Goal: Task Accomplishment & Management: Complete application form

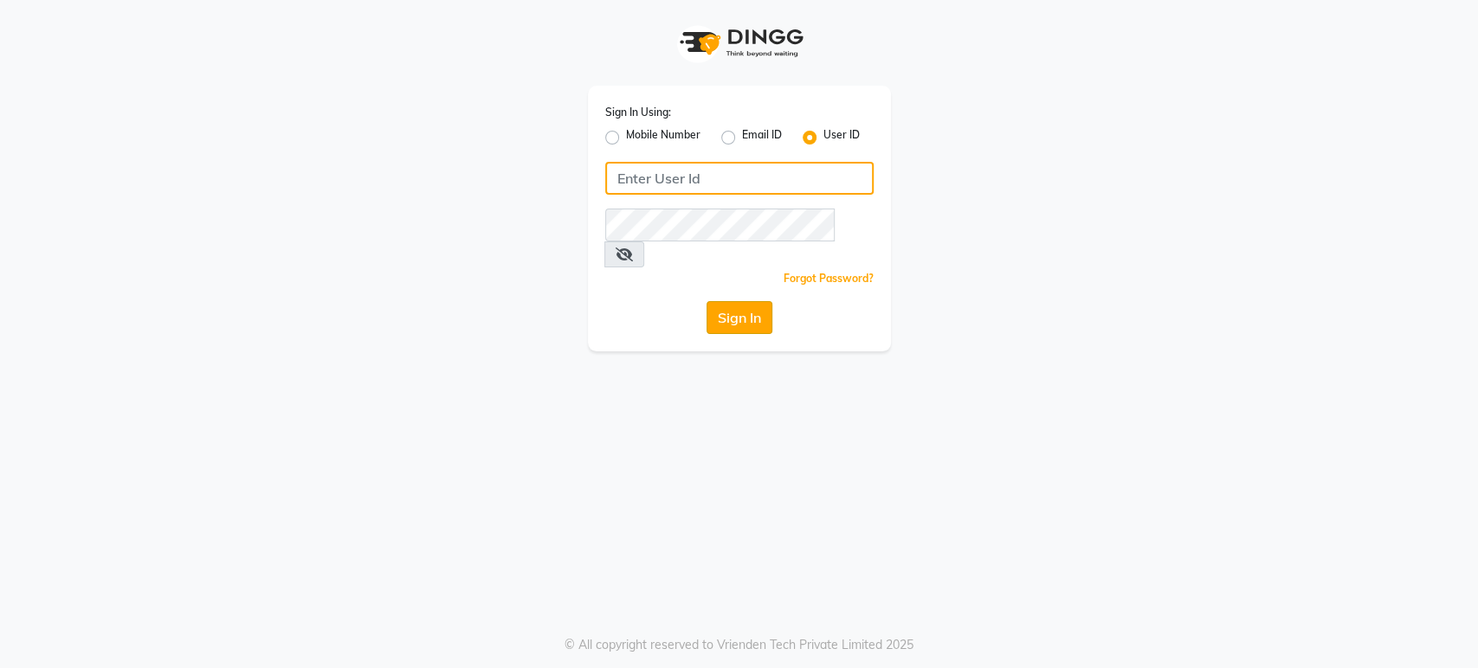
type input "radiance"
click at [720, 301] on button "Sign In" at bounding box center [739, 317] width 66 height 33
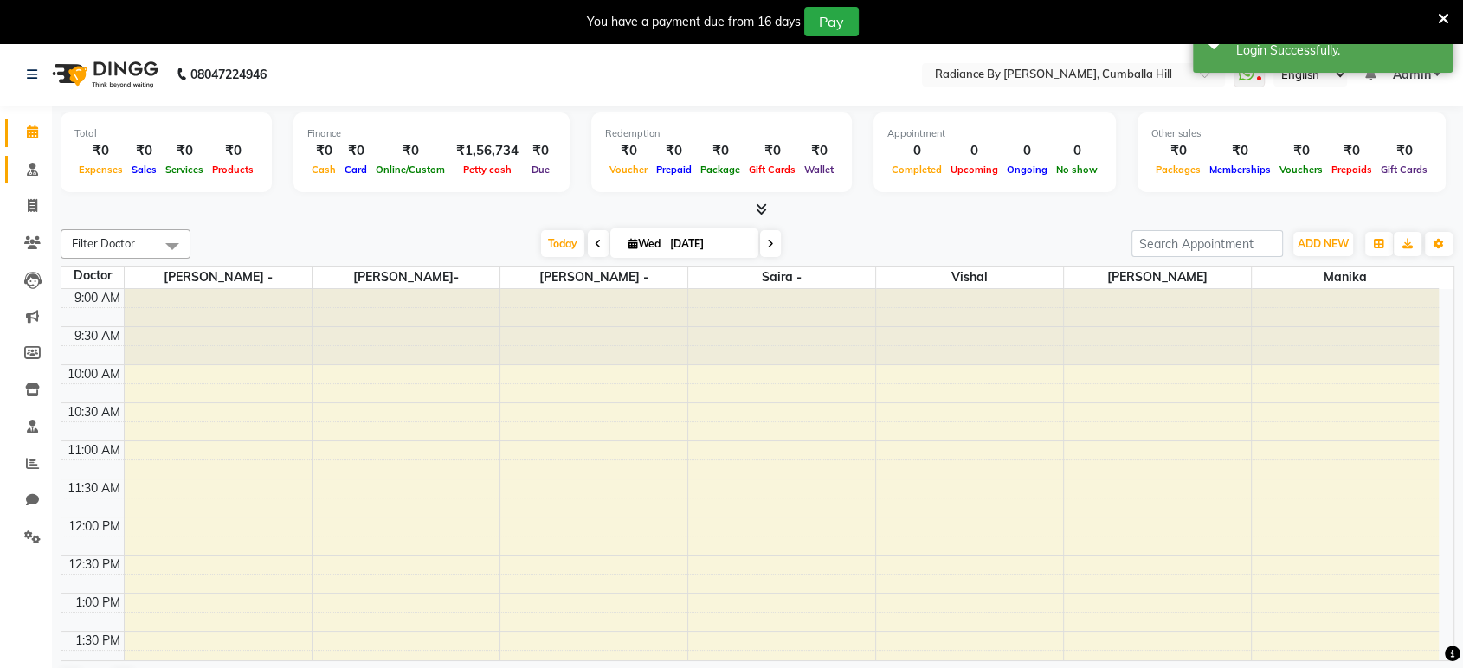
click at [32, 174] on icon at bounding box center [32, 169] width 11 height 13
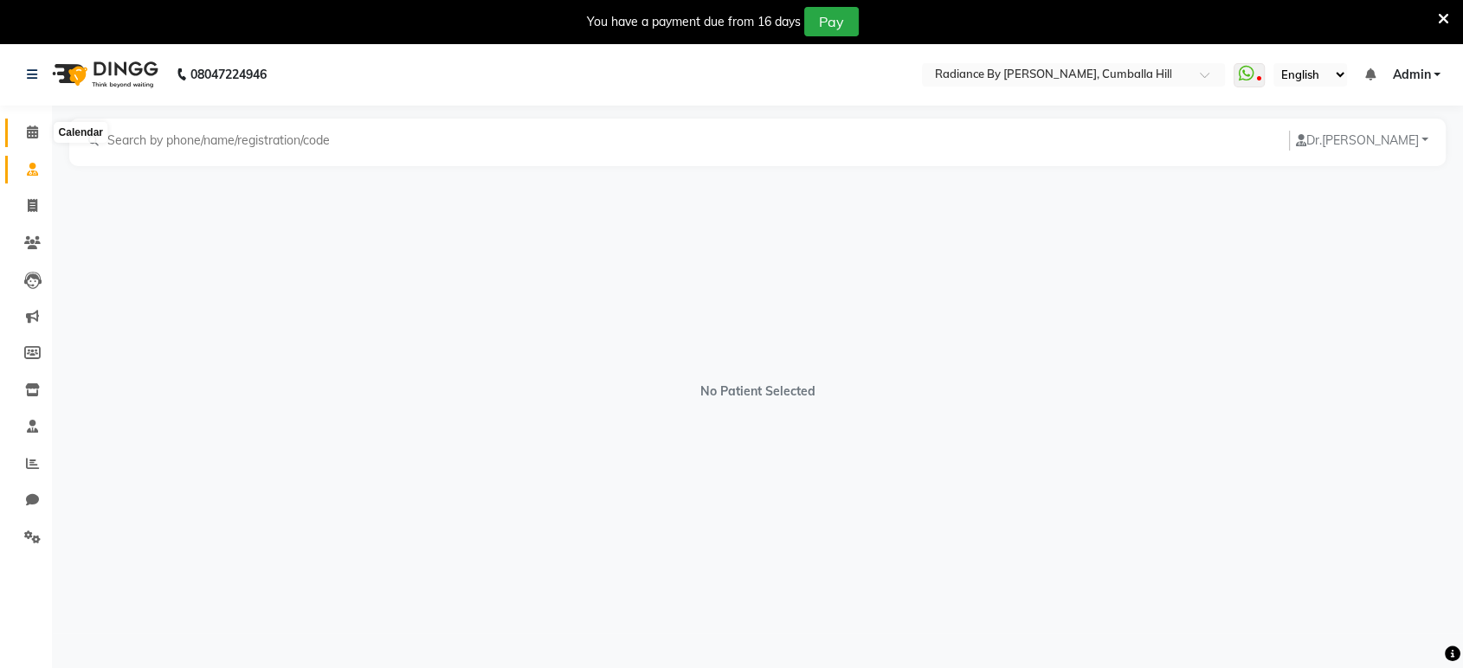
click at [35, 130] on icon at bounding box center [32, 132] width 11 height 13
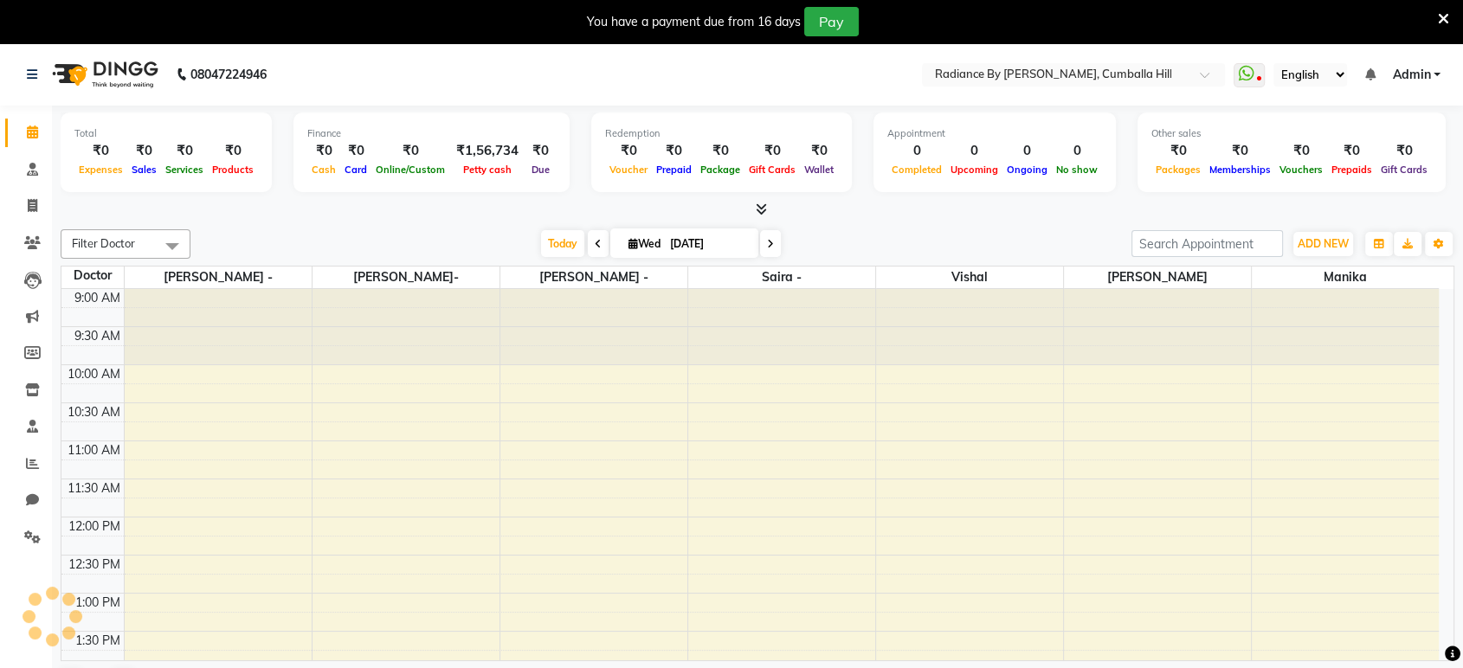
scroll to position [504, 0]
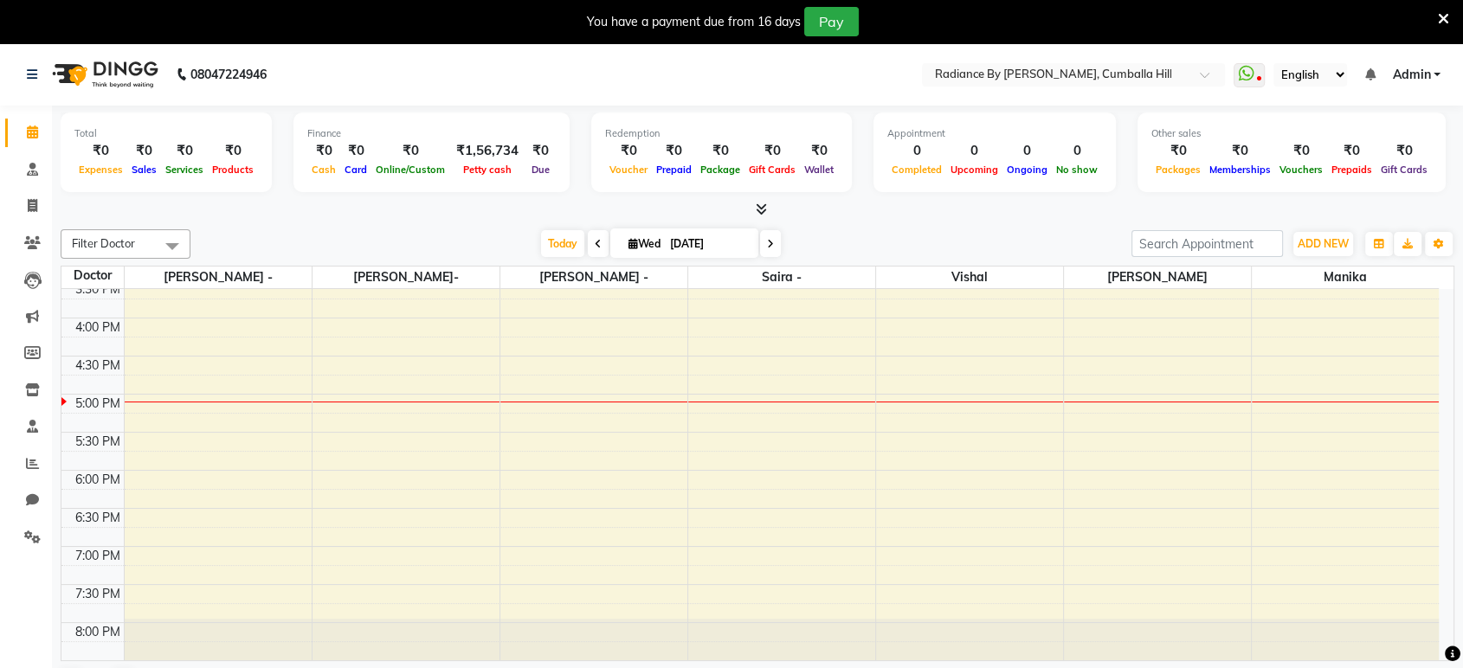
click at [771, 245] on icon at bounding box center [770, 244] width 7 height 10
type input "[DATE]"
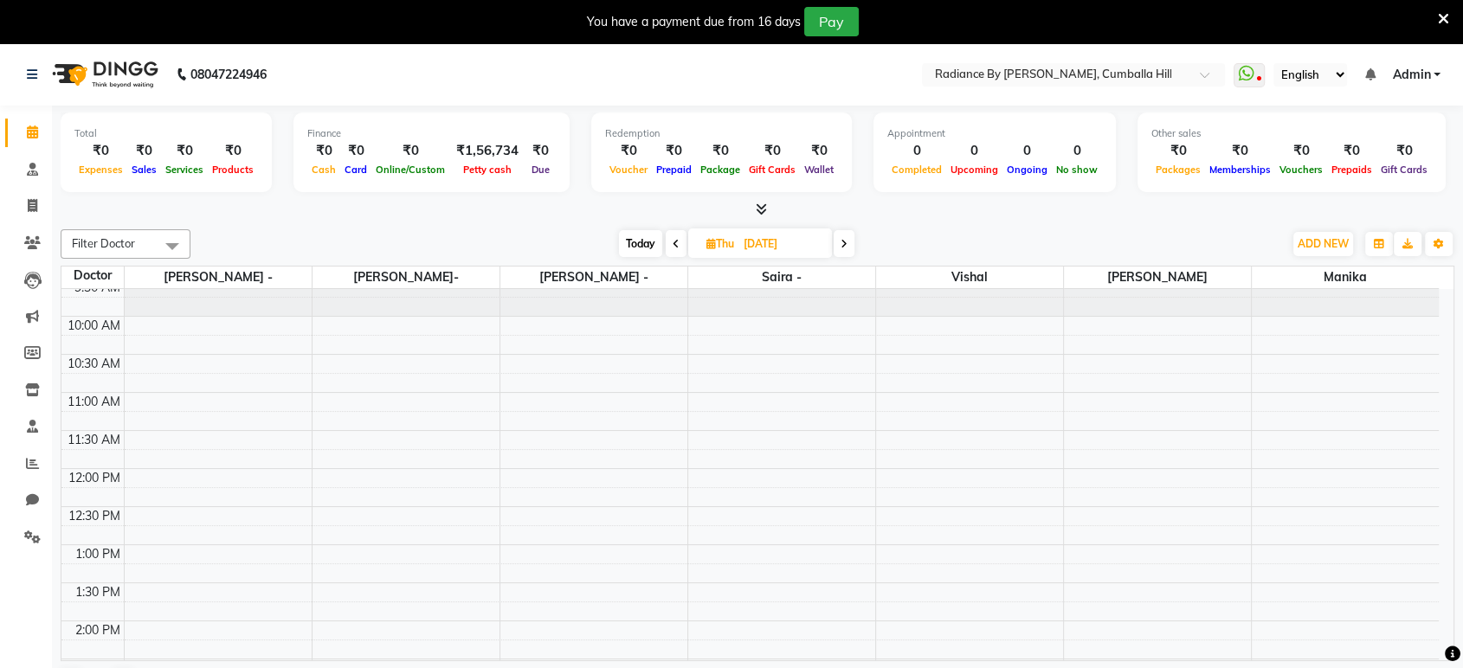
scroll to position [0, 0]
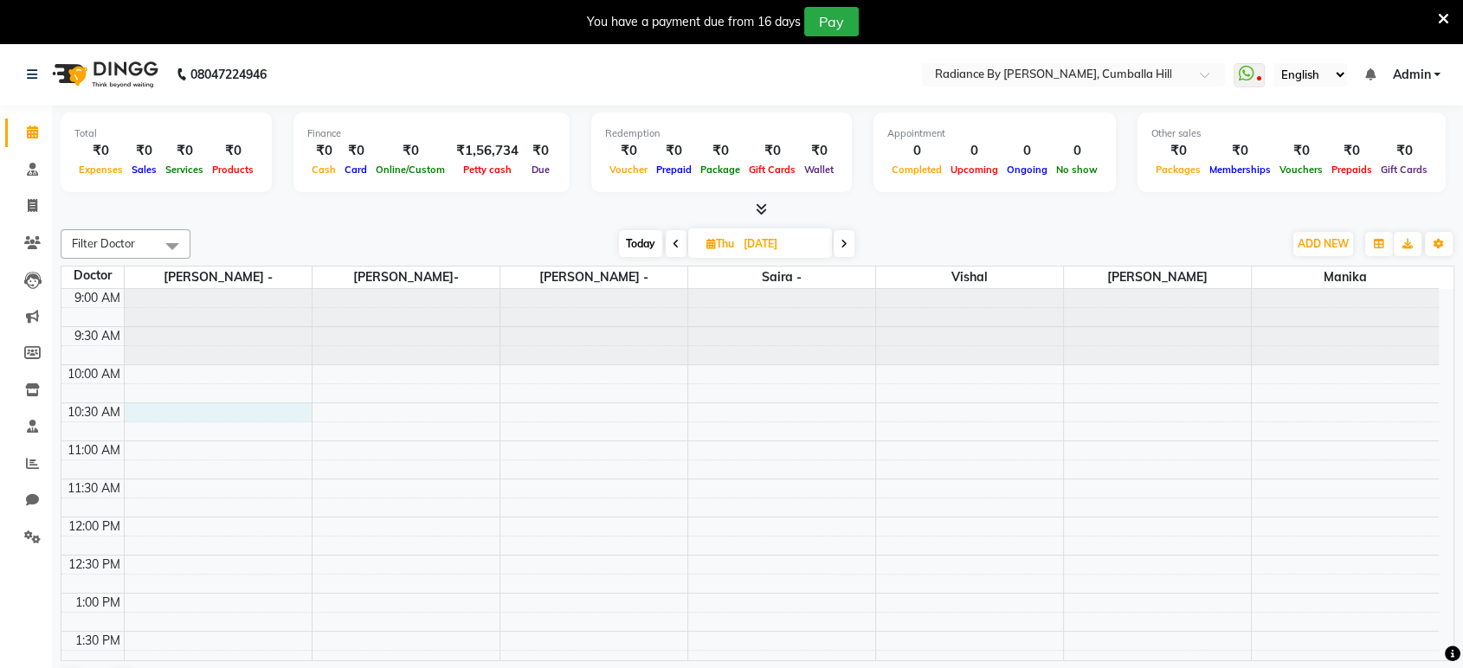
select select "86561"
select select "tentative"
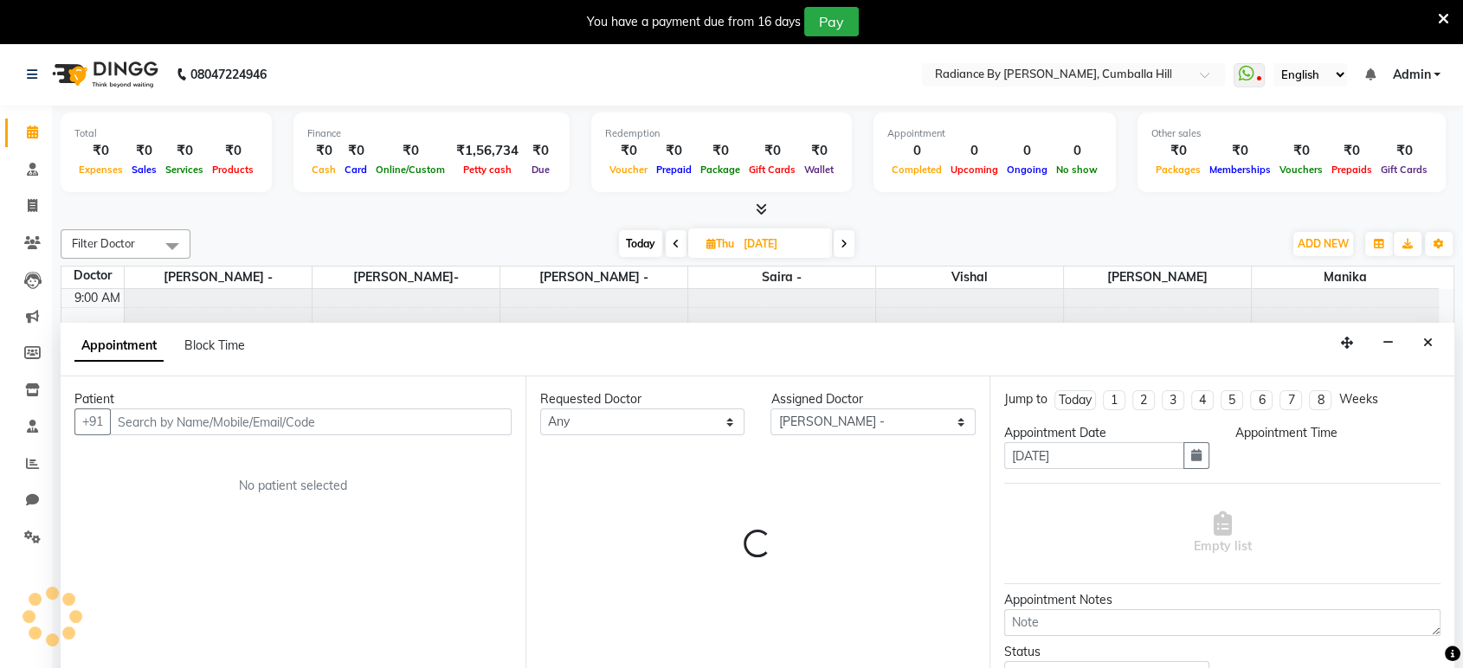
scroll to position [43, 0]
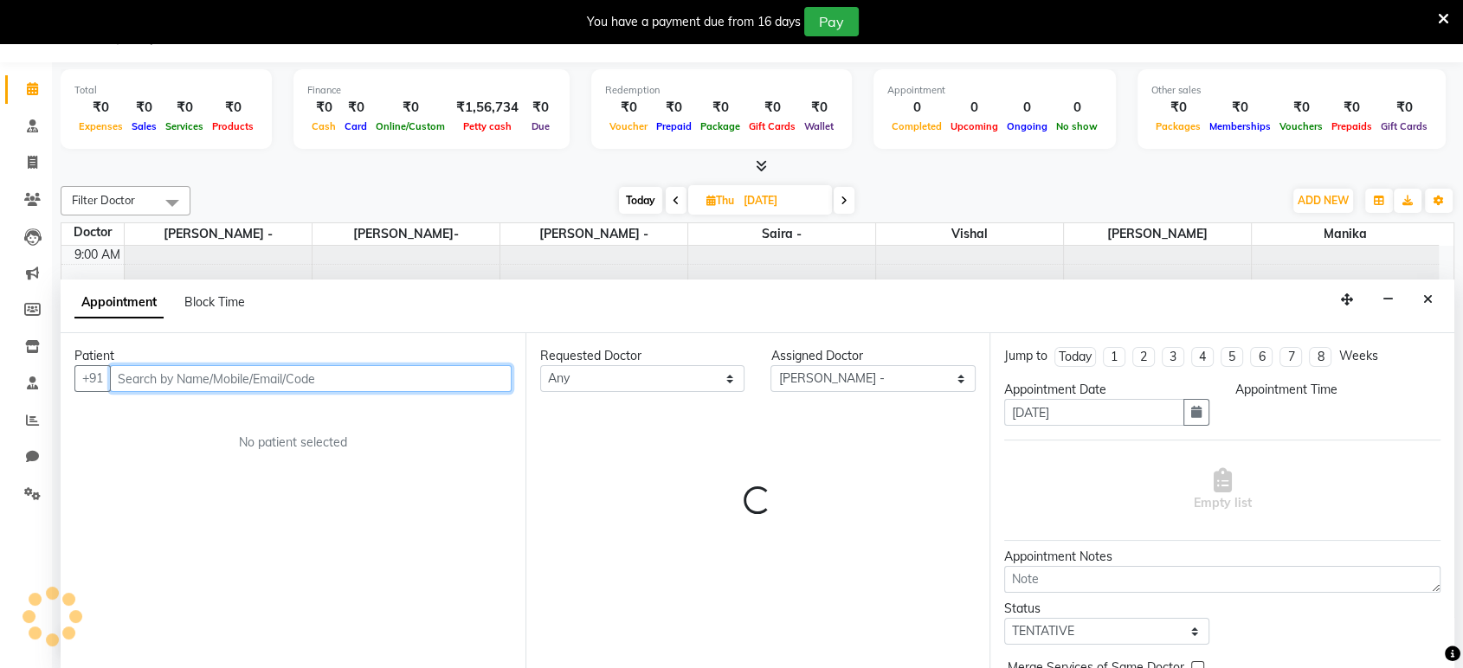
select select "630"
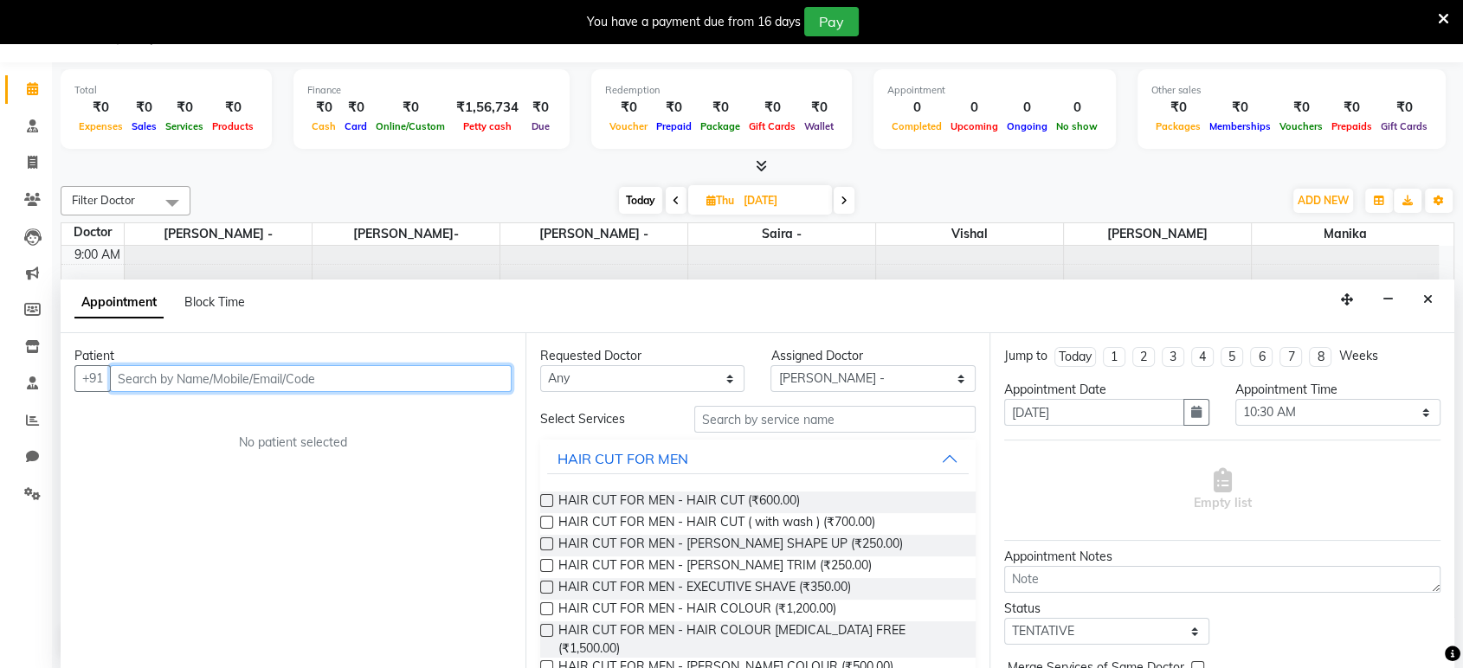
click at [222, 375] on input "text" at bounding box center [311, 378] width 402 height 27
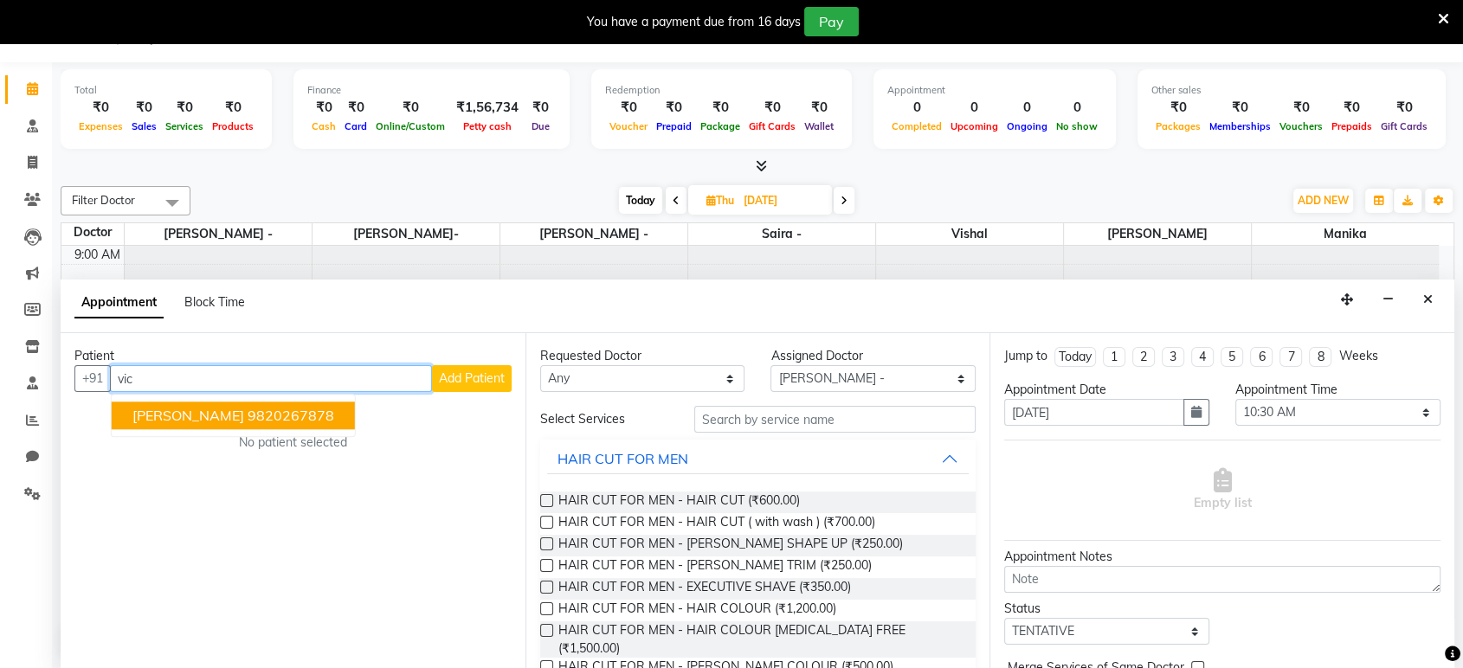
click at [248, 416] on ngb-highlight "9820267878" at bounding box center [291, 416] width 87 height 17
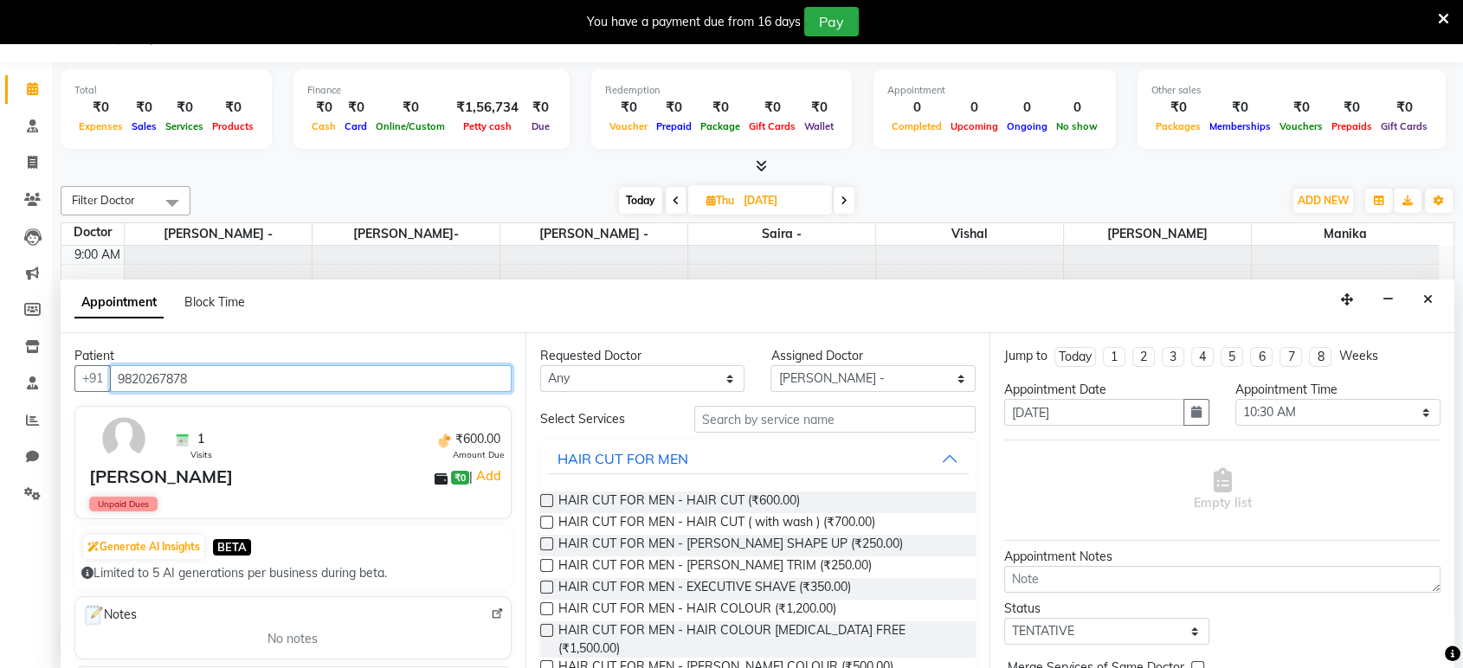
type input "9820267878"
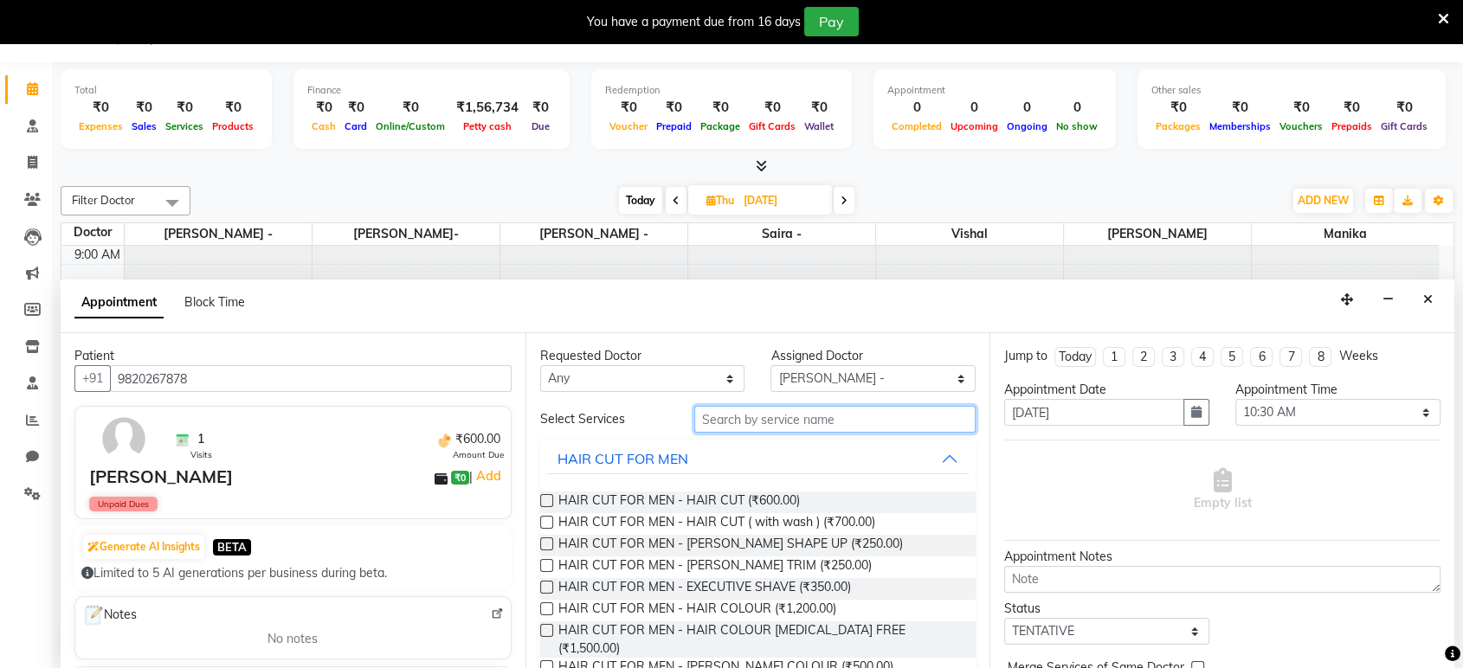
click at [772, 421] on input "text" at bounding box center [835, 419] width 282 height 27
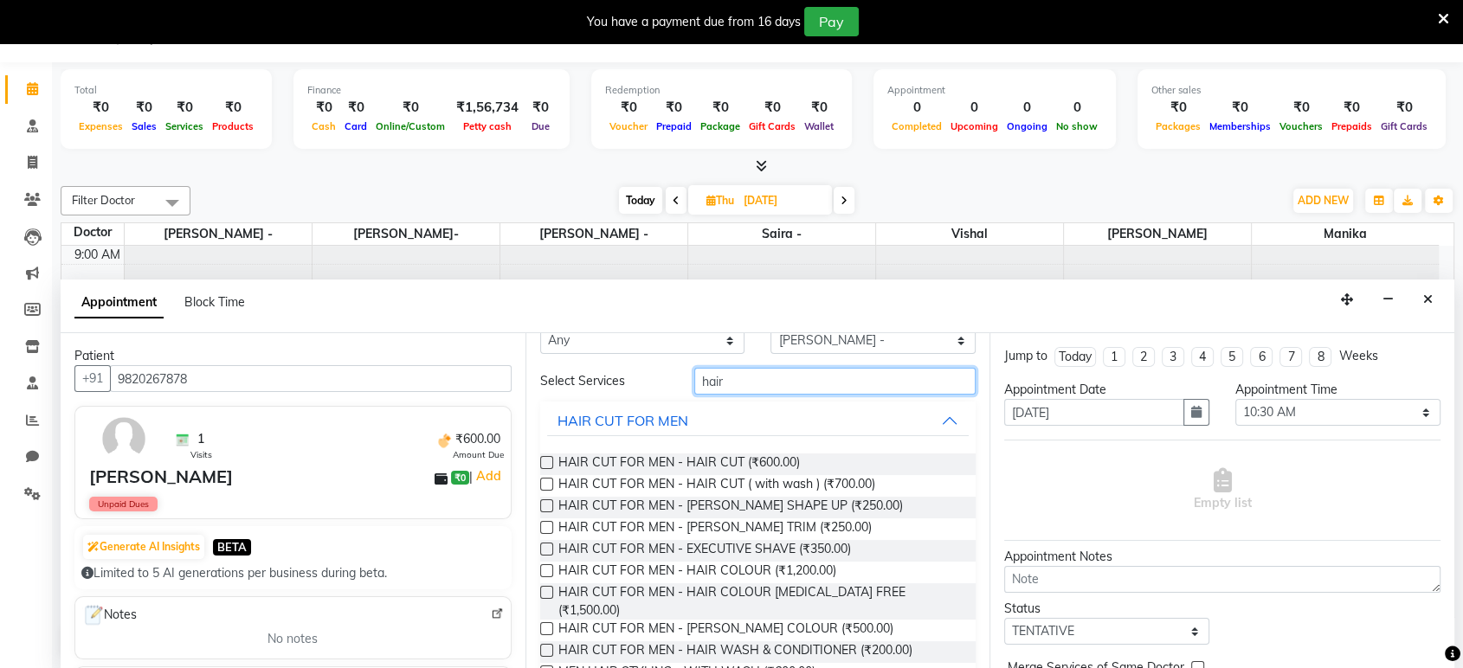
scroll to position [76, 0]
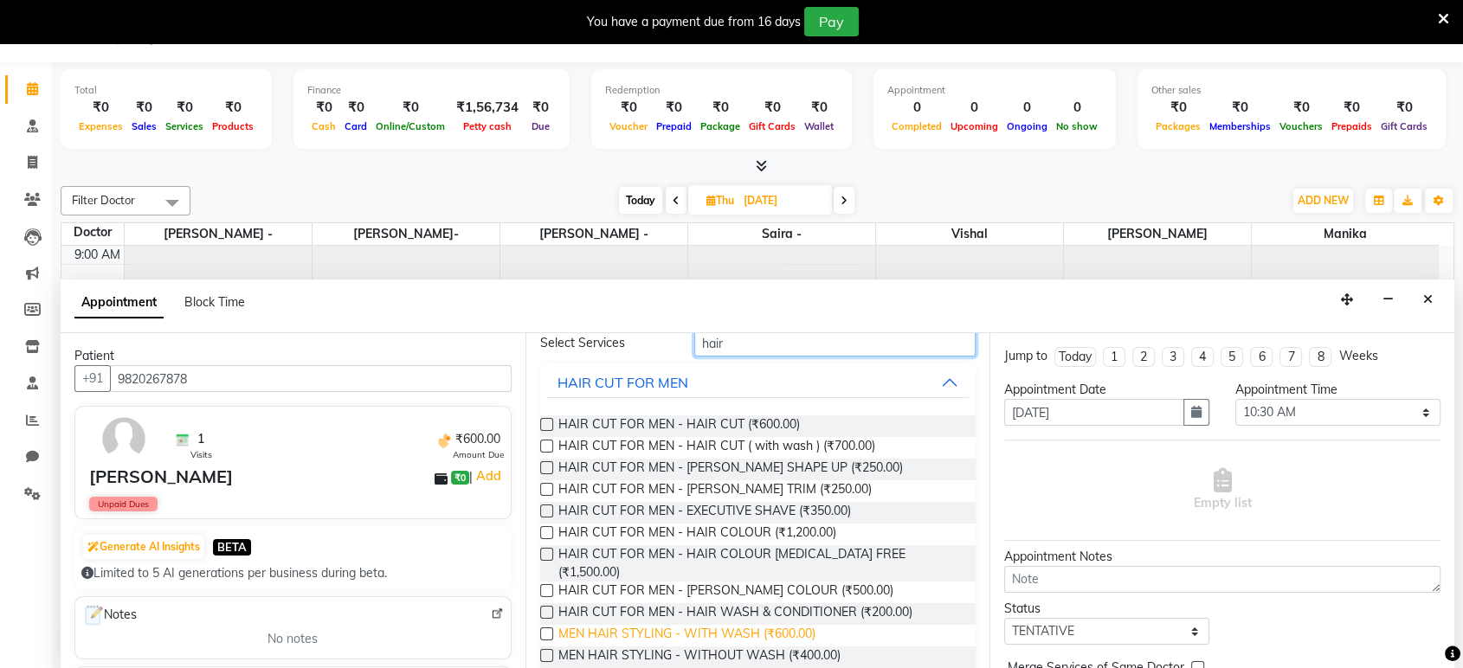
type input "hair"
click at [796, 625] on span "MEN HAIR STYLING - WITH WASH (₹600.00)" at bounding box center [686, 636] width 257 height 22
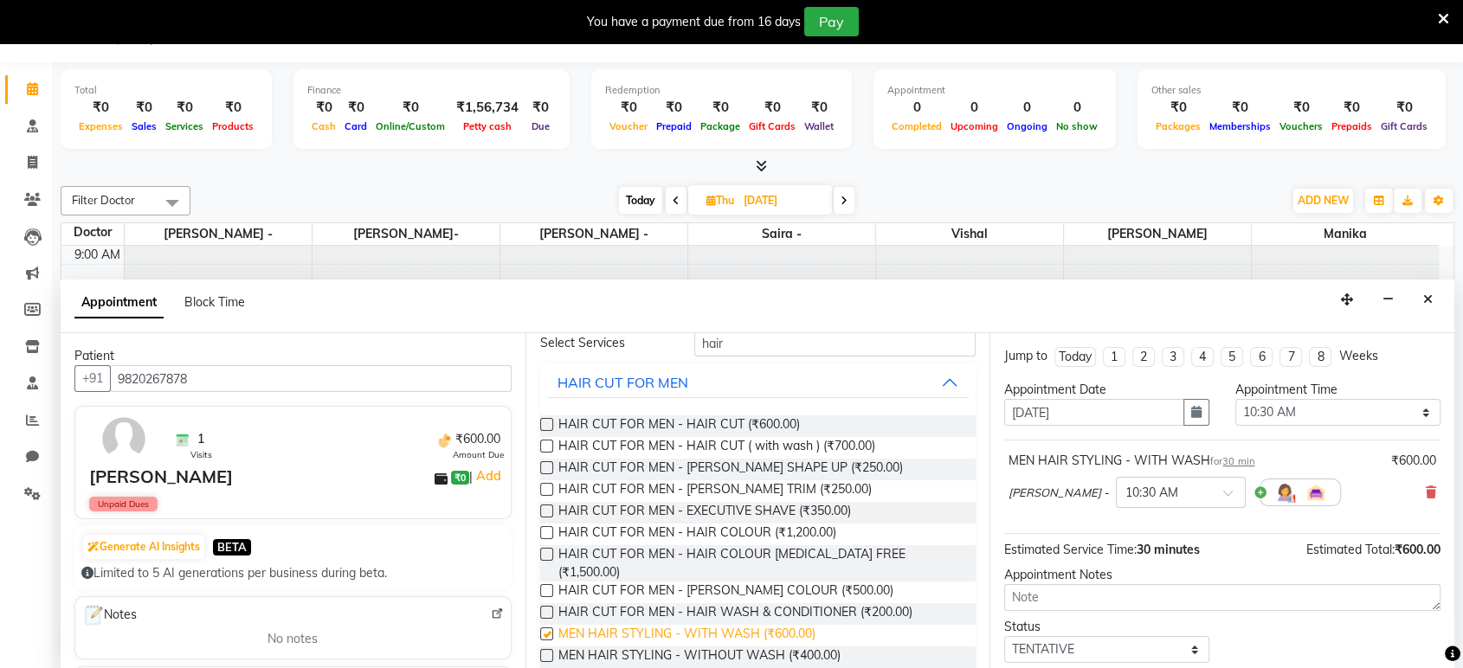
checkbox input "false"
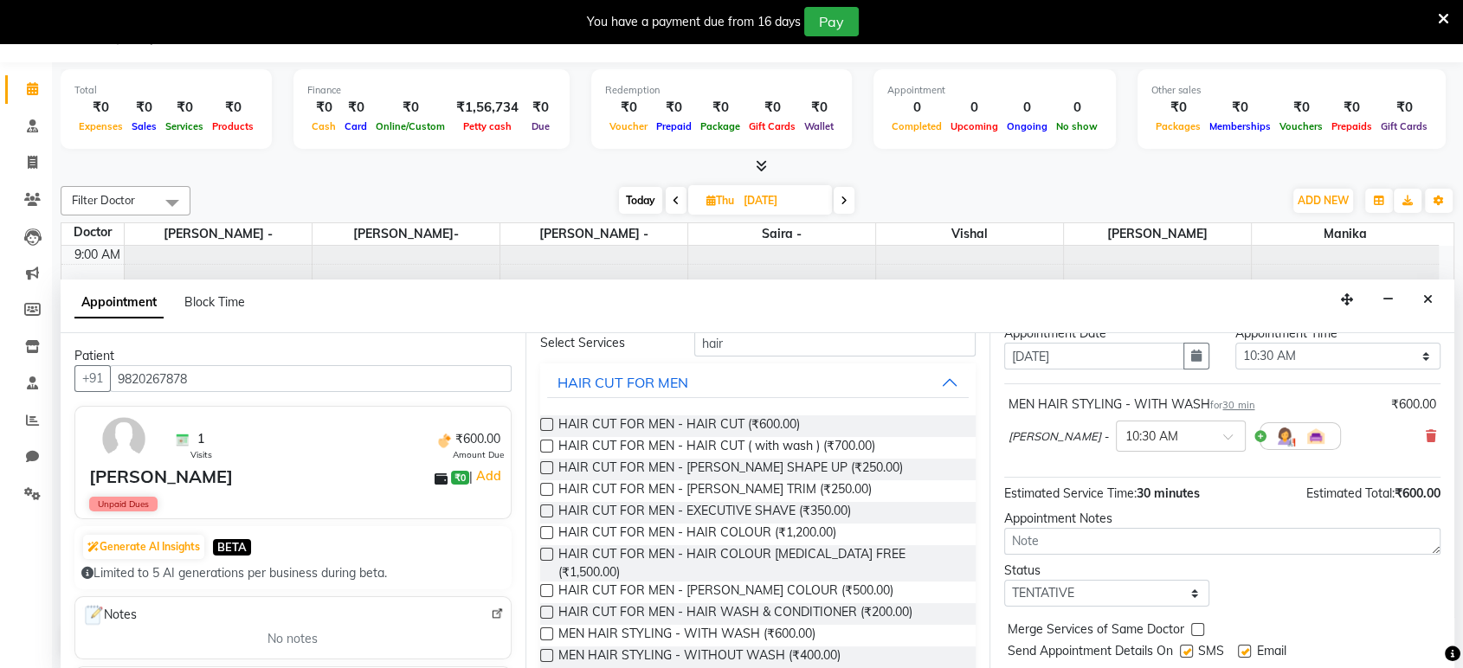
scroll to position [102, 0]
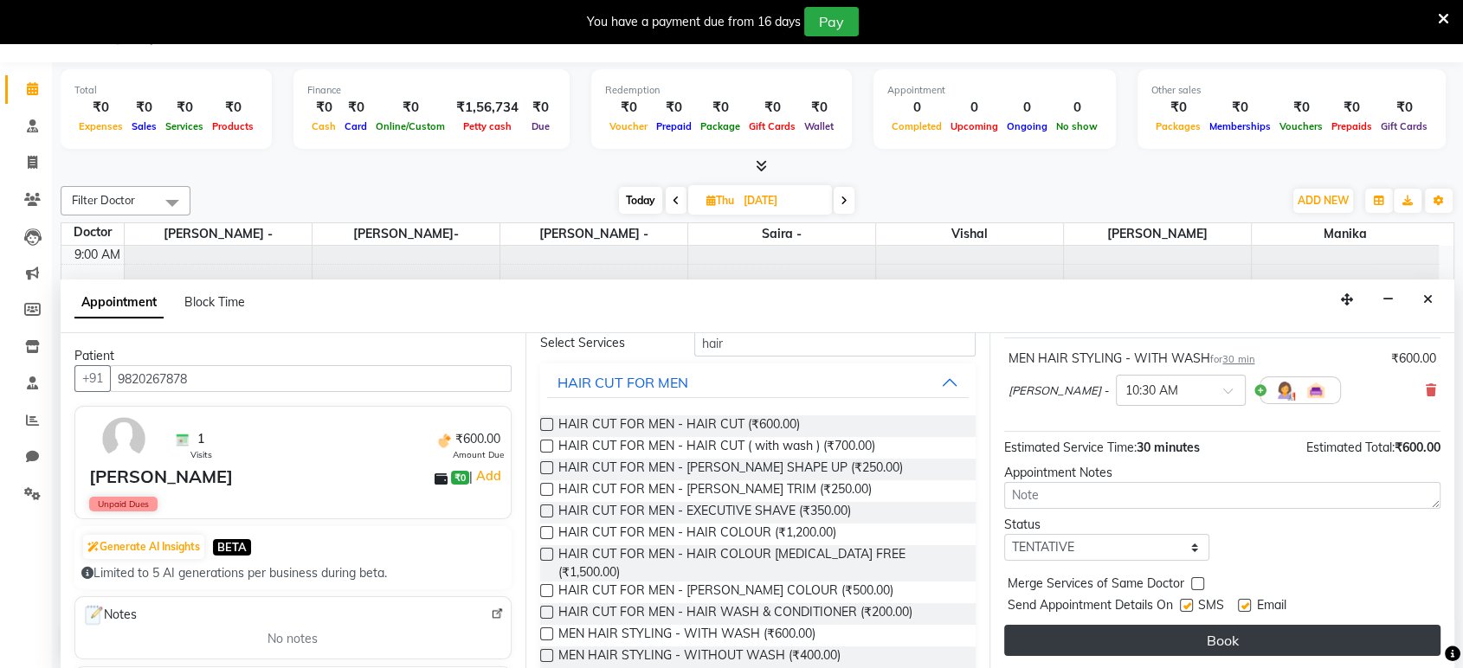
click at [1368, 640] on button "Book" at bounding box center [1222, 640] width 436 height 31
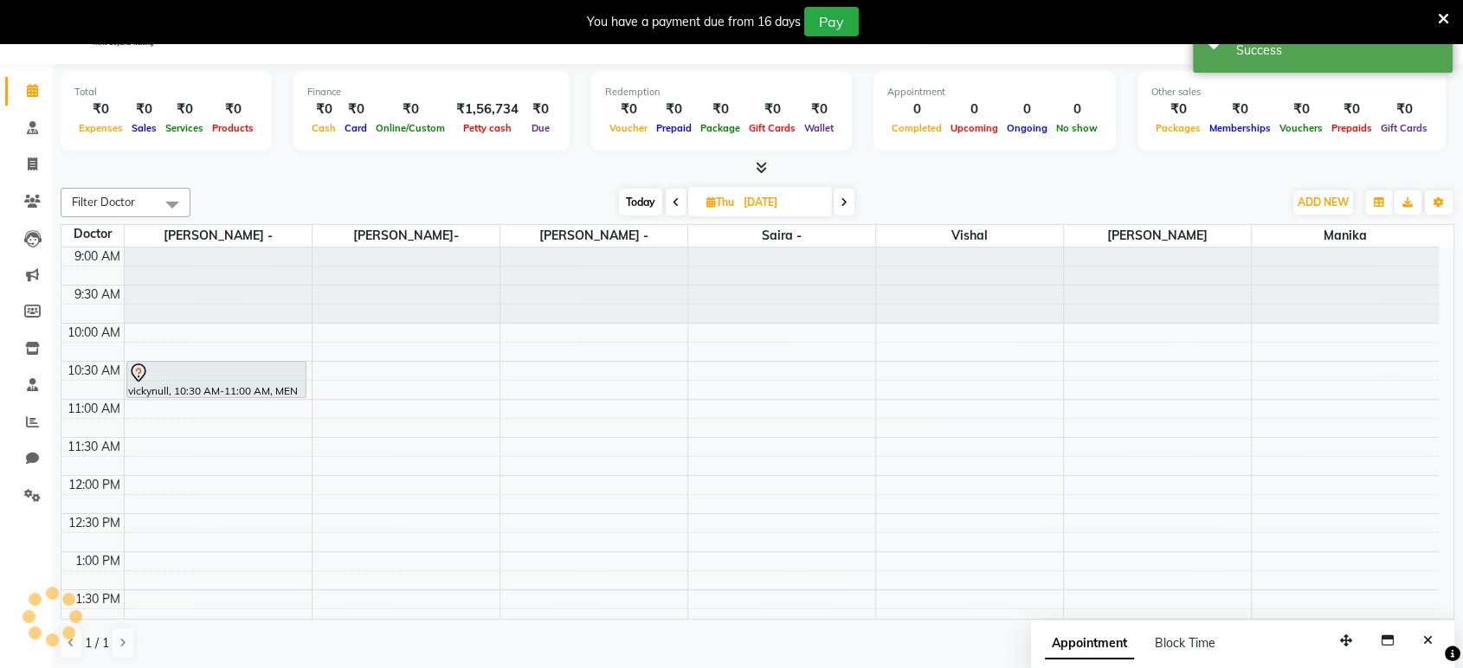
scroll to position [0, 0]
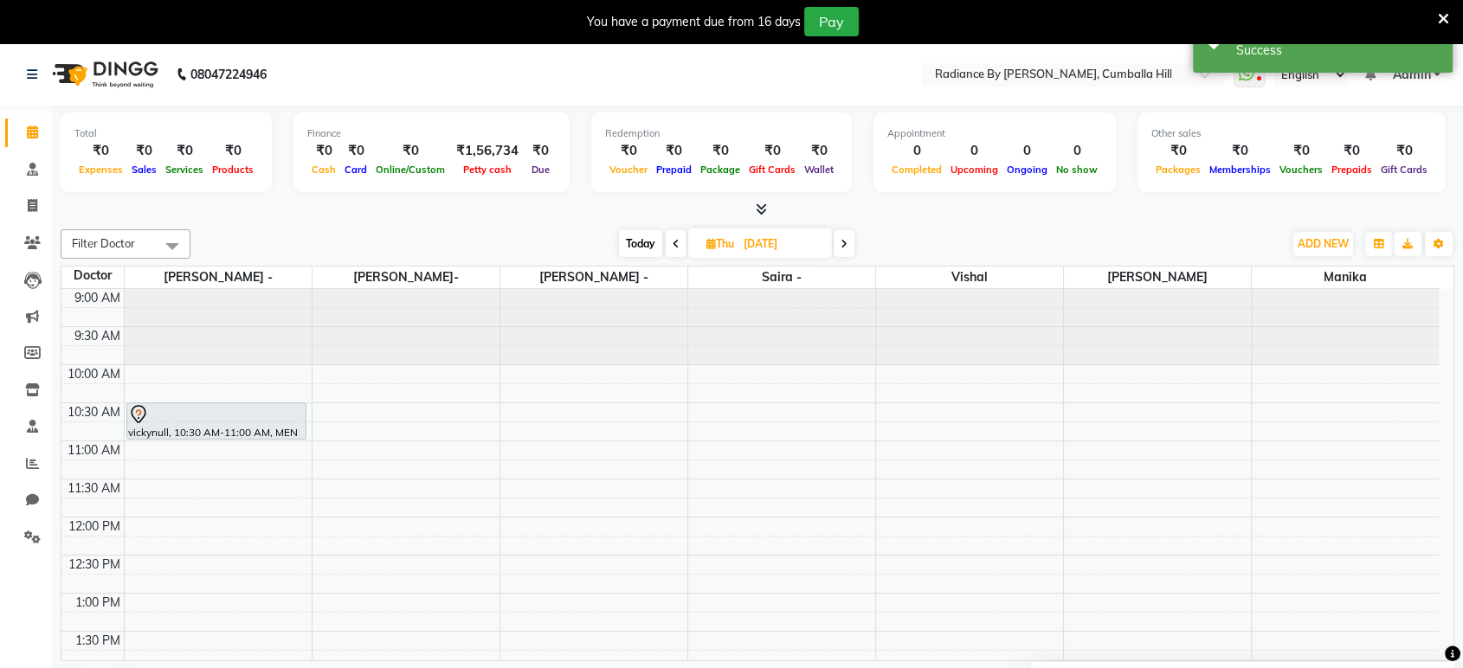
select select "86562"
select select "720"
select select "tentative"
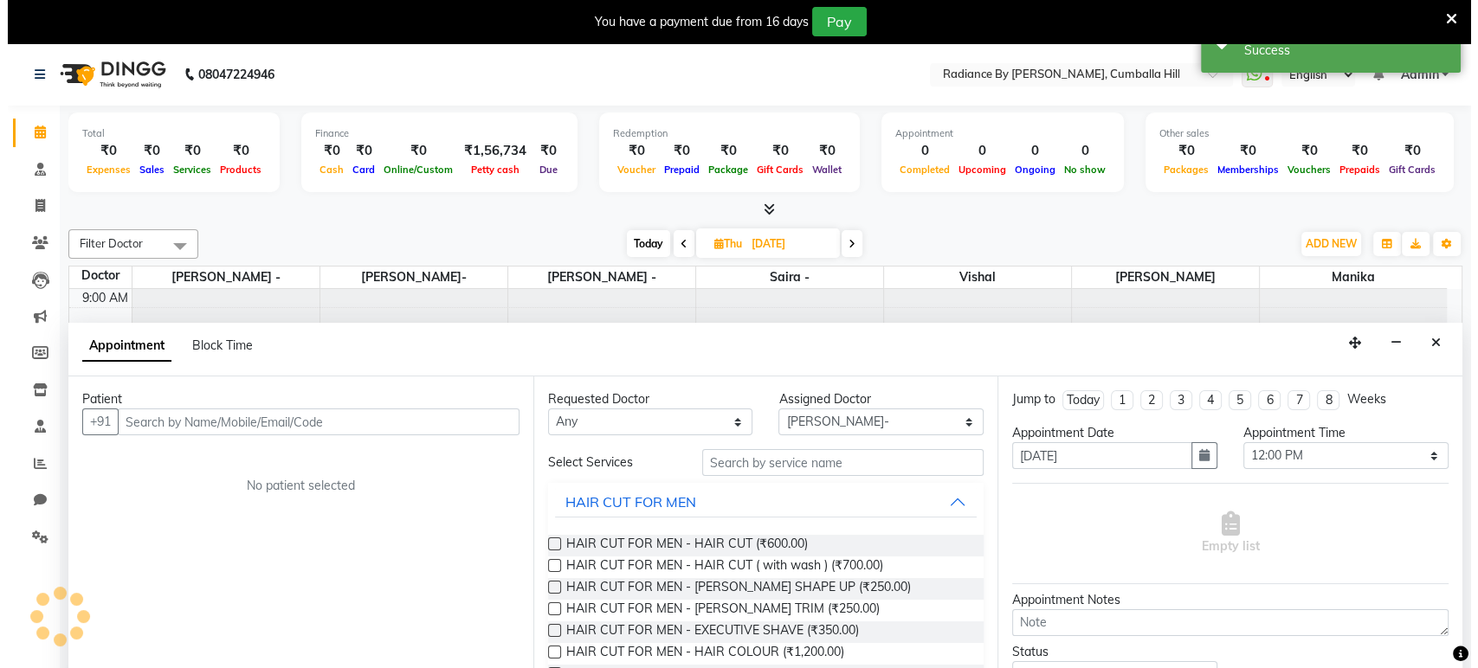
scroll to position [43, 0]
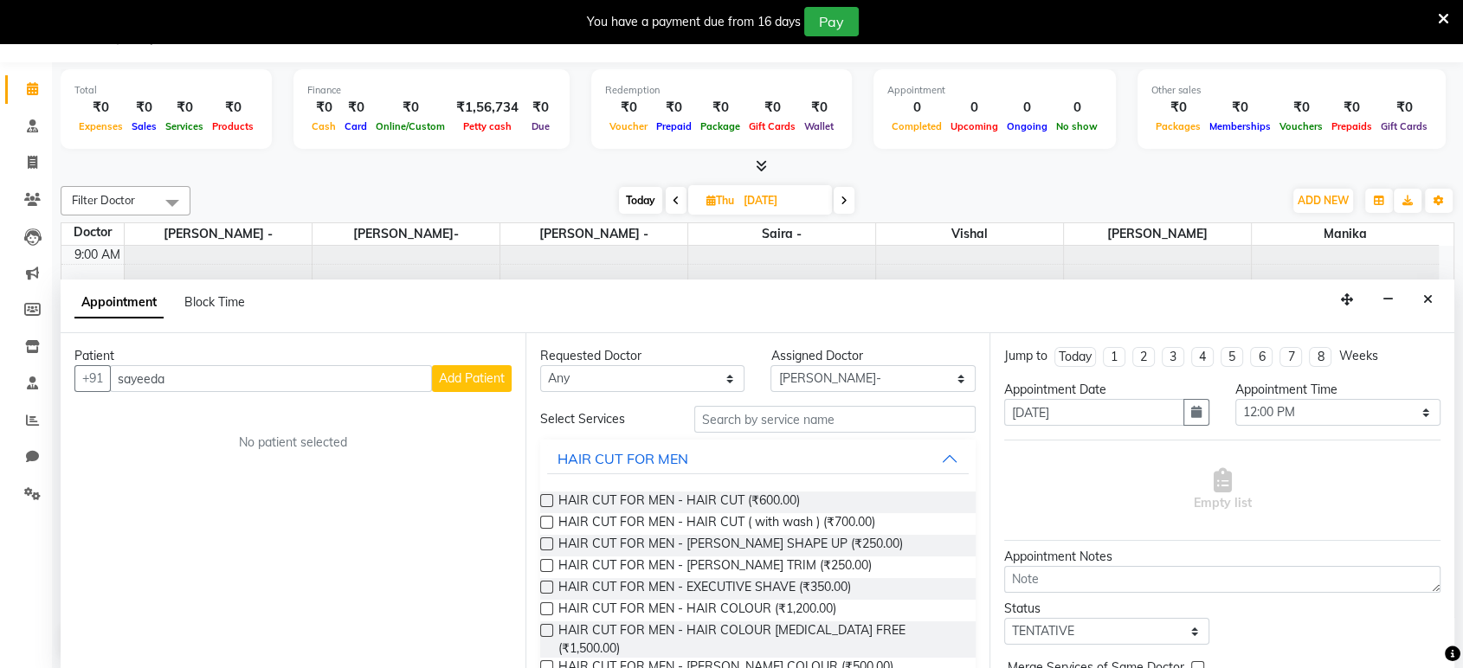
type input "sayeeda"
click at [468, 378] on span "Add Patient" at bounding box center [472, 379] width 66 height 16
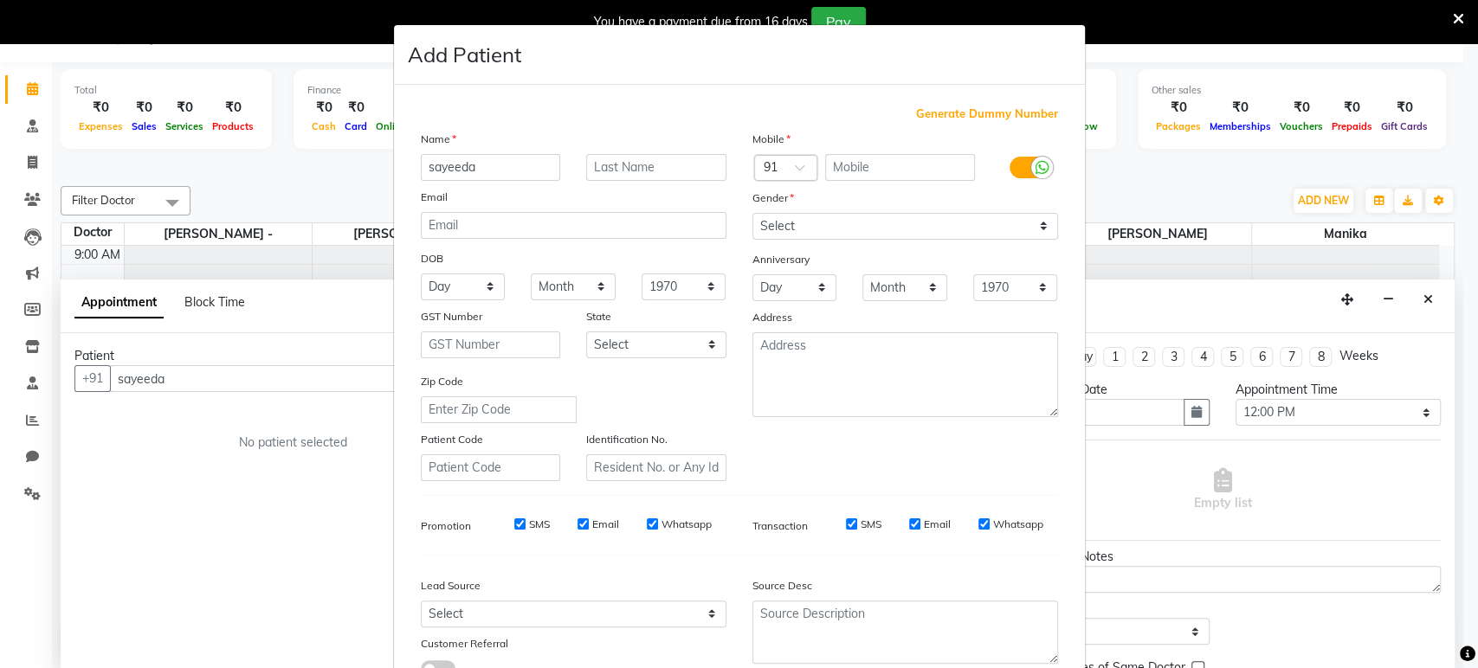
click at [798, 147] on div "Mobile" at bounding box center [905, 142] width 332 height 24
click at [839, 157] on input "text" at bounding box center [900, 167] width 150 height 27
type input "9619077299"
click at [1032, 218] on select "Select [DEMOGRAPHIC_DATA] [DEMOGRAPHIC_DATA] Other Prefer Not To Say" at bounding box center [905, 226] width 306 height 27
select select "[DEMOGRAPHIC_DATA]"
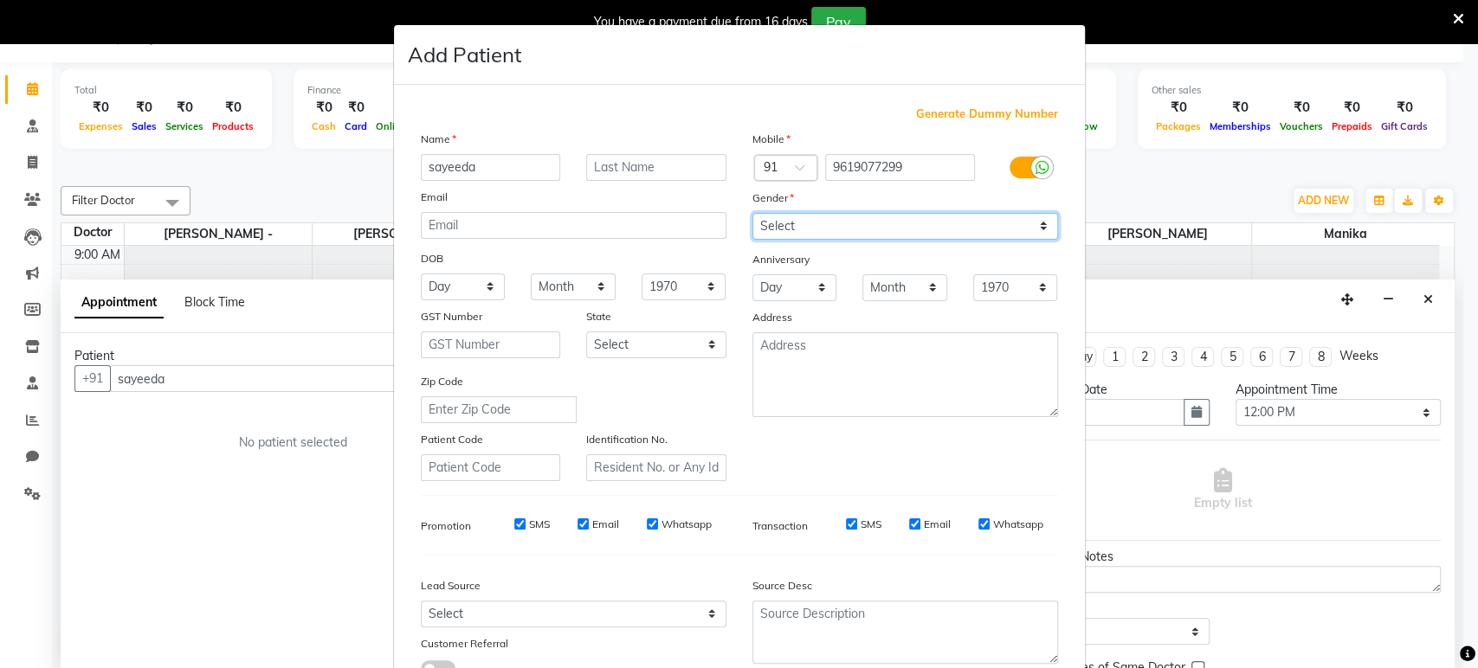
click at [752, 213] on select "Select [DEMOGRAPHIC_DATA] [DEMOGRAPHIC_DATA] Other Prefer Not To Say" at bounding box center [905, 226] width 306 height 27
click at [1446, 609] on ngb-modal-window "Add Patient Generate Dummy Number Name sayeeda Email DOB Day 01 02 03 04 05 06 …" at bounding box center [739, 334] width 1478 height 668
click at [1445, 620] on ngb-modal-window "Add Patient Generate Dummy Number Name sayeeda Email DOB Day 01 02 03 04 05 06 …" at bounding box center [739, 334] width 1478 height 668
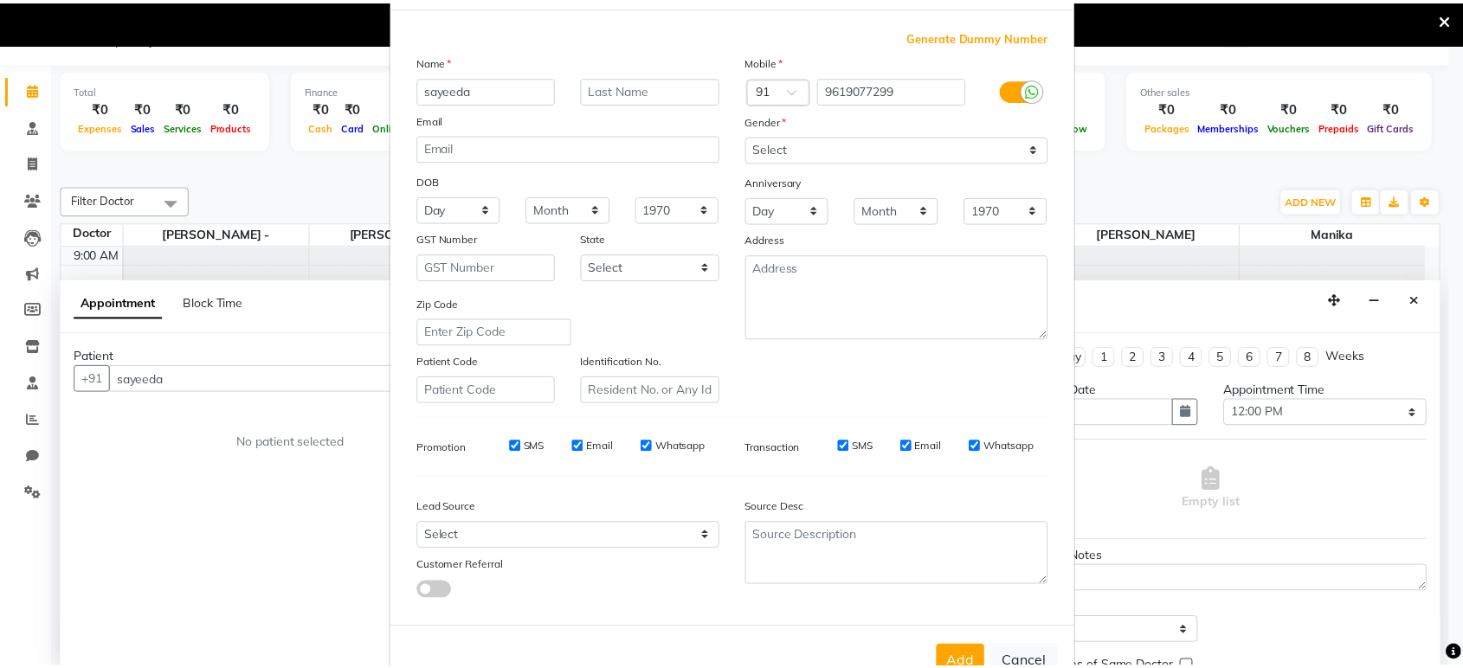
scroll to position [126, 0]
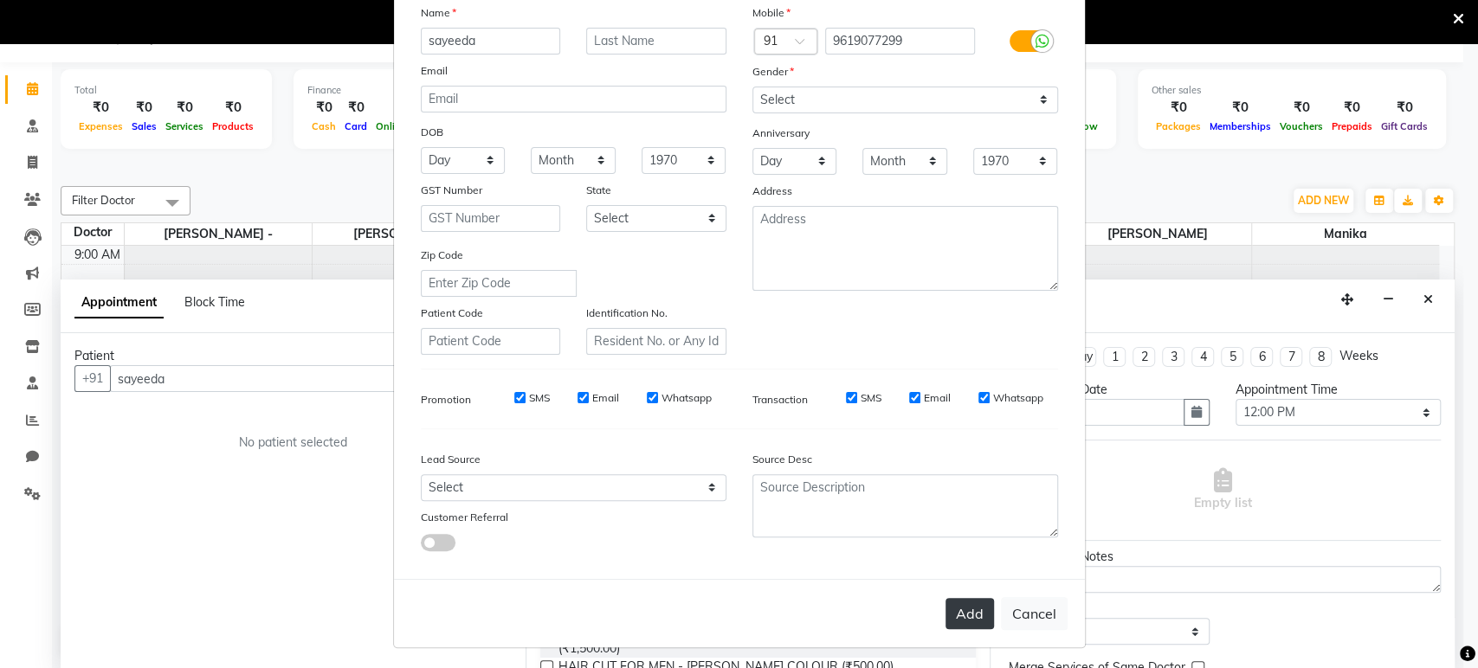
click at [964, 615] on button "Add" at bounding box center [969, 613] width 48 height 31
type input "9619077299"
select select
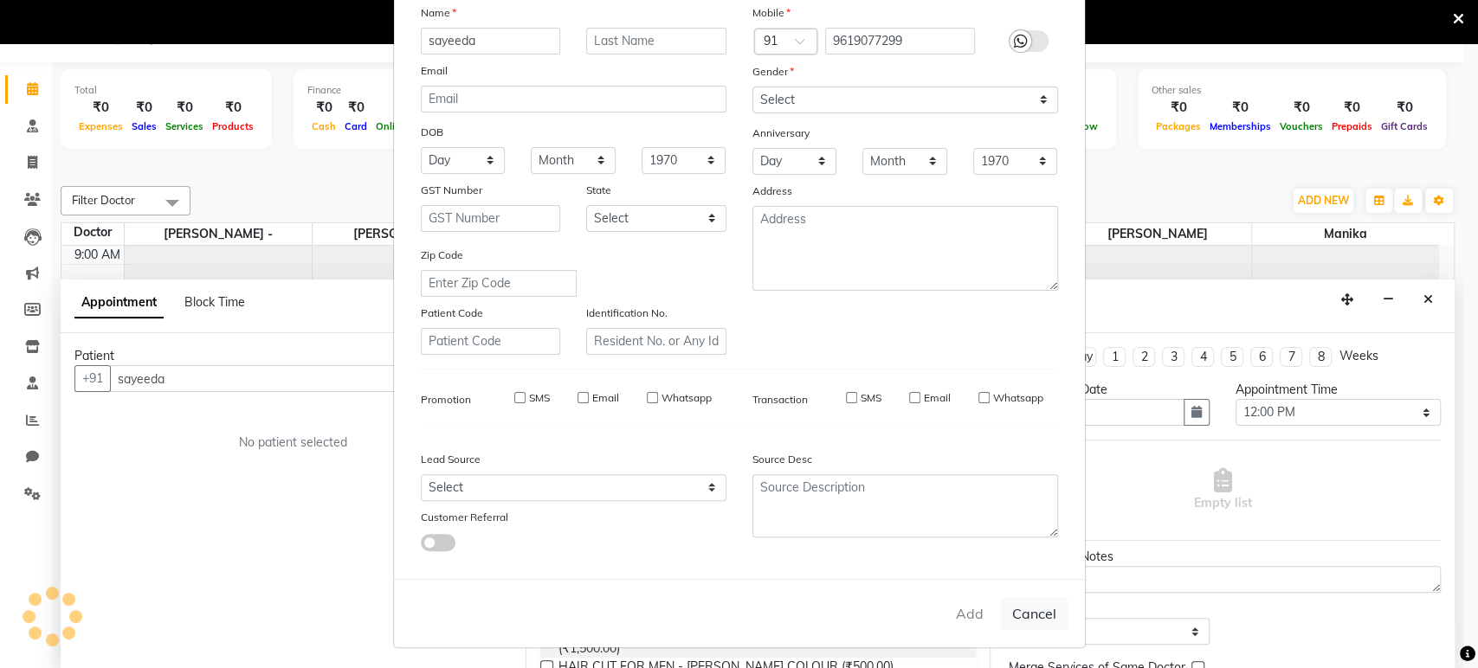
select select
checkbox input "false"
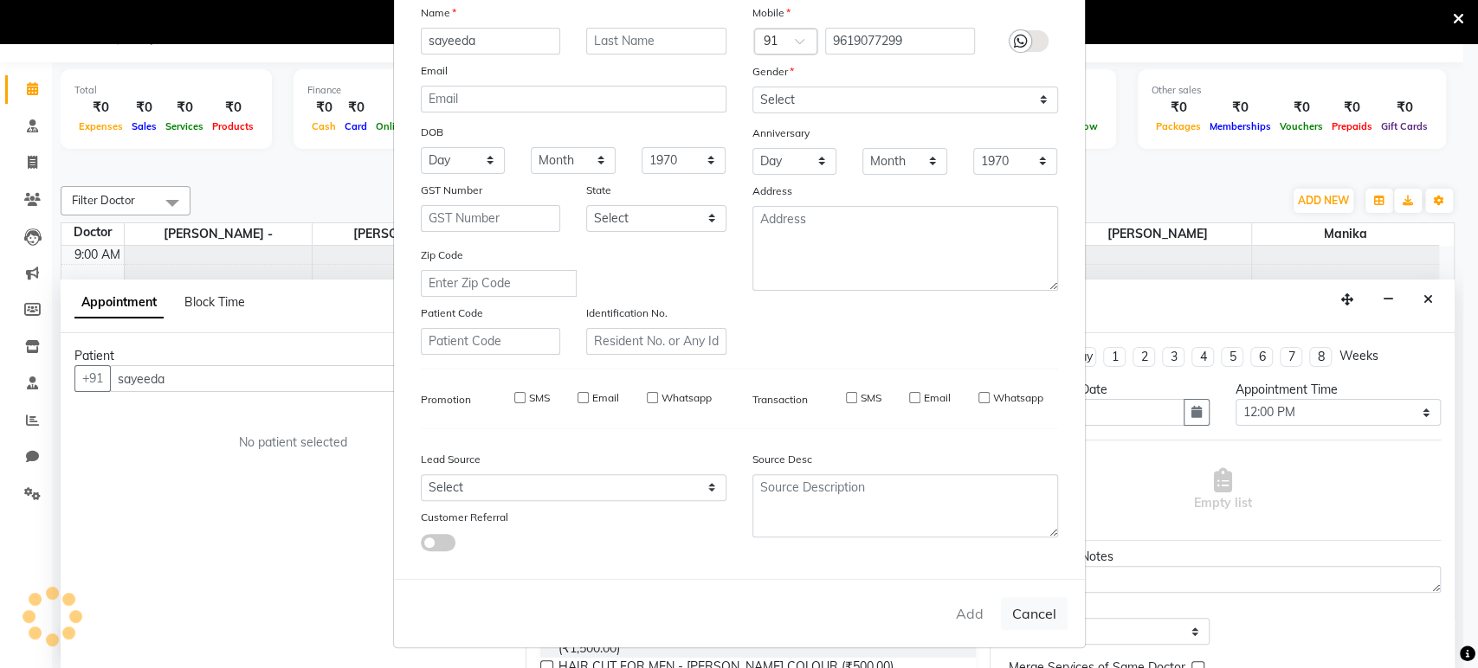
checkbox input "false"
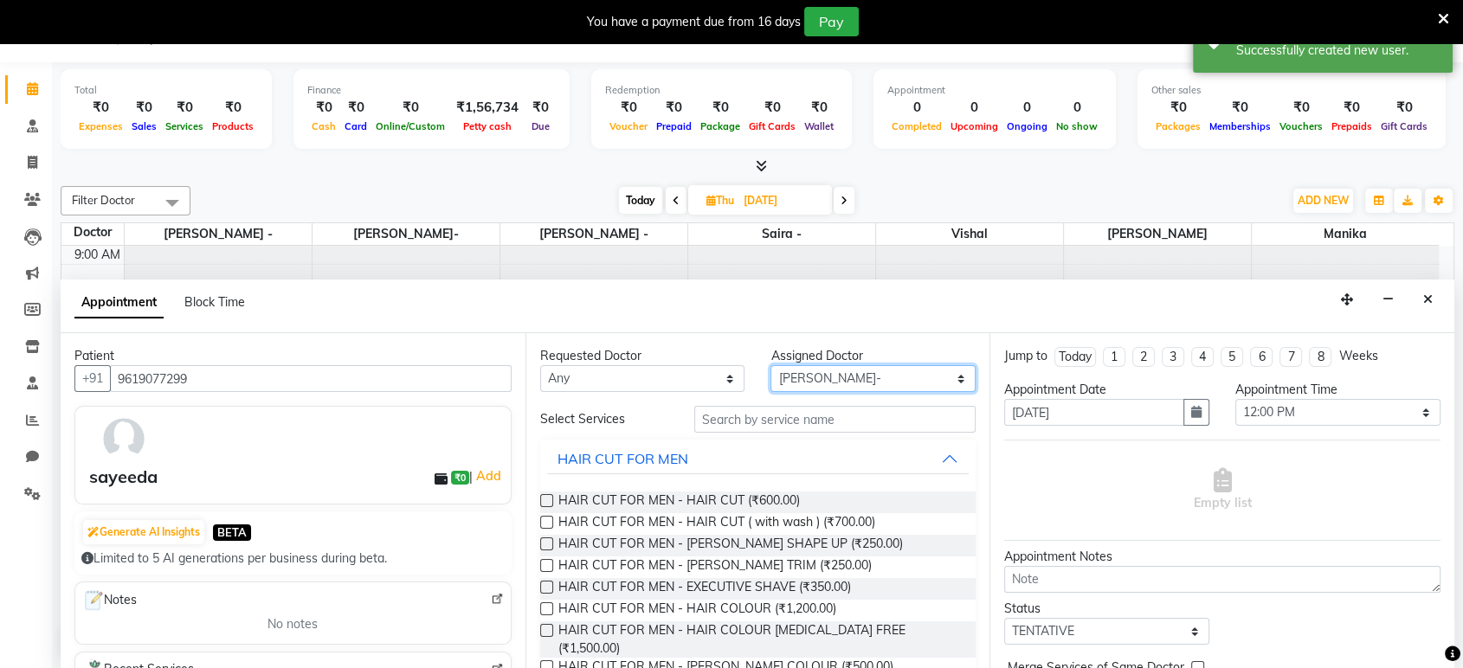
click at [947, 375] on select "Select [PERSON_NAME] - [PERSON_NAME]- [PERSON_NAME][GEOGRAPHIC_DATA]" at bounding box center [873, 378] width 205 height 27
select select "86564"
click at [771, 365] on select "Select [PERSON_NAME] - [PERSON_NAME]- [PERSON_NAME][GEOGRAPHIC_DATA]" at bounding box center [873, 378] width 205 height 27
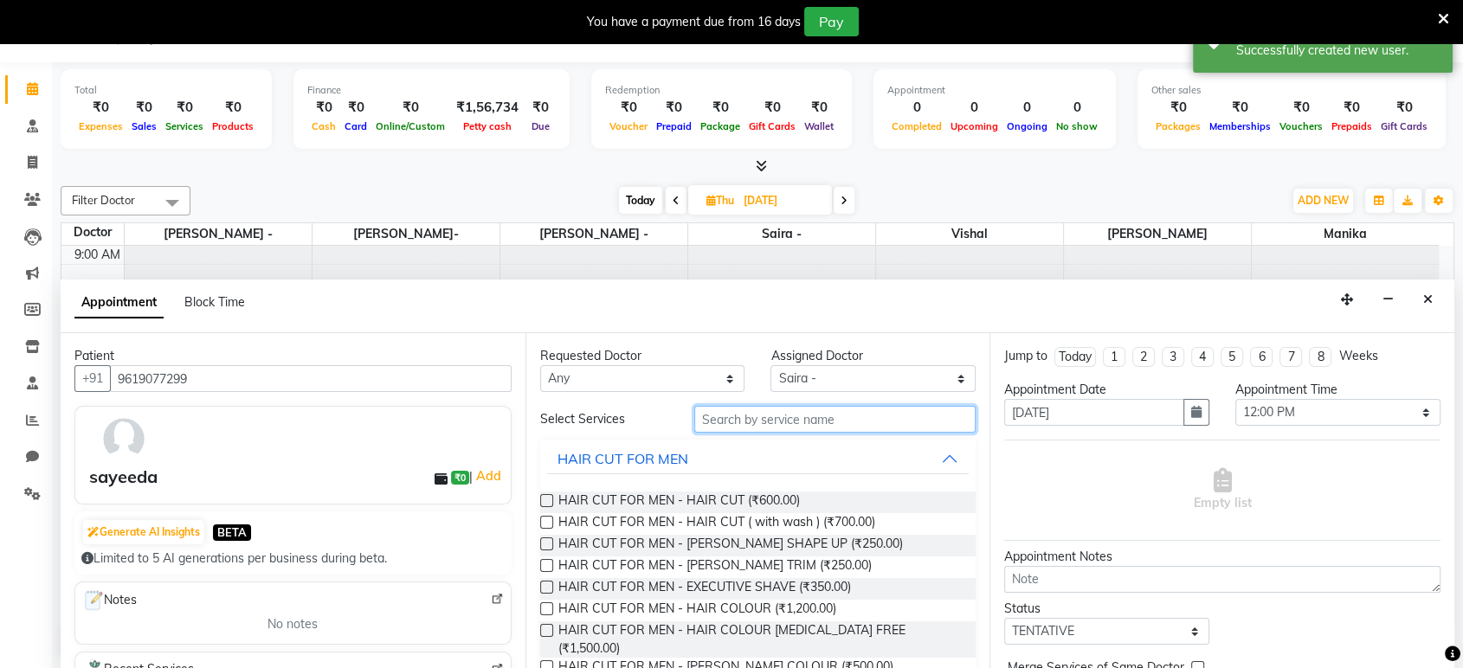
click at [777, 414] on input "text" at bounding box center [835, 419] width 282 height 27
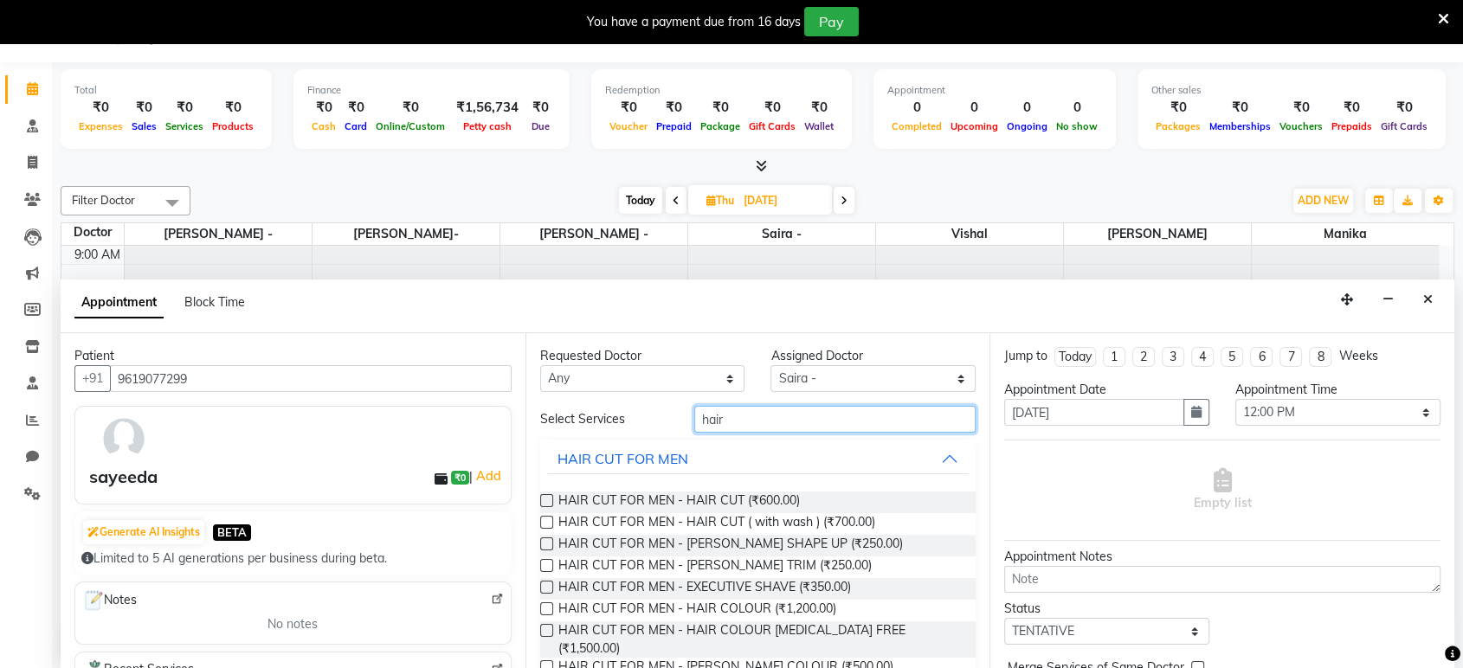
type input "hair"
click at [973, 563] on div "Requested Doctor Any [PERSON_NAME] khan - [PERSON_NAME]- [PERSON_NAME] Assigned…" at bounding box center [758, 501] width 465 height 336
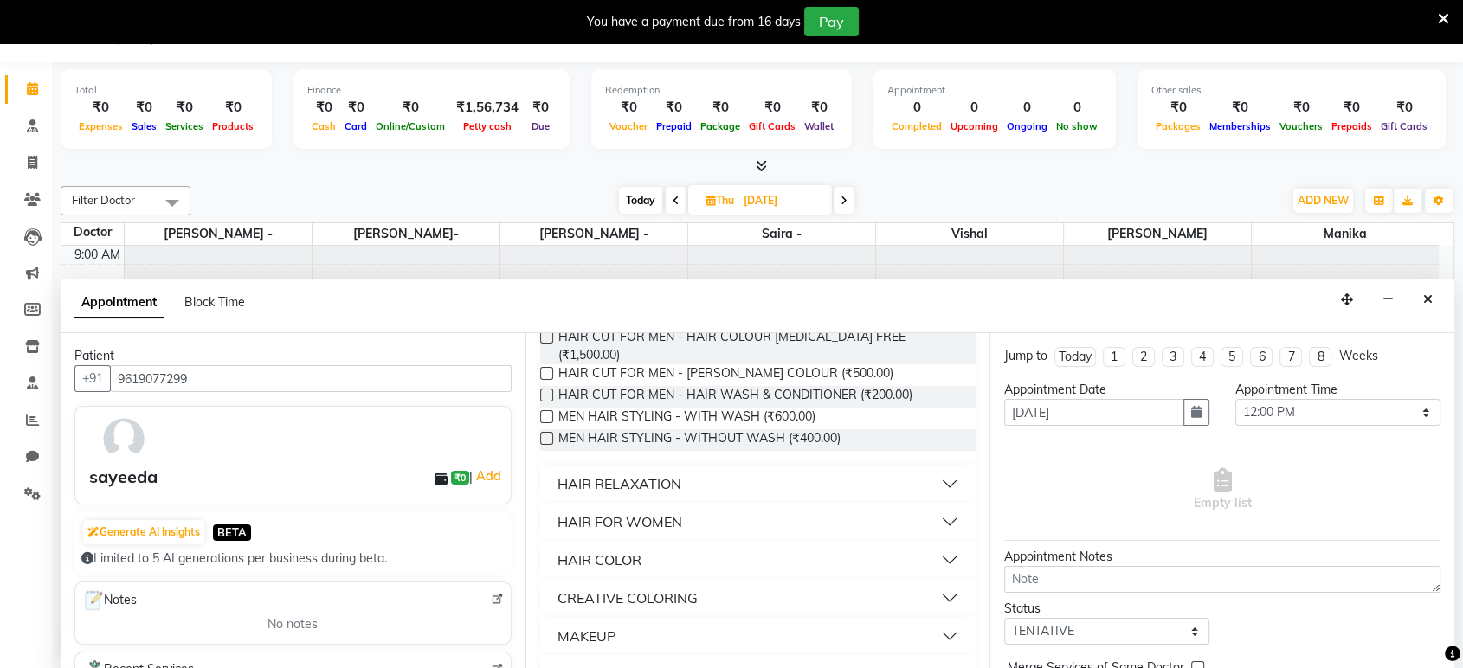
click at [938, 506] on button "HAIR FOR WOMEN" at bounding box center [758, 521] width 422 height 31
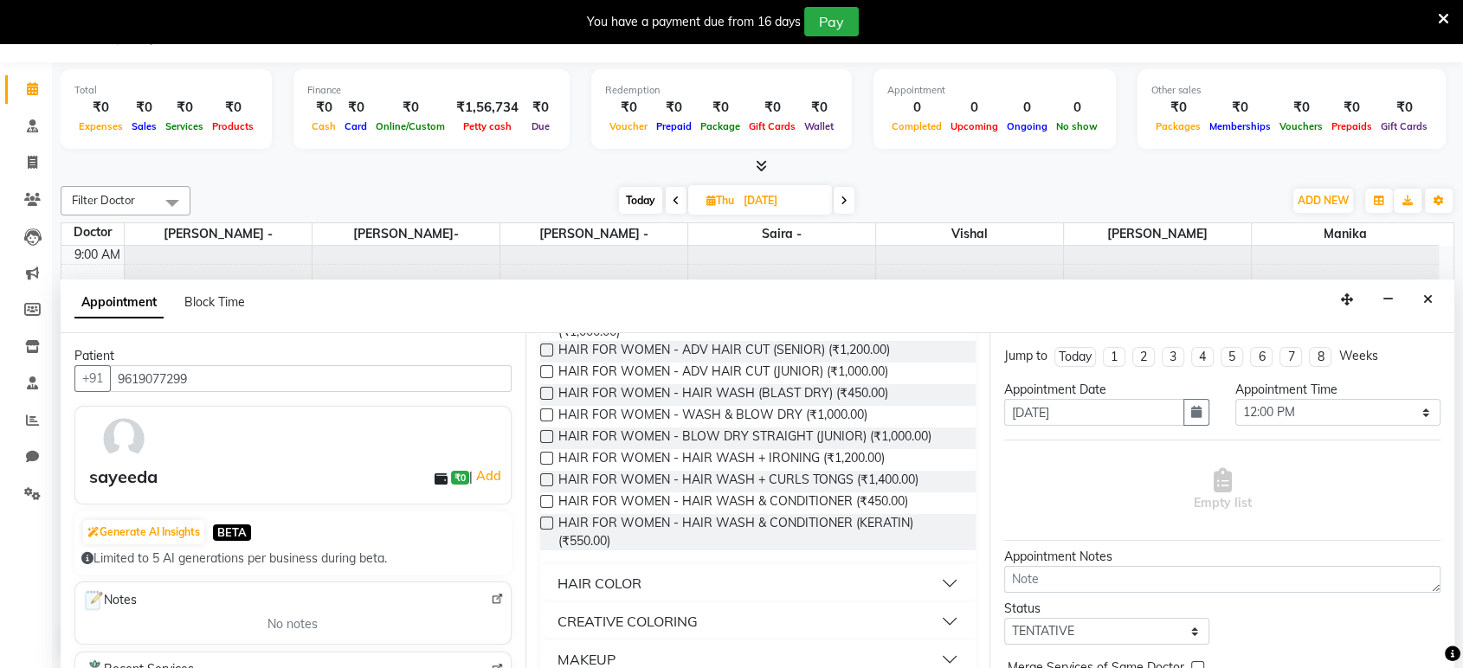
scroll to position [588, 0]
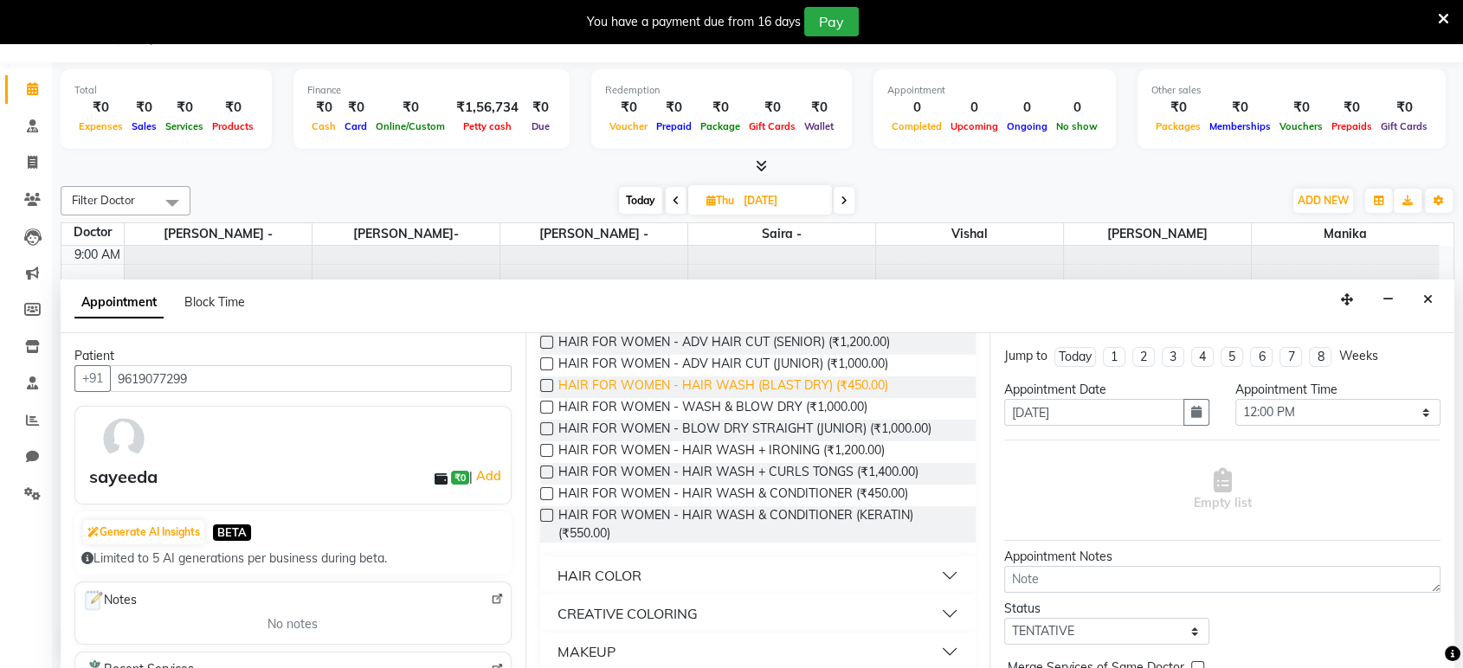
click at [838, 377] on span "HAIR FOR WOMEN - HAIR WASH (BLAST DRY) (₹450.00)" at bounding box center [723, 388] width 330 height 22
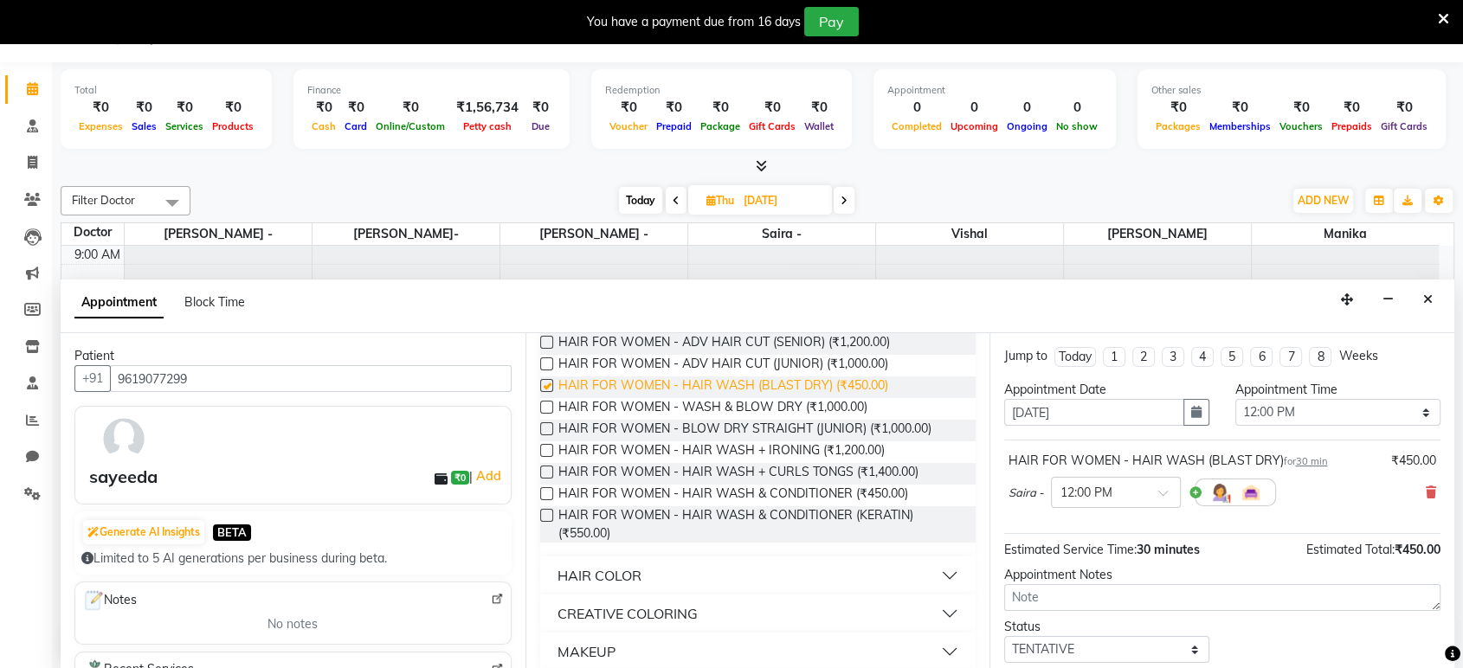
checkbox input "false"
click at [1438, 605] on div "Appointment Notes" at bounding box center [1222, 588] width 462 height 45
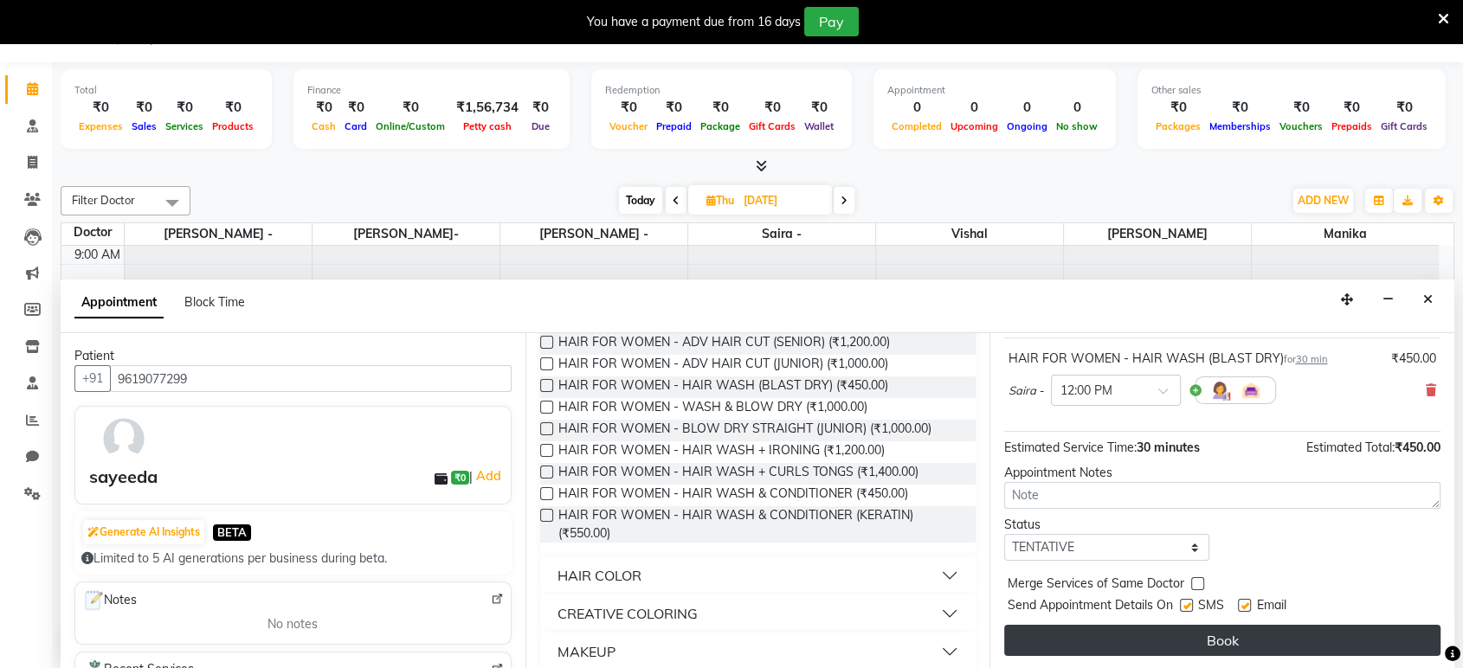
click at [1318, 636] on button "Book" at bounding box center [1222, 640] width 436 height 31
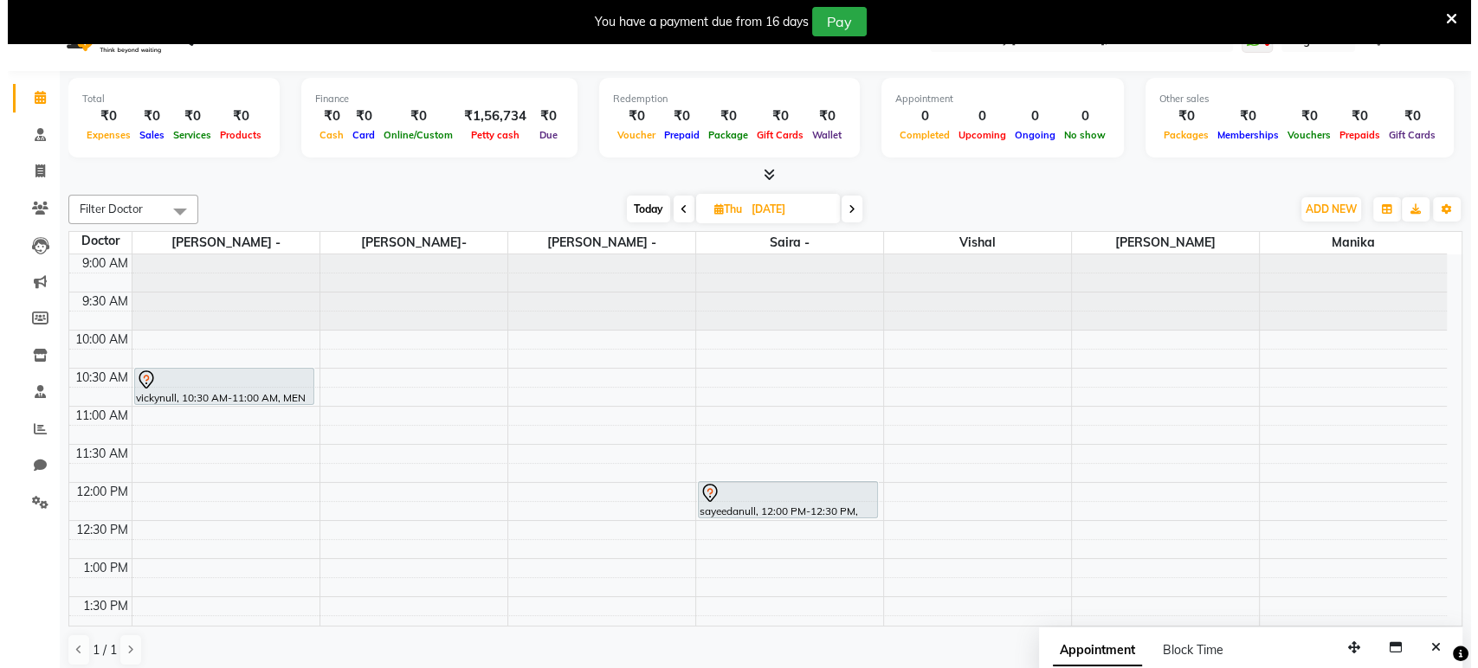
scroll to position [43, 0]
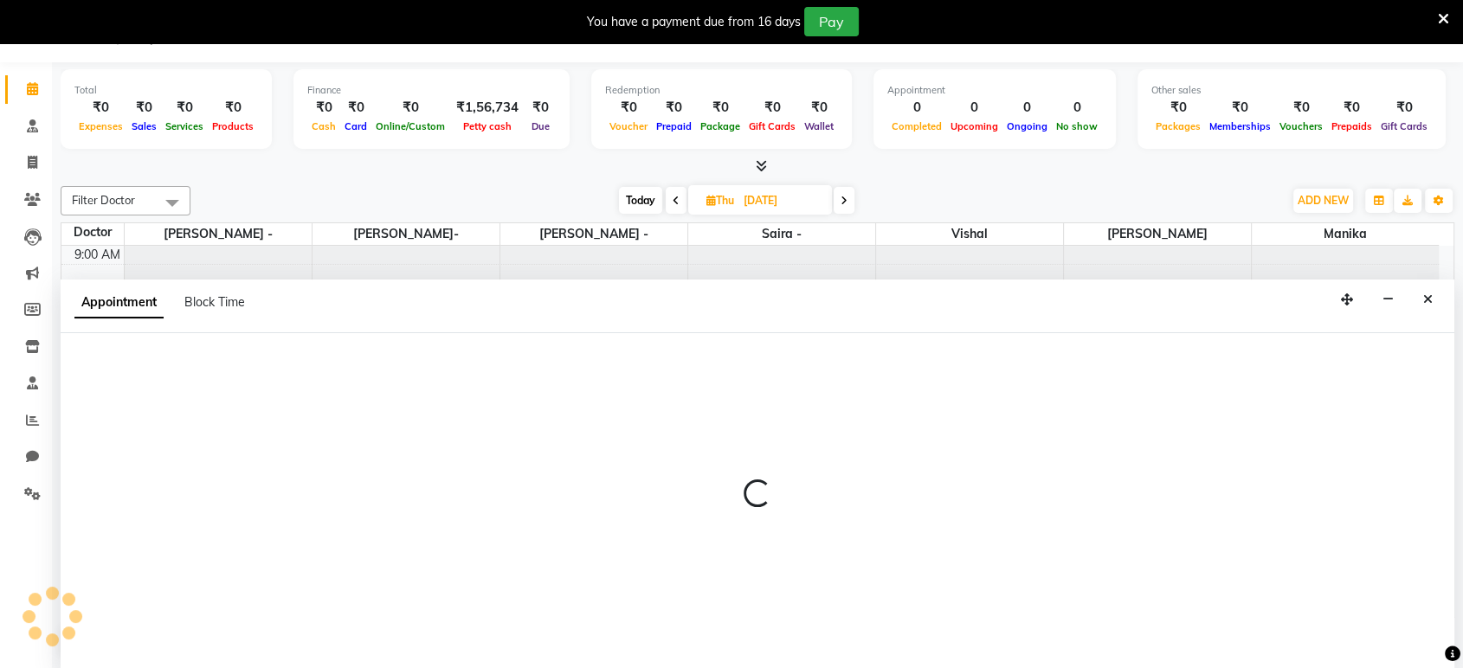
select select "86883"
select select "780"
select select "tentative"
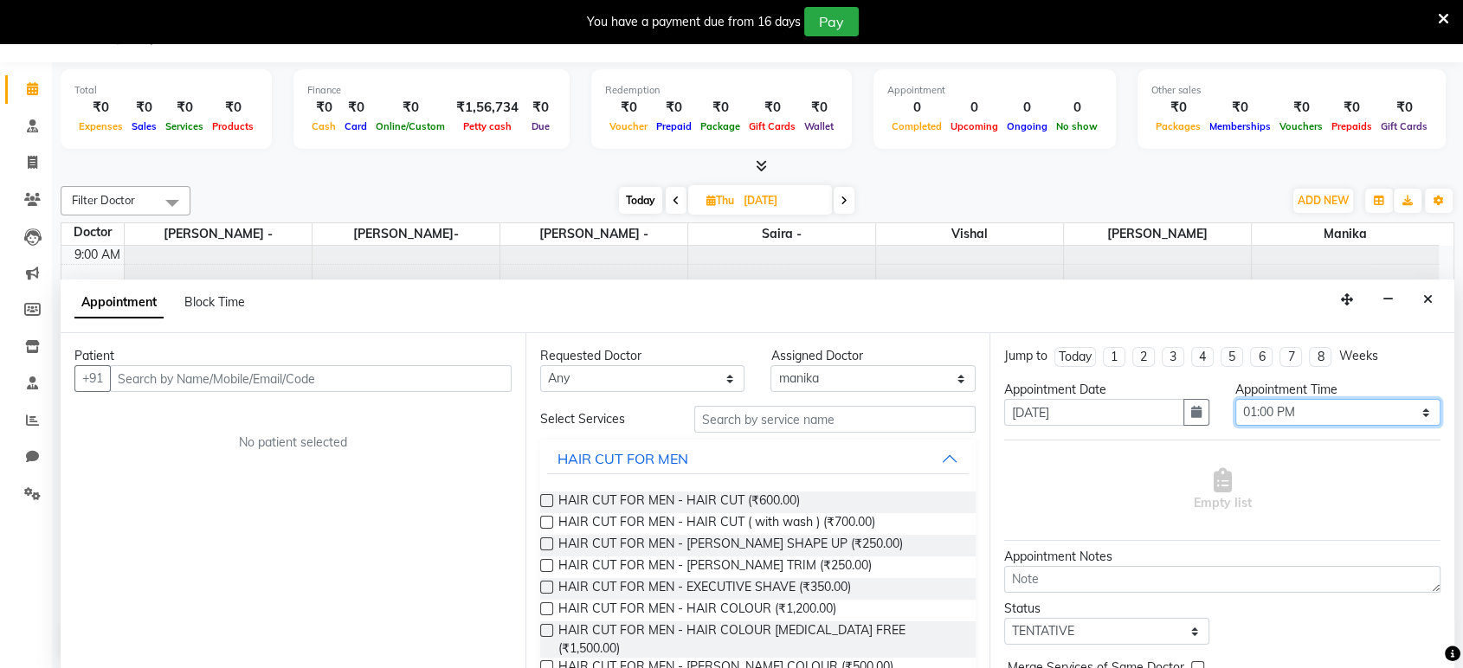
click at [1406, 408] on select "Select 10:00 AM 10:15 AM 10:30 AM 10:45 AM 11:00 AM 11:15 AM 11:30 AM 11:45 AM …" at bounding box center [1337, 412] width 205 height 27
select select "930"
click at [1235, 399] on select "Select 10:00 AM 10:15 AM 10:30 AM 10:45 AM 11:00 AM 11:15 AM 11:30 AM 11:45 AM …" at bounding box center [1337, 412] width 205 height 27
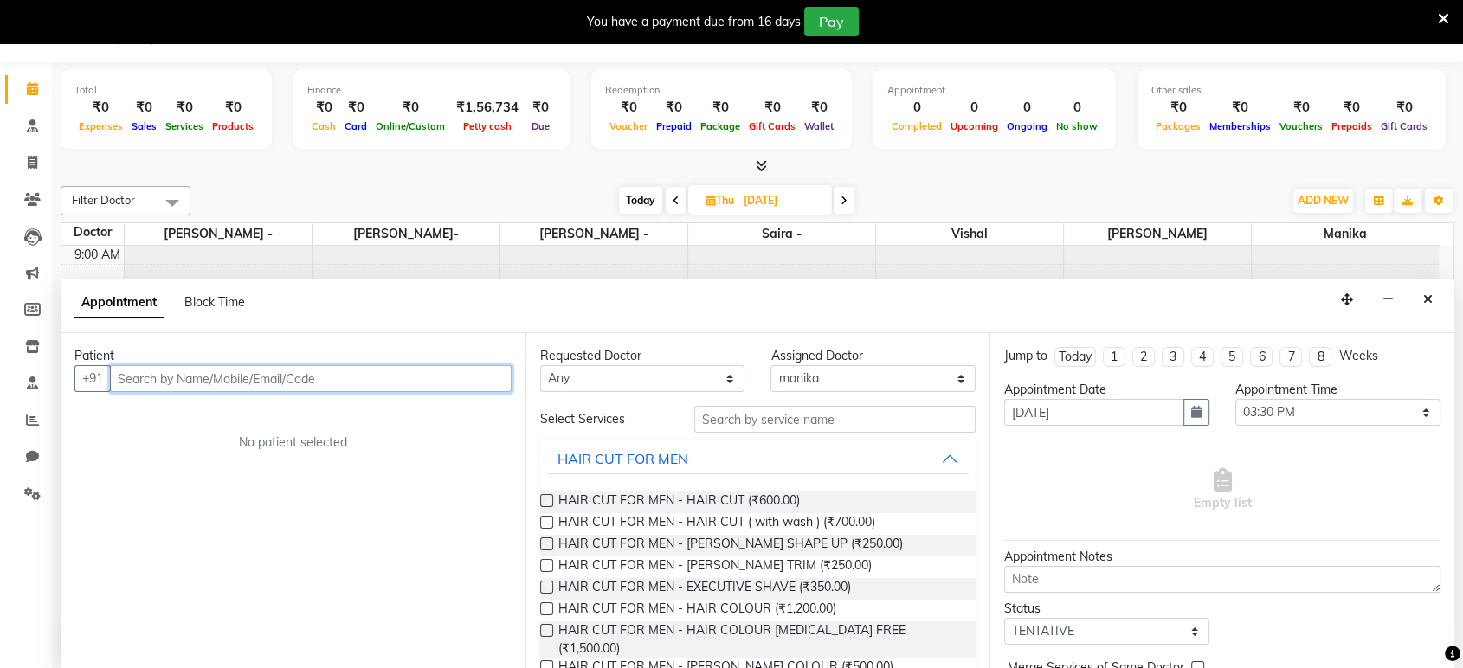
click at [403, 378] on input "text" at bounding box center [311, 378] width 402 height 27
type input "kalpana"
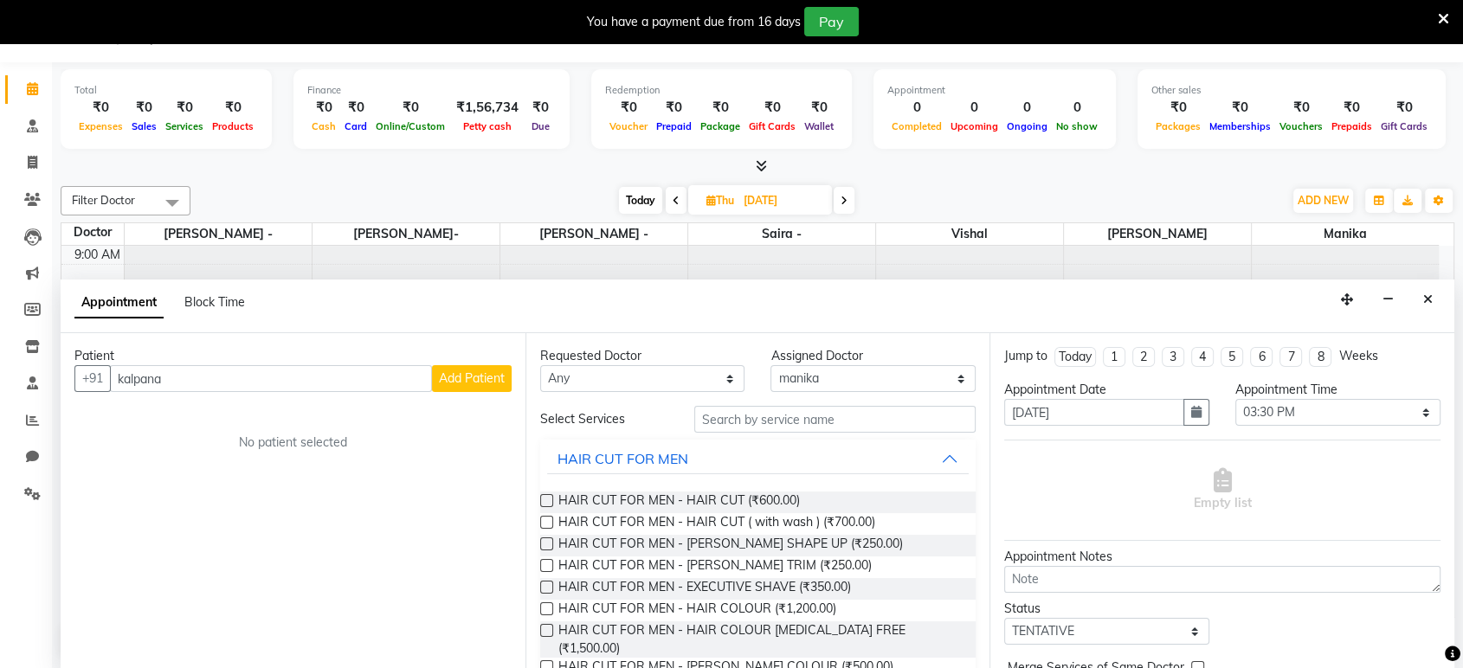
click at [492, 379] on span "Add Patient" at bounding box center [472, 379] width 66 height 16
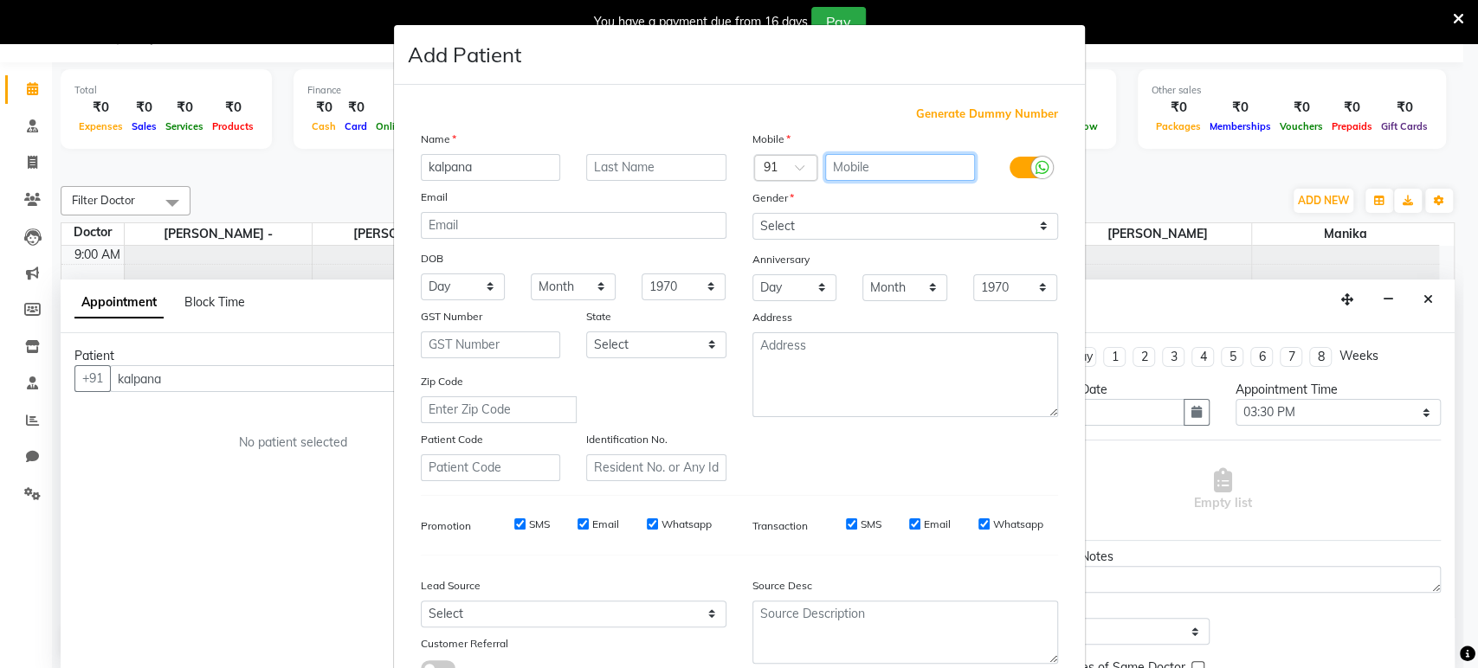
click at [844, 175] on input "text" at bounding box center [900, 167] width 150 height 27
type input "9833118852"
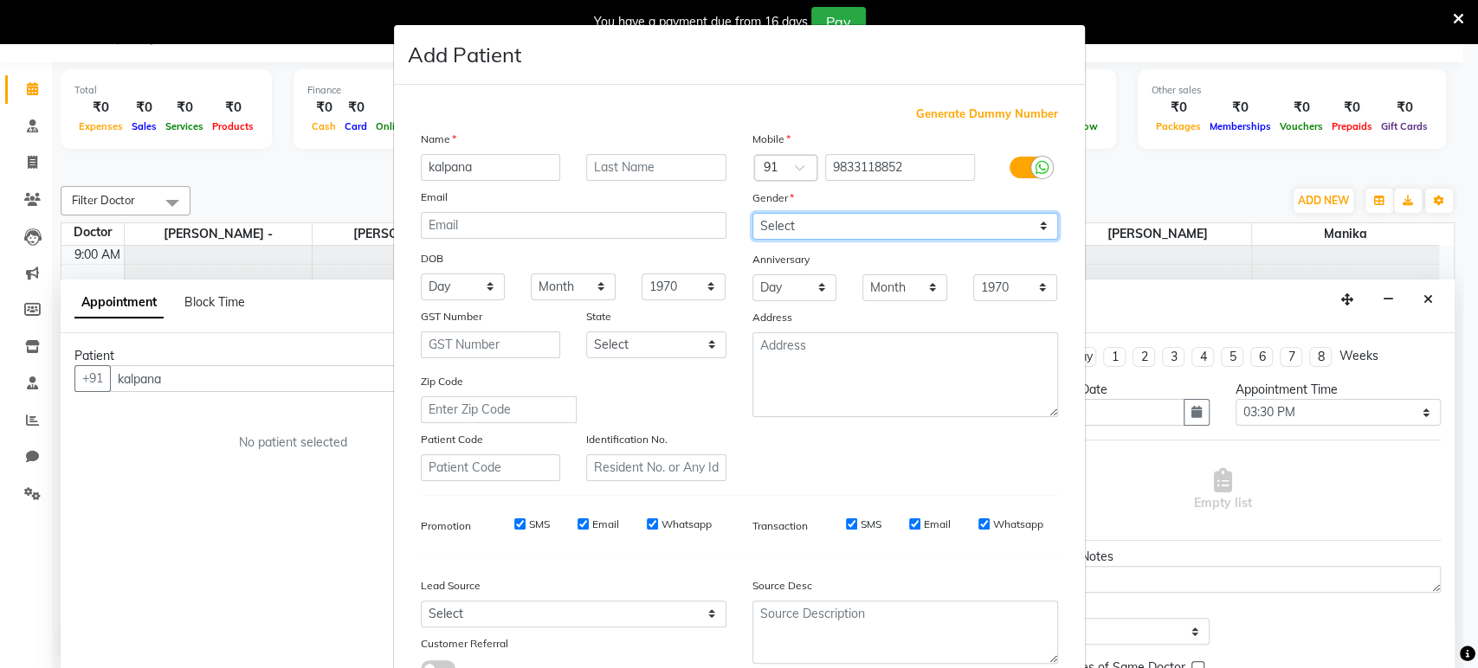
click at [1035, 224] on select "Select [DEMOGRAPHIC_DATA] [DEMOGRAPHIC_DATA] Other Prefer Not To Say" at bounding box center [905, 226] width 306 height 27
select select "[DEMOGRAPHIC_DATA]"
click at [752, 213] on select "Select [DEMOGRAPHIC_DATA] [DEMOGRAPHIC_DATA] Other Prefer Not To Say" at bounding box center [905, 226] width 306 height 27
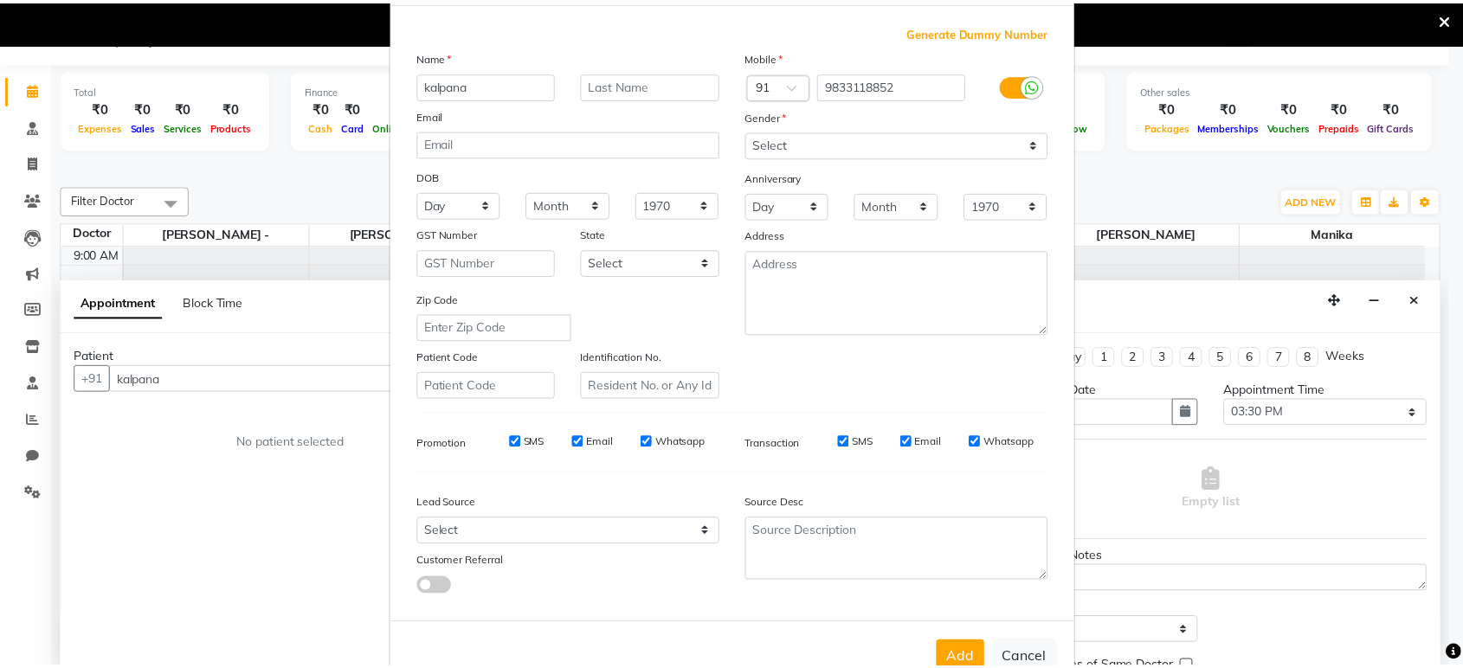
scroll to position [126, 0]
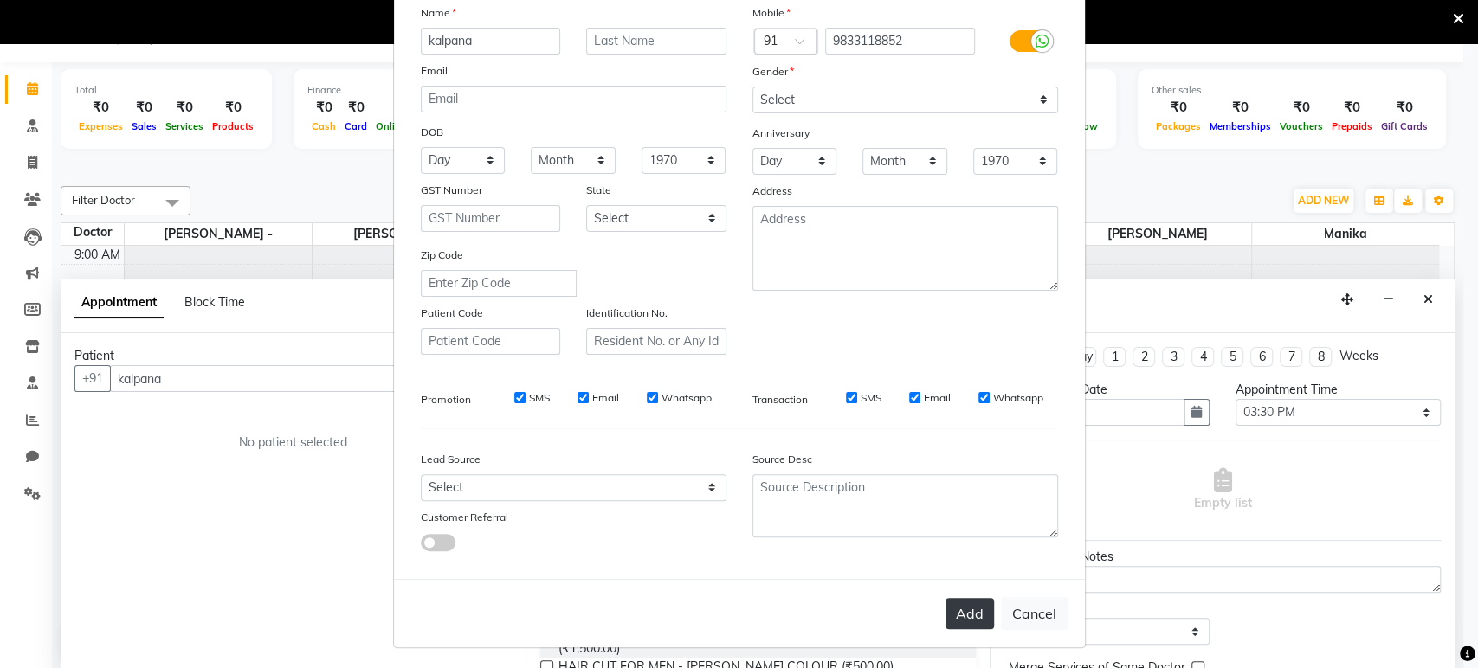
click at [983, 620] on button "Add" at bounding box center [969, 613] width 48 height 31
type input "9833118852"
select select
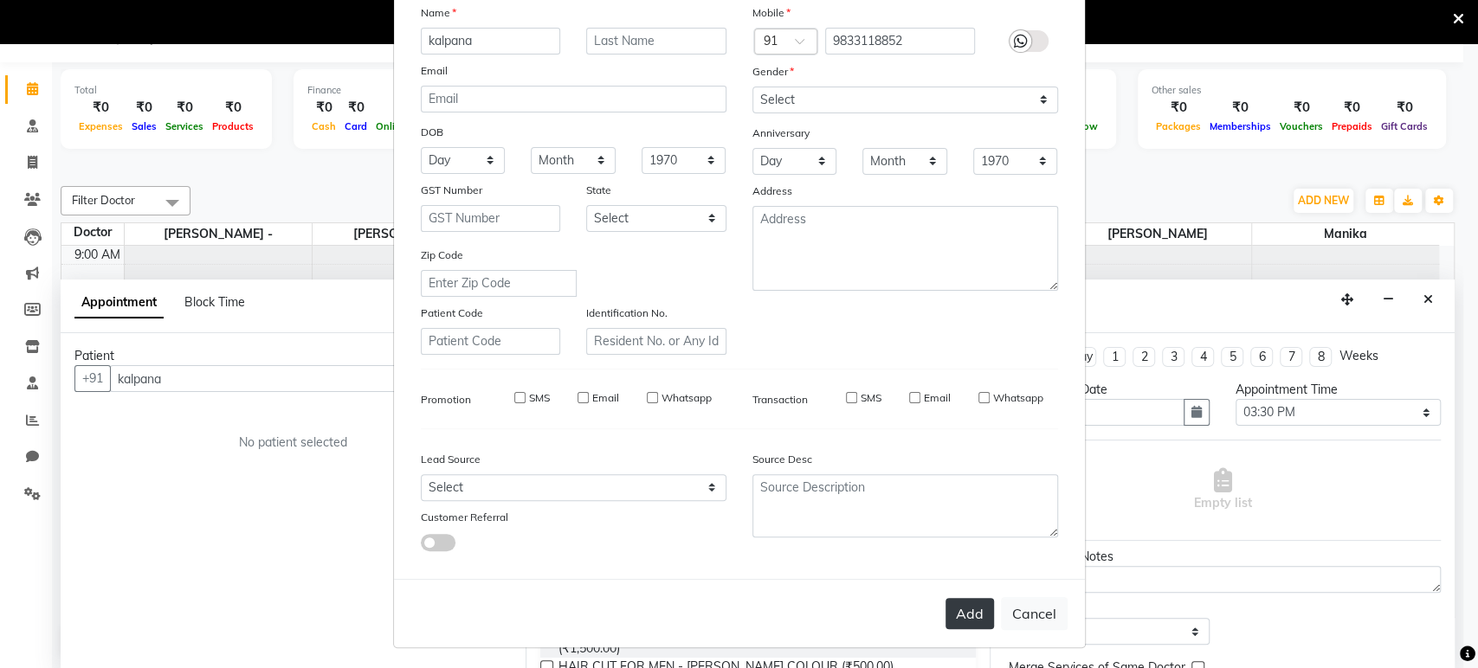
select select
checkbox input "false"
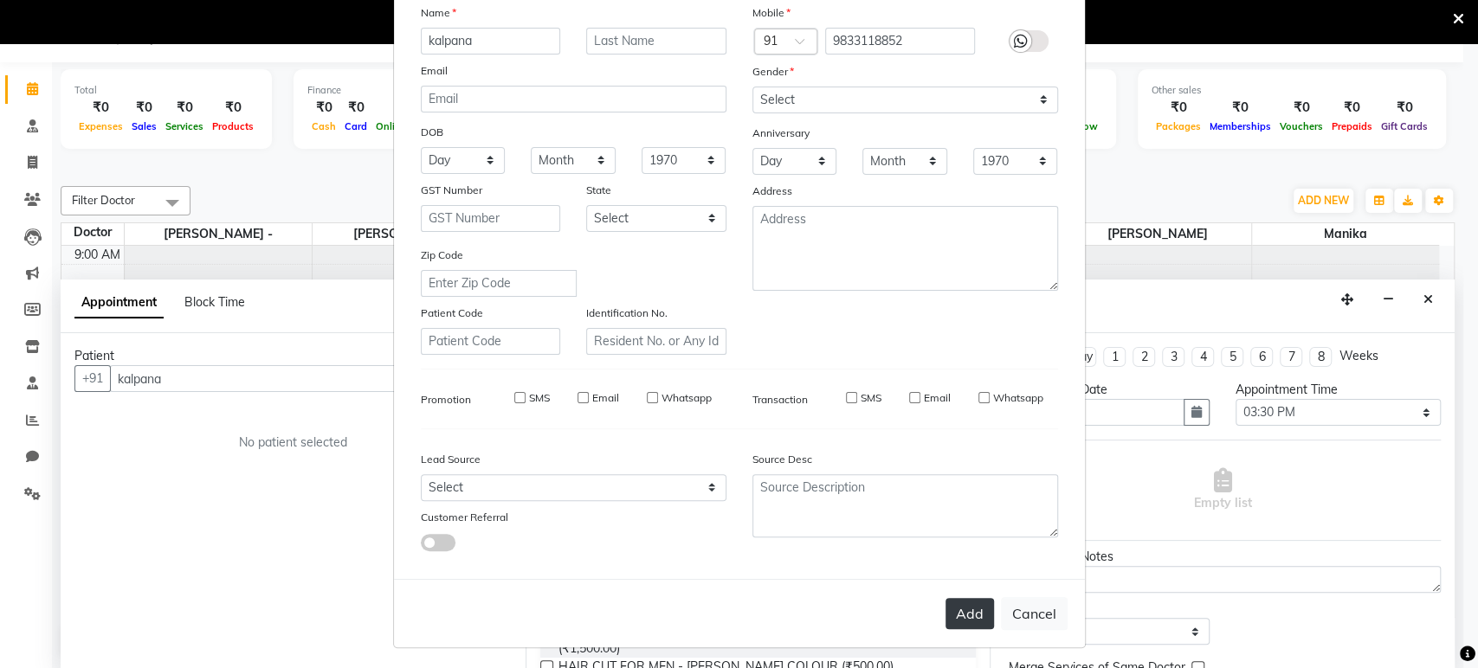
checkbox input "false"
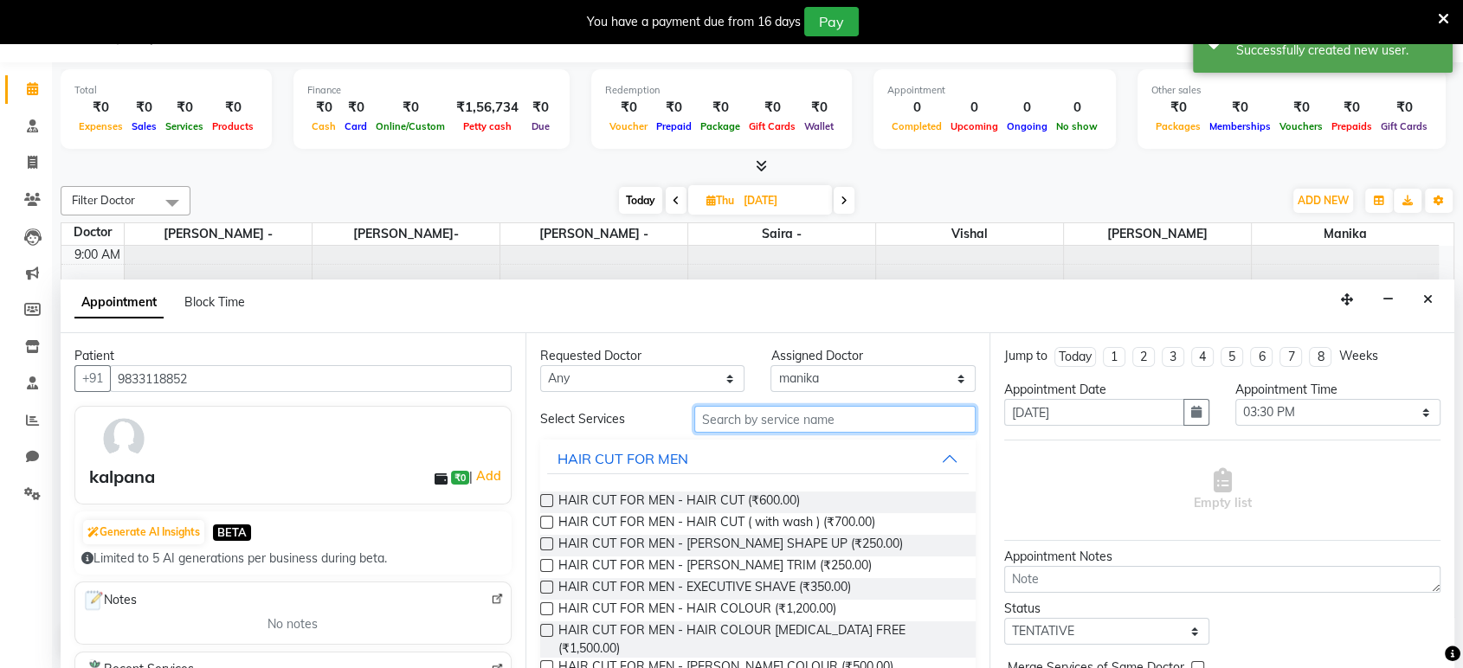
click at [756, 422] on input "text" at bounding box center [835, 419] width 282 height 27
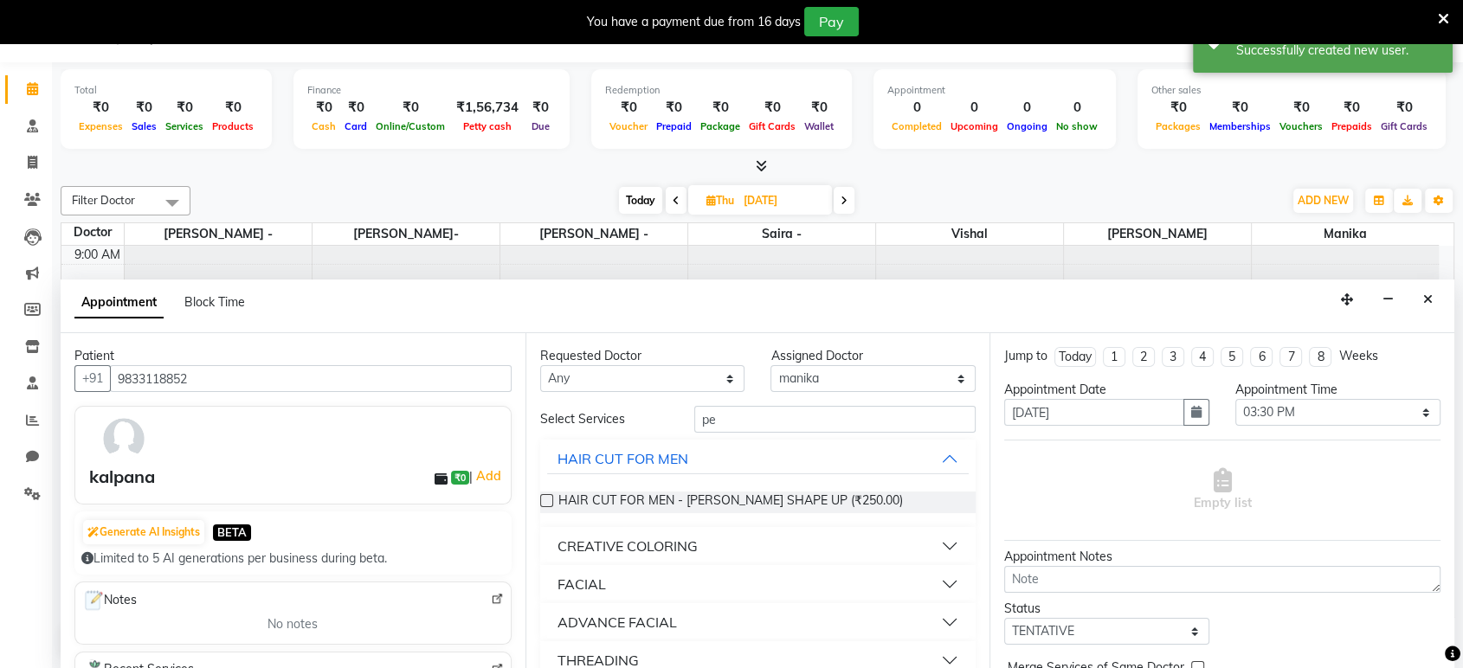
click at [762, 524] on div "HAIR CUT FOR MEN - [PERSON_NAME] SHAPE UP (₹250.00)" at bounding box center [758, 502] width 436 height 49
click at [725, 421] on input "pe" at bounding box center [835, 419] width 282 height 27
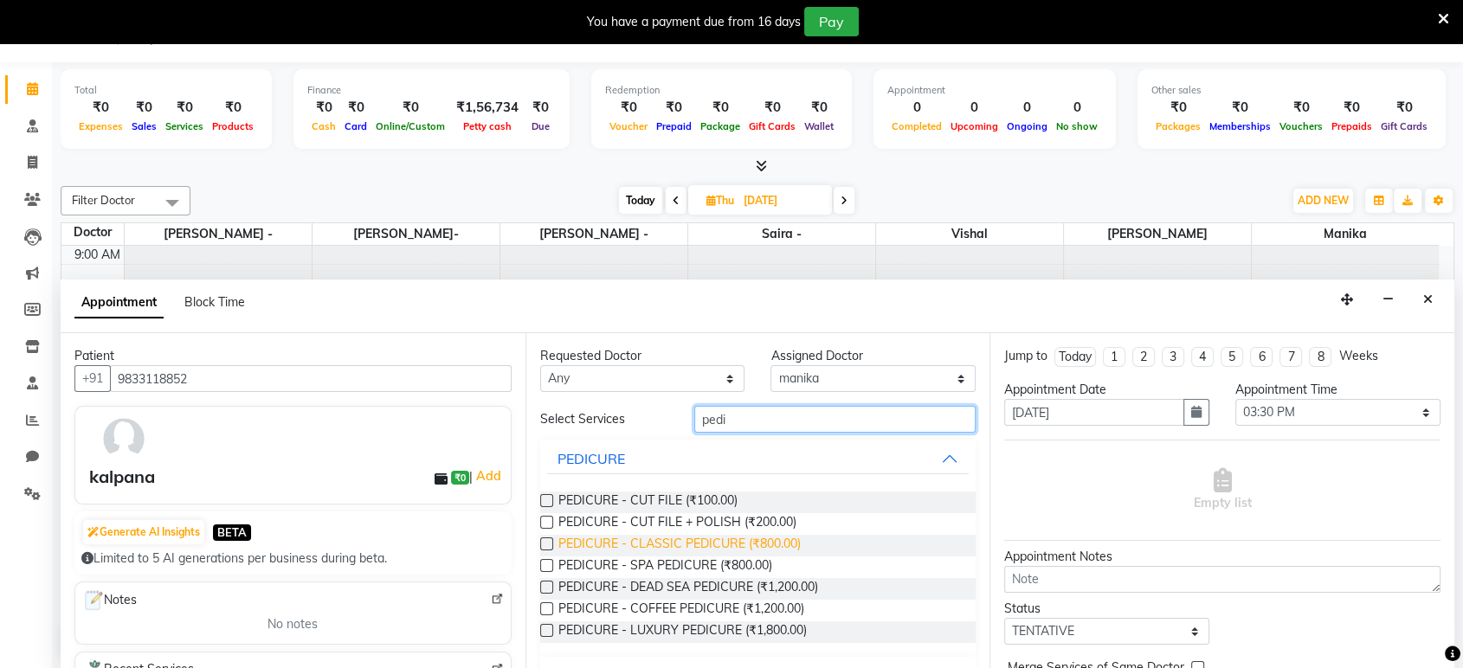
type input "pedi"
click at [693, 540] on span "PEDICURE - CLASSIC PEDICURE (₹800.00)" at bounding box center [679, 546] width 242 height 22
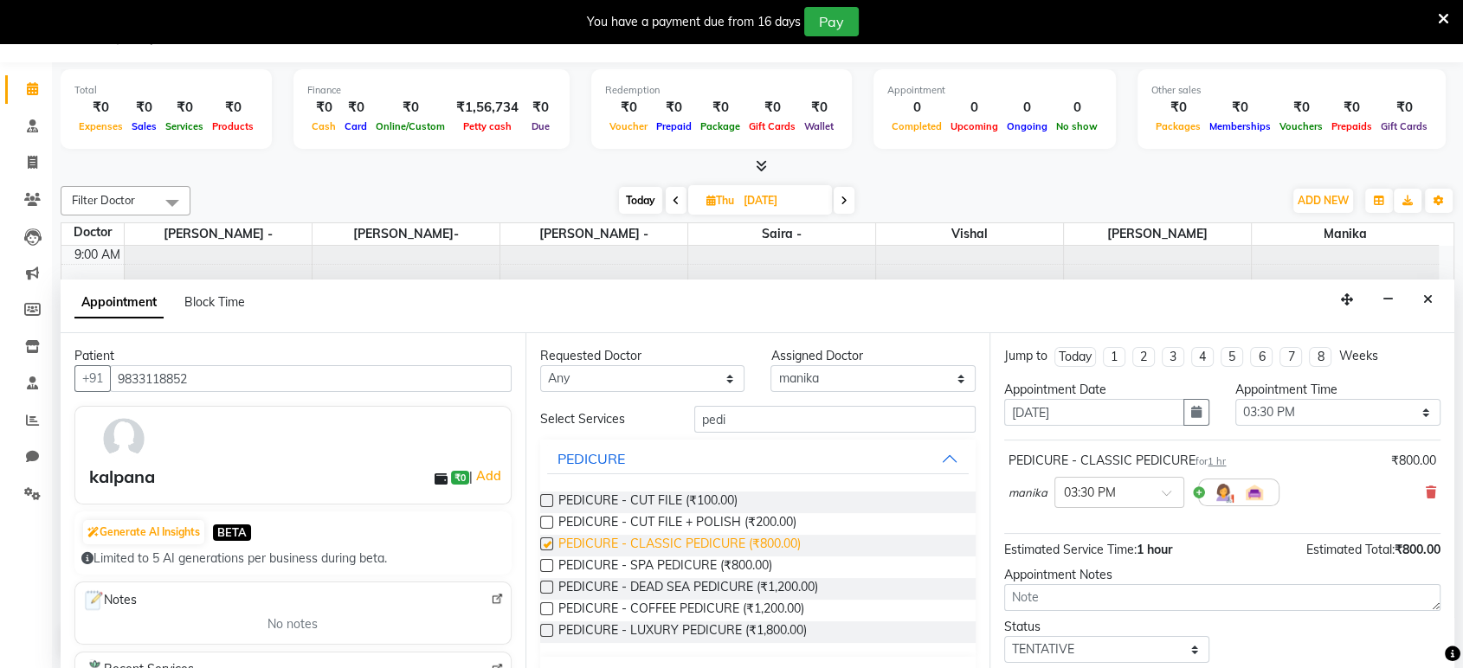
checkbox input "false"
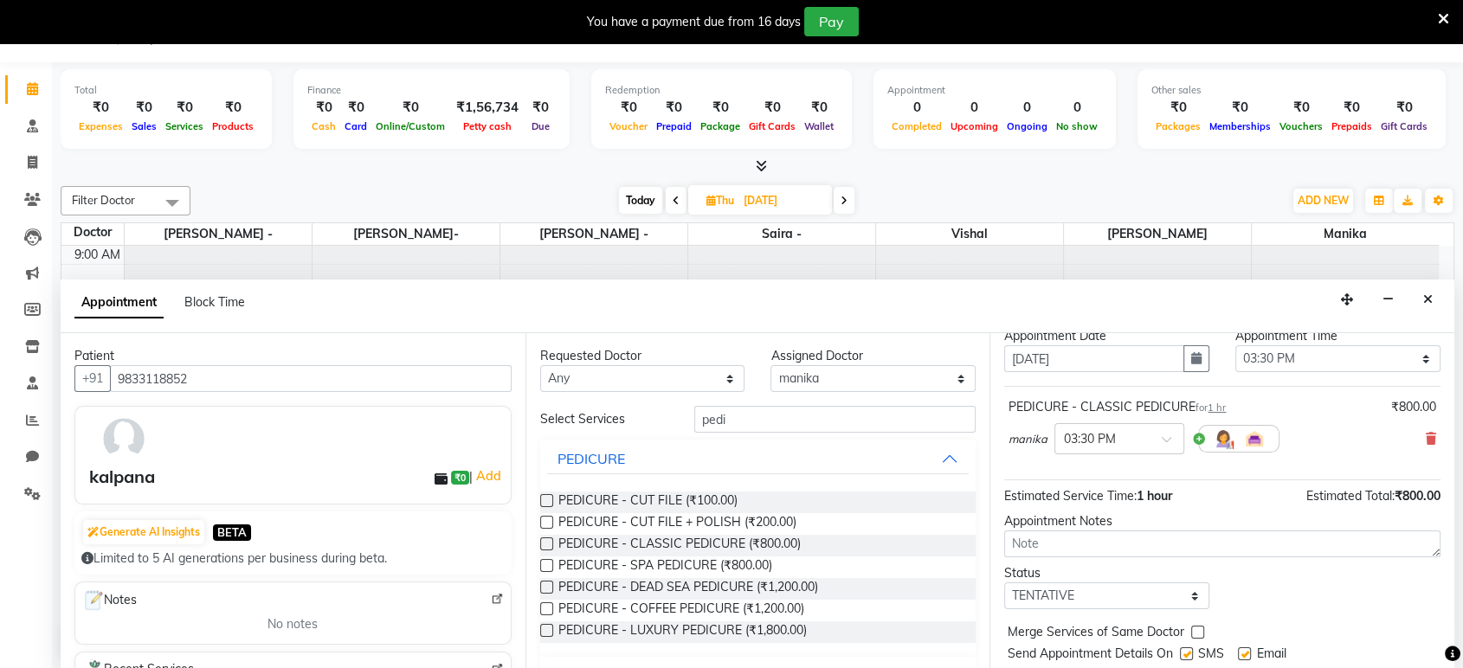
scroll to position [102, 0]
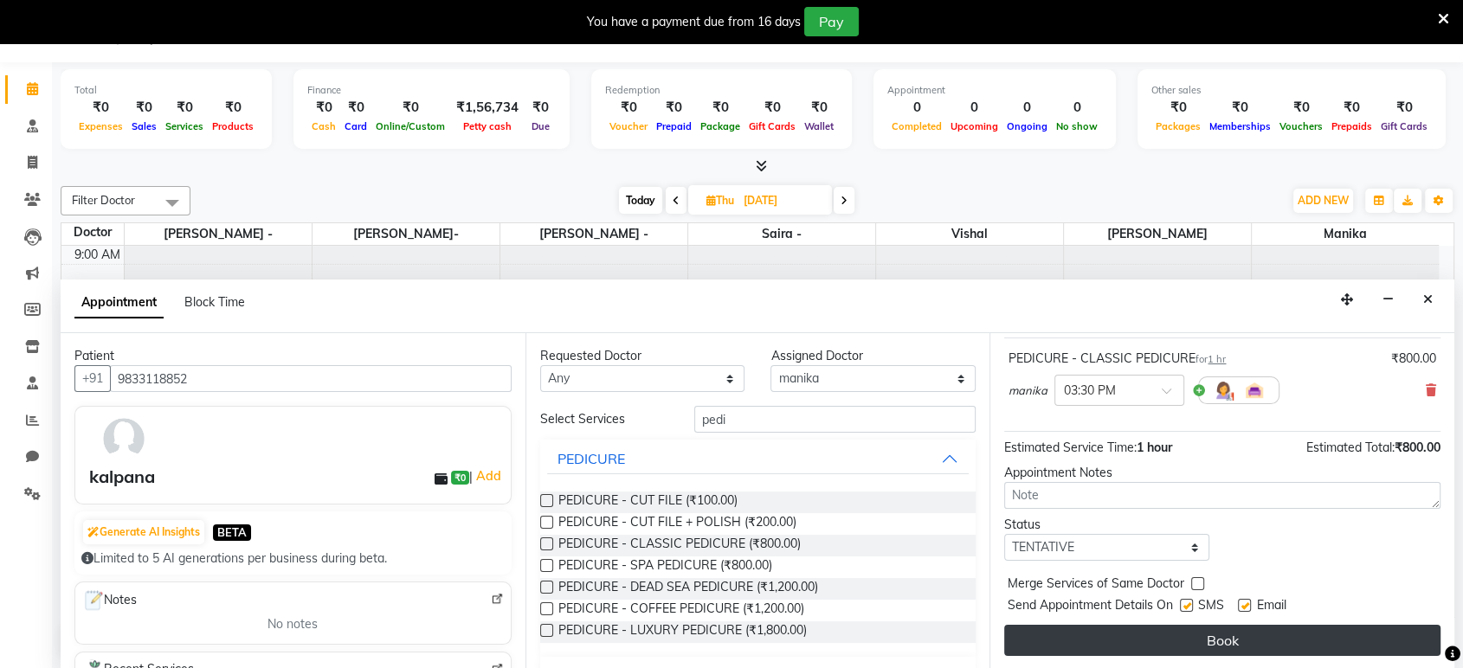
click at [1241, 640] on button "Book" at bounding box center [1222, 640] width 436 height 31
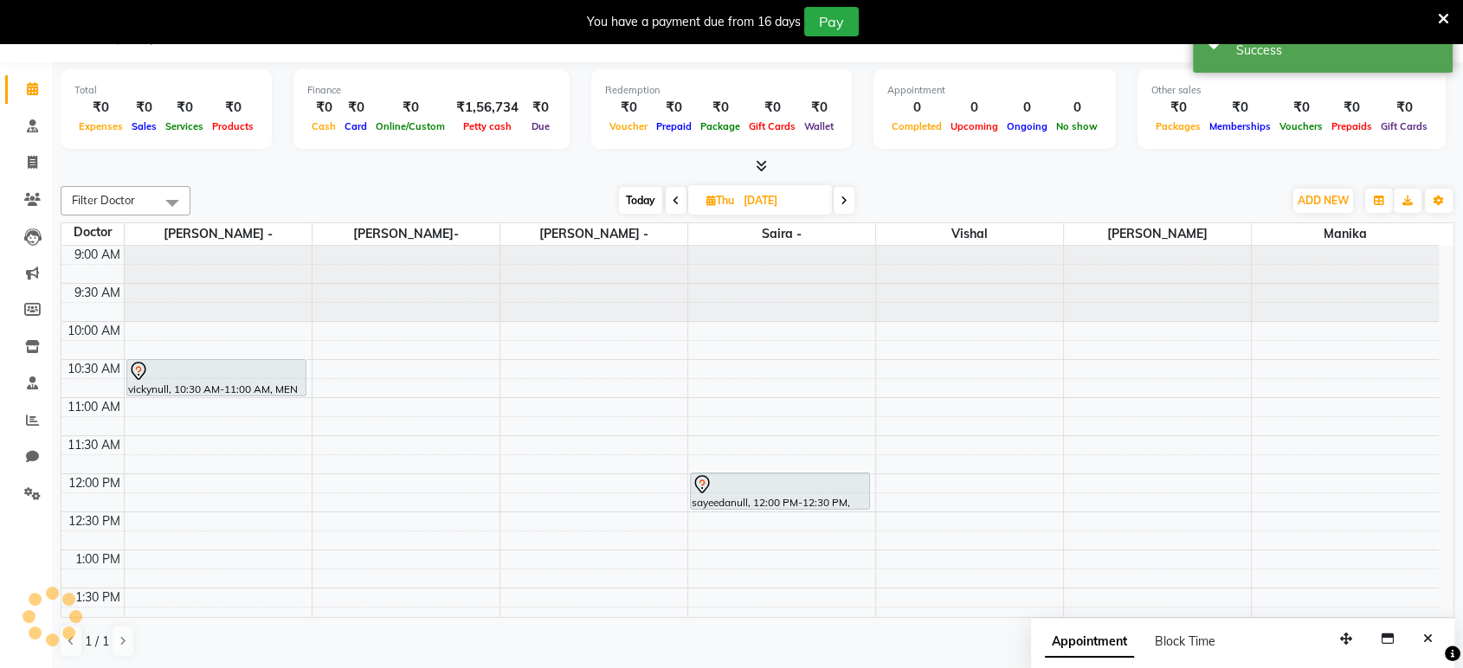
scroll to position [0, 0]
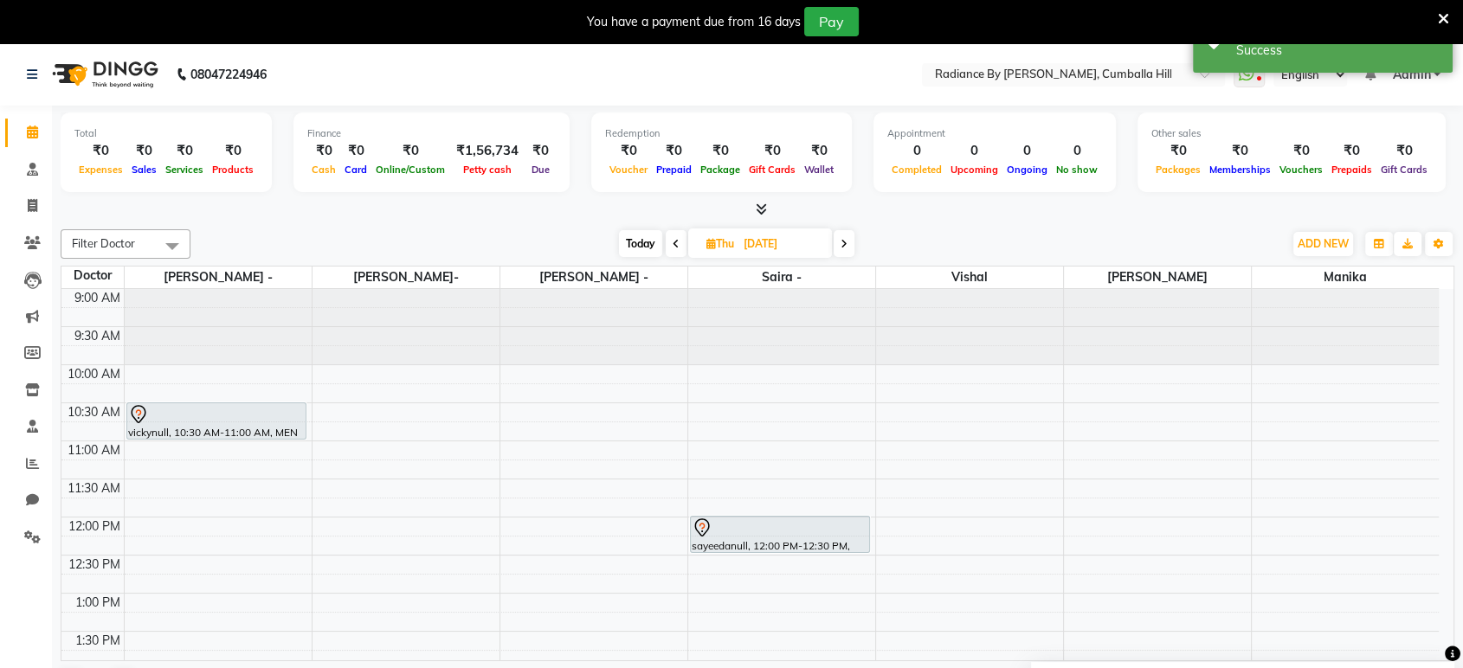
click at [1454, 563] on div "Total ₹0 Expenses ₹0 Sales ₹0 Services ₹0 Products Finance ₹0 Cash ₹0 Card ₹0 O…" at bounding box center [757, 409] width 1411 height 607
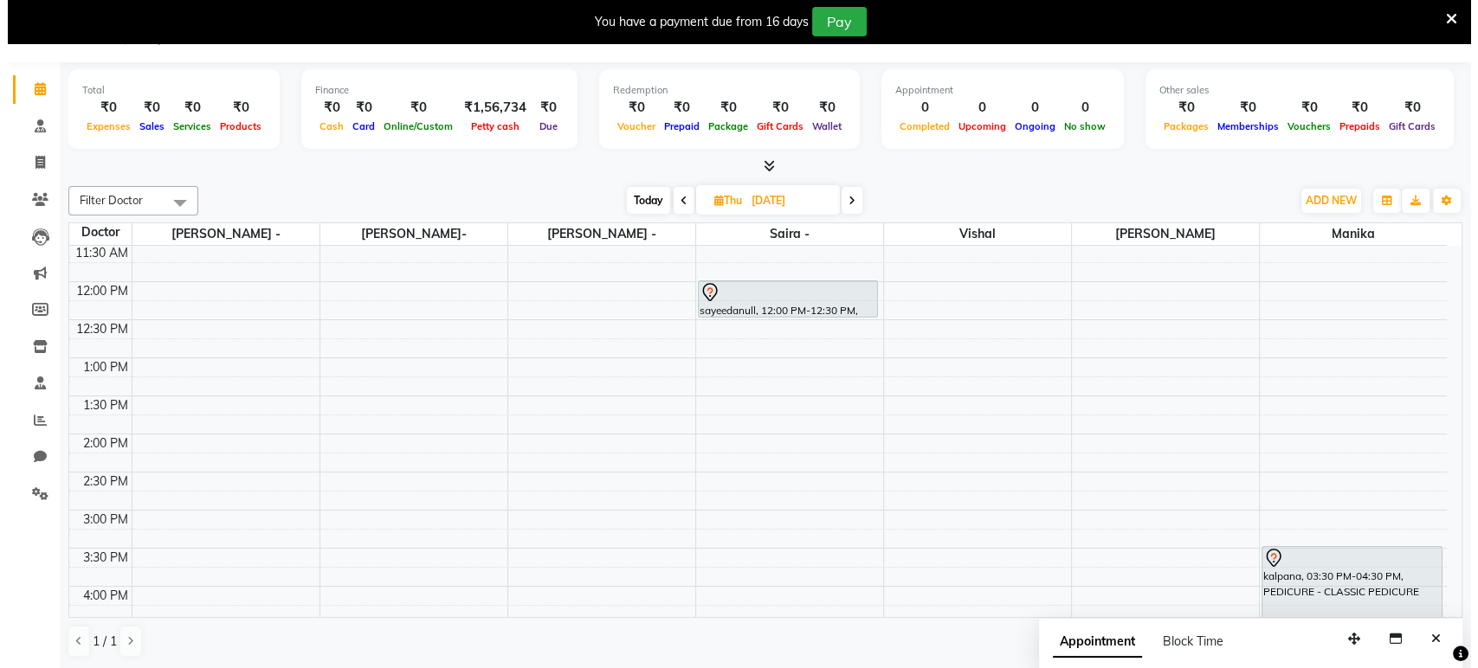
scroll to position [230, 0]
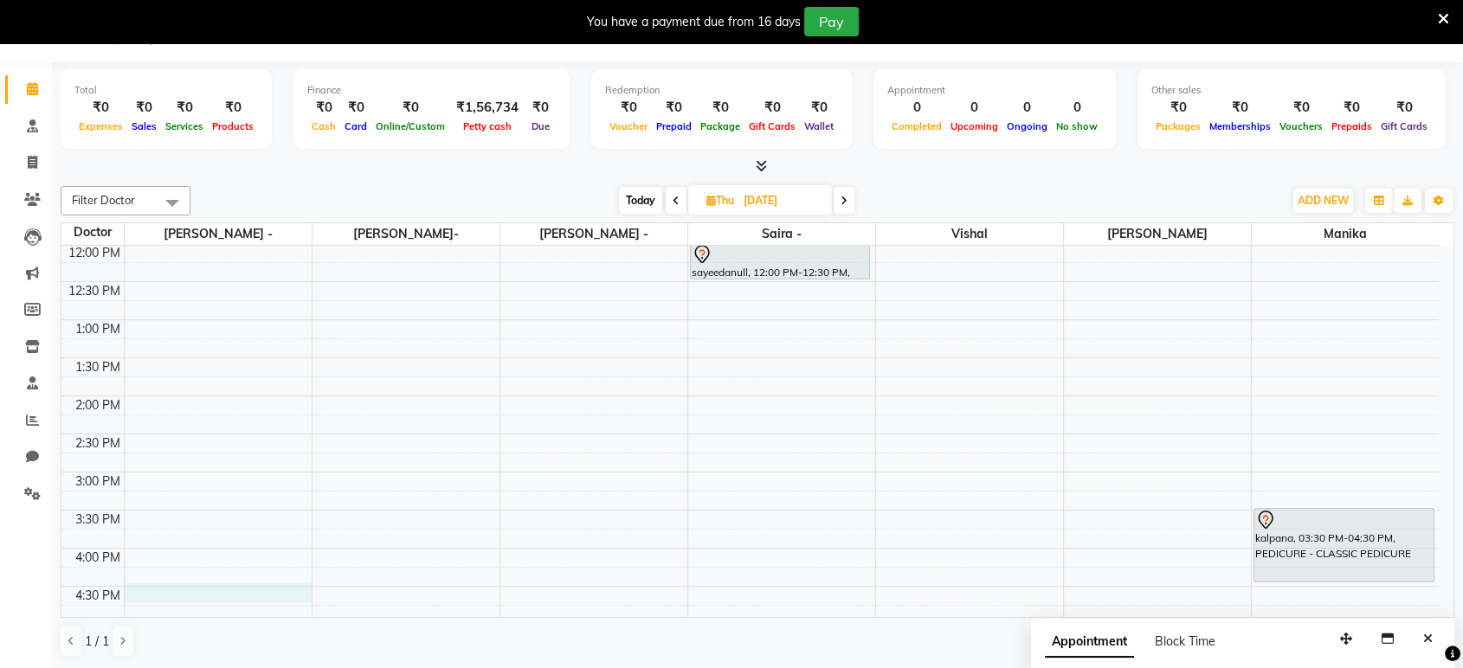
click at [143, 587] on div "9:00 AM 9:30 AM 10:00 AM 10:30 AM 11:00 AM 11:30 AM 12:00 PM 12:30 PM 1:00 PM 1…" at bounding box center [749, 472] width 1377 height 913
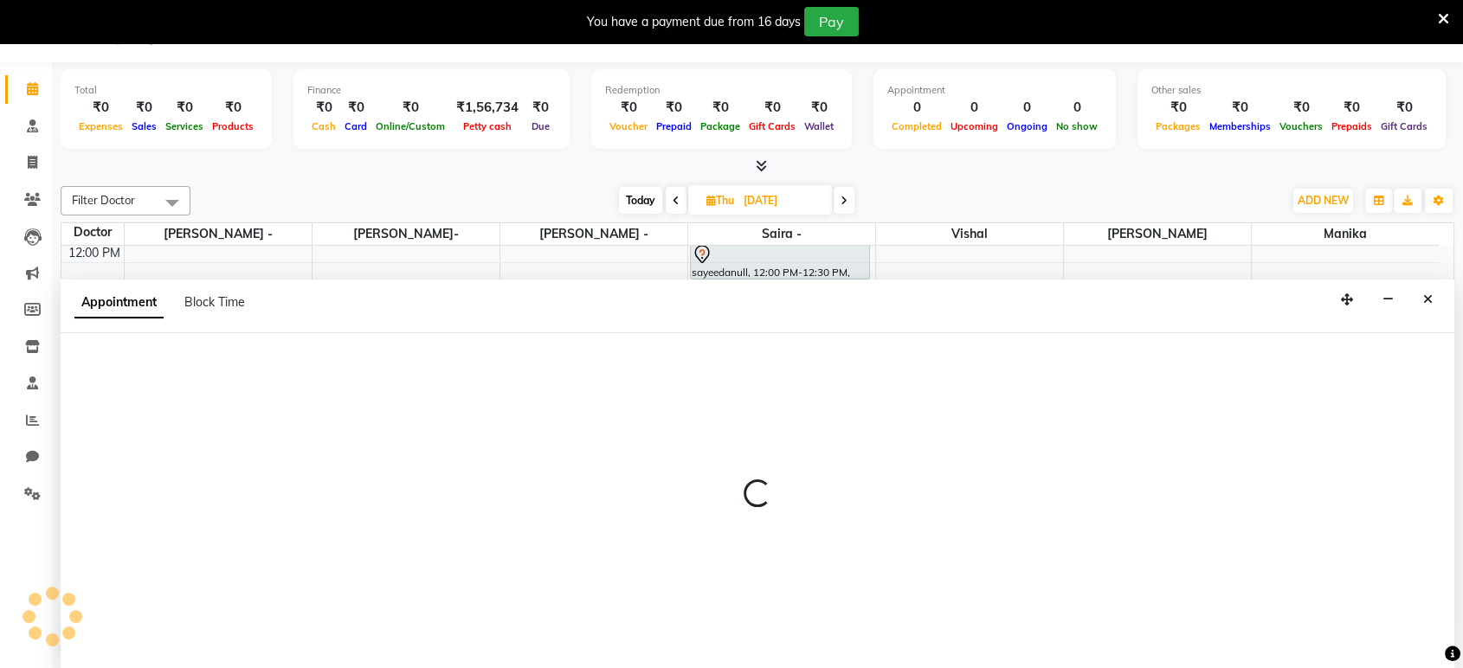
select select "86561"
select select "tentative"
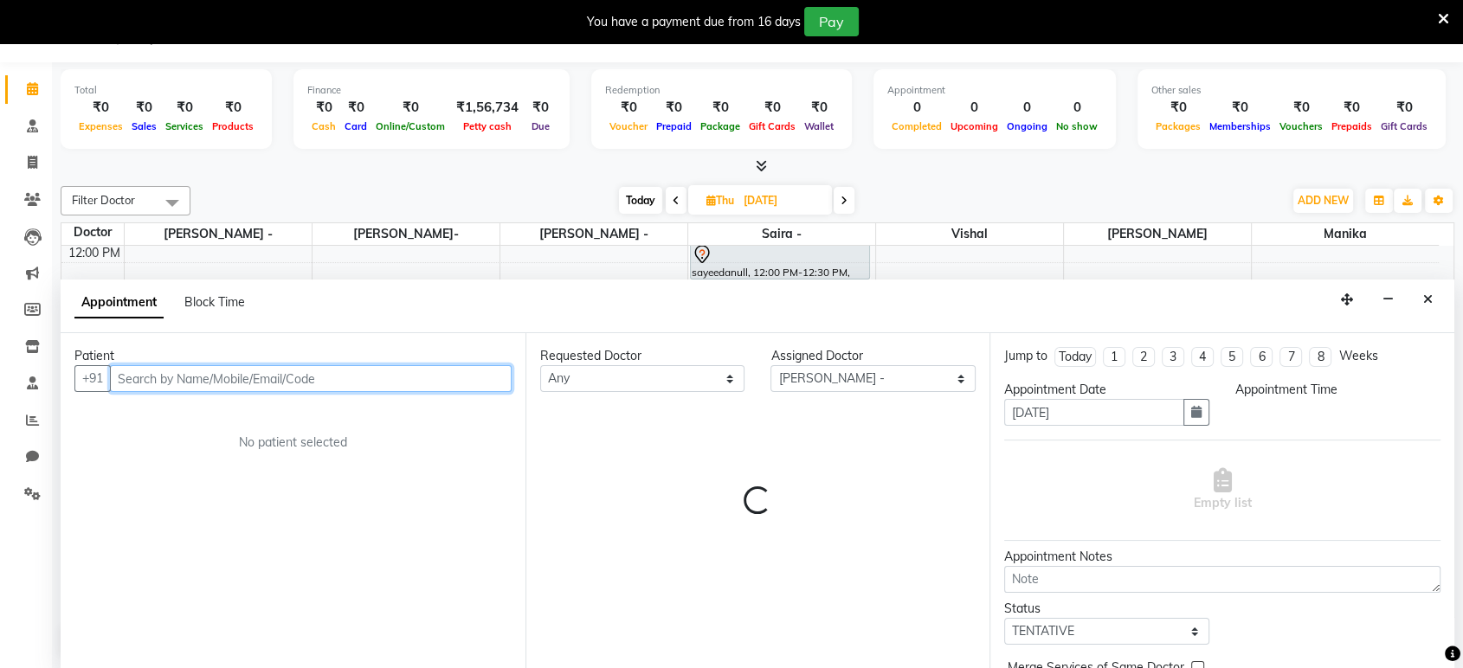
select select "990"
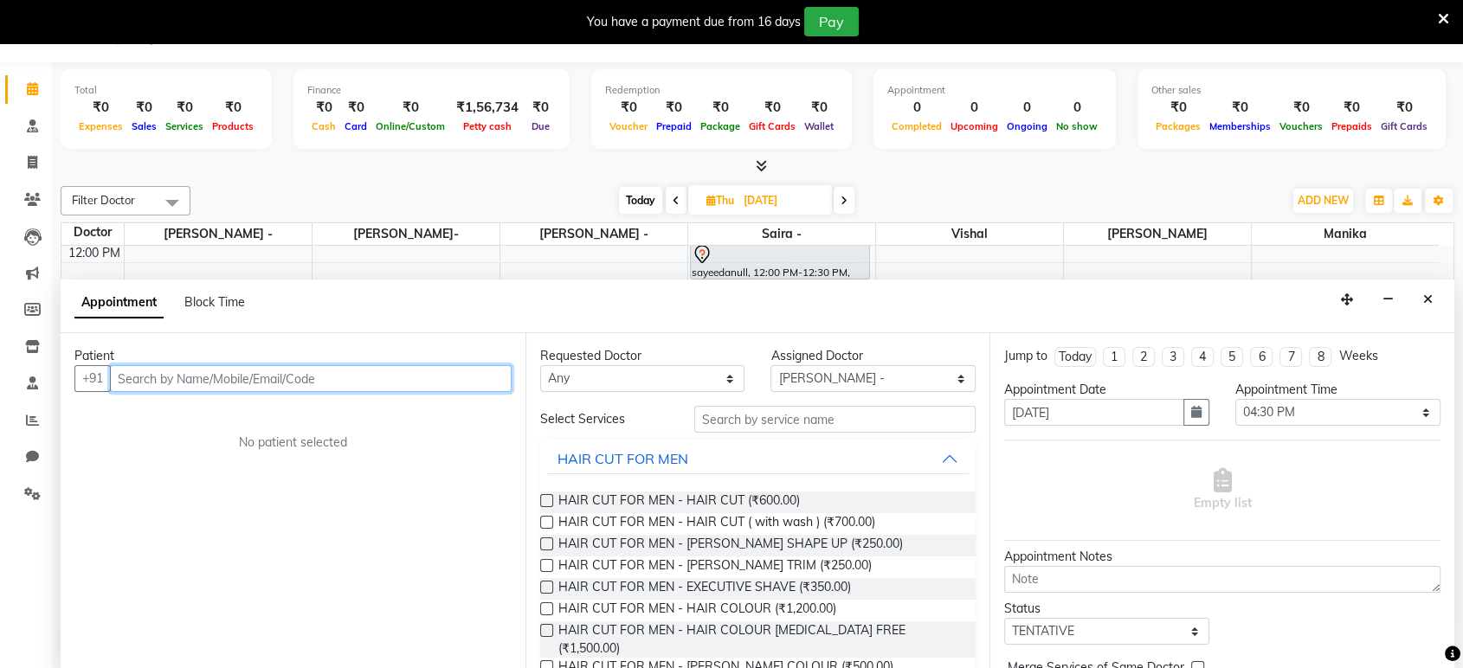
click at [202, 376] on input "text" at bounding box center [311, 378] width 402 height 27
type input "a"
type input "zainab"
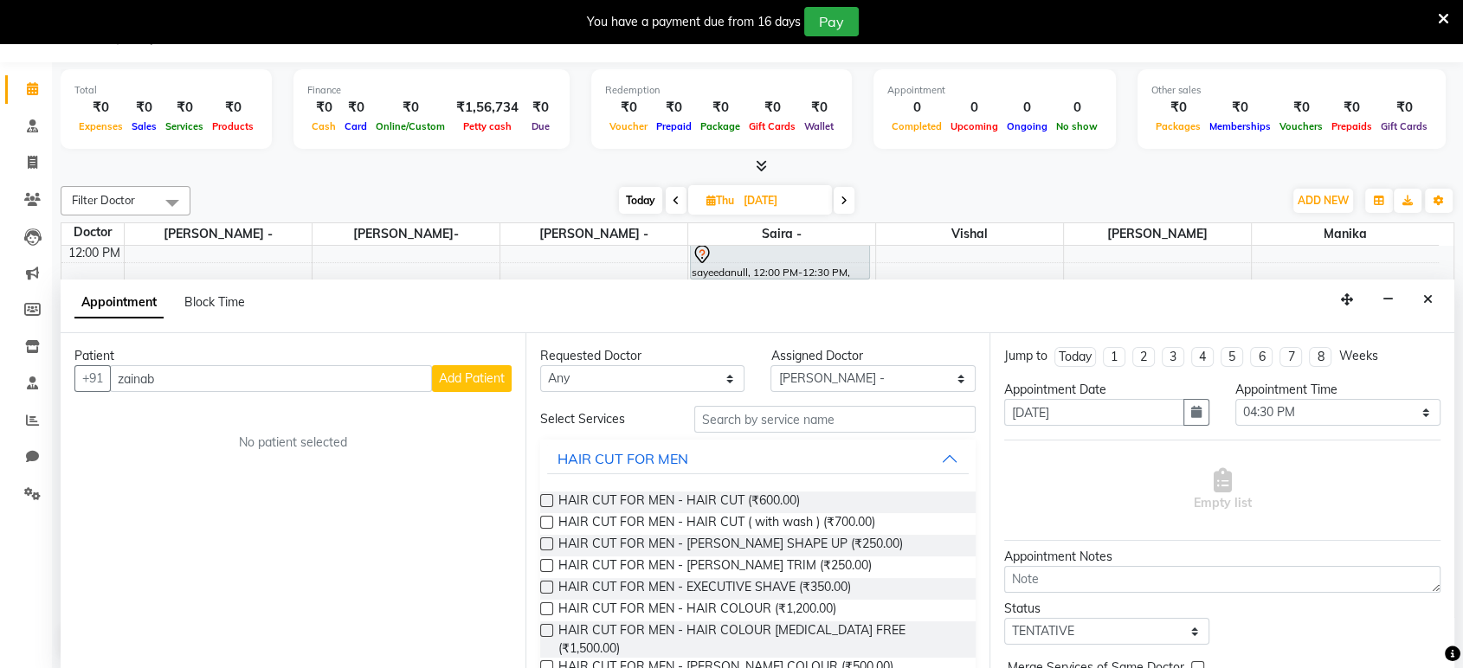
click at [468, 382] on span "Add Patient" at bounding box center [472, 379] width 66 height 16
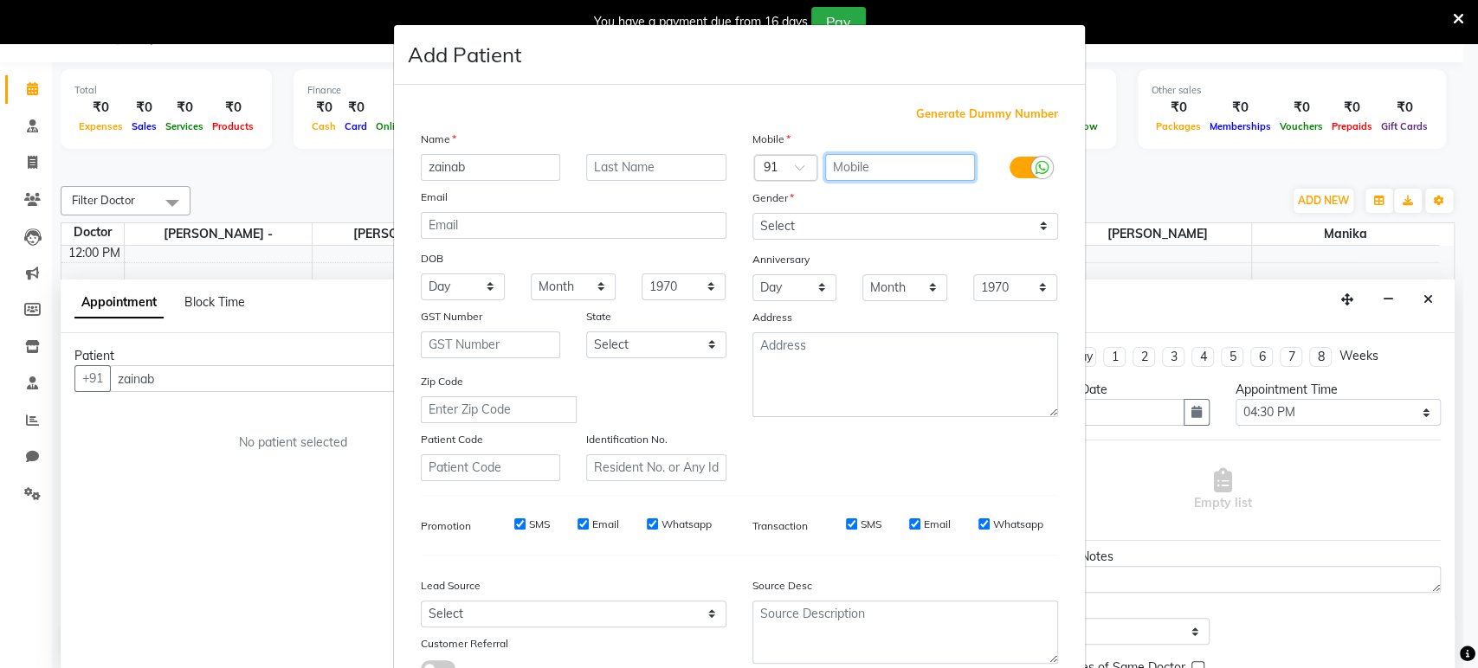
click at [901, 164] on input "text" at bounding box center [900, 167] width 150 height 27
type input "9820023842"
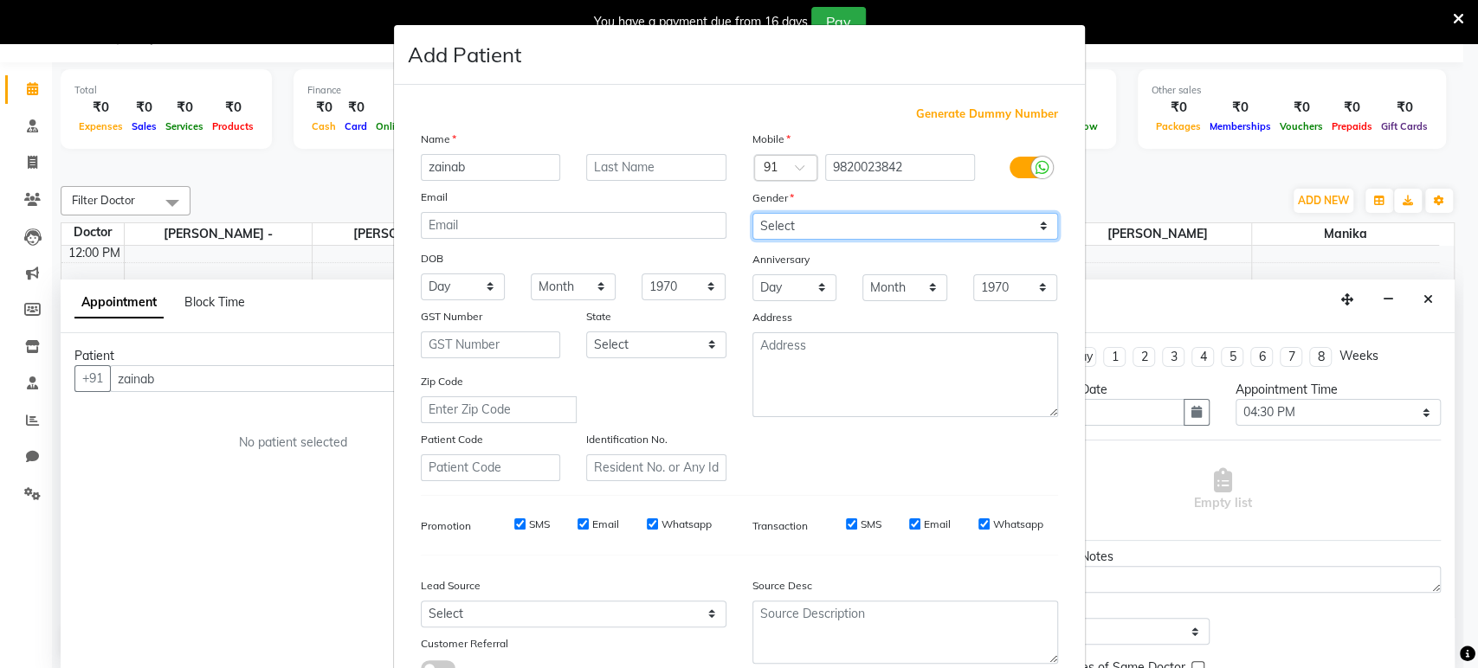
click at [1034, 227] on select "Select [DEMOGRAPHIC_DATA] [DEMOGRAPHIC_DATA] Other Prefer Not To Say" at bounding box center [905, 226] width 306 height 27
select select "[DEMOGRAPHIC_DATA]"
click at [752, 213] on select "Select [DEMOGRAPHIC_DATA] [DEMOGRAPHIC_DATA] Other Prefer Not To Say" at bounding box center [905, 226] width 306 height 27
click at [1445, 626] on ngb-modal-window "Add Patient Generate Dummy Number Name zainab Email DOB Day 01 02 03 04 05 06 0…" at bounding box center [739, 334] width 1478 height 668
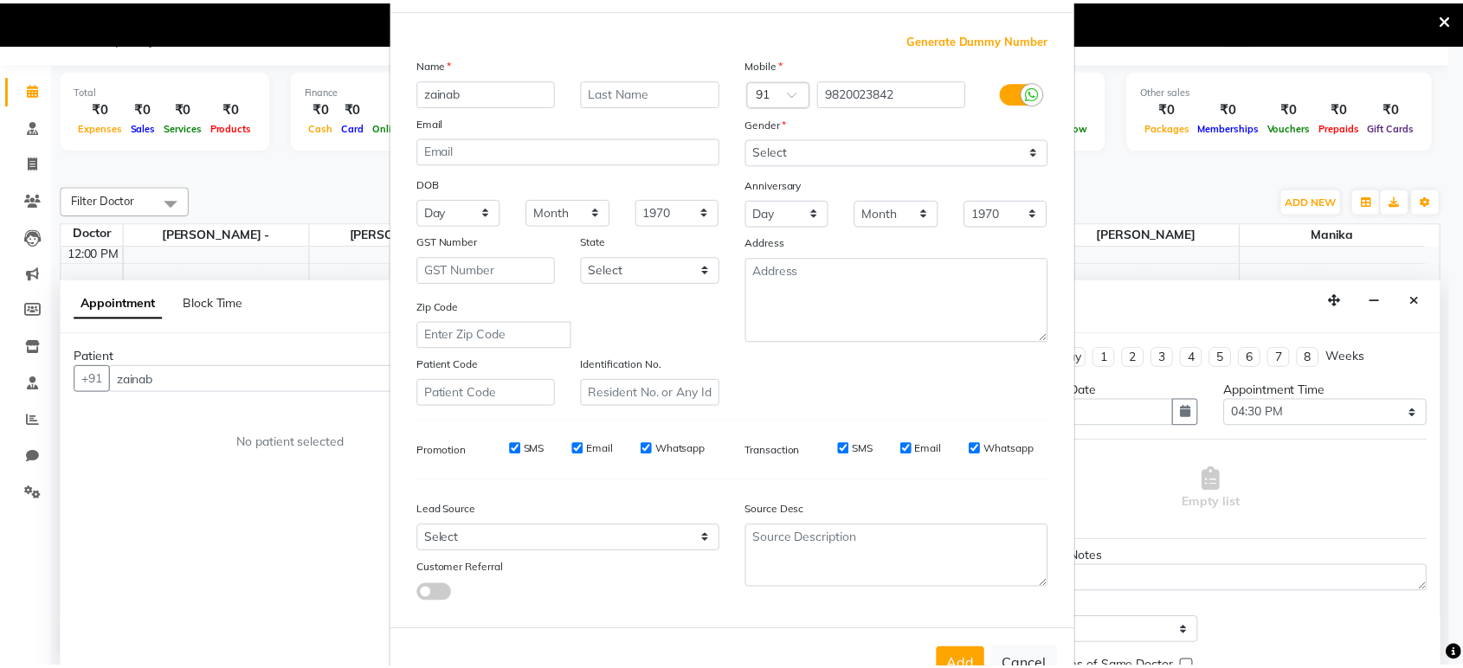
scroll to position [126, 0]
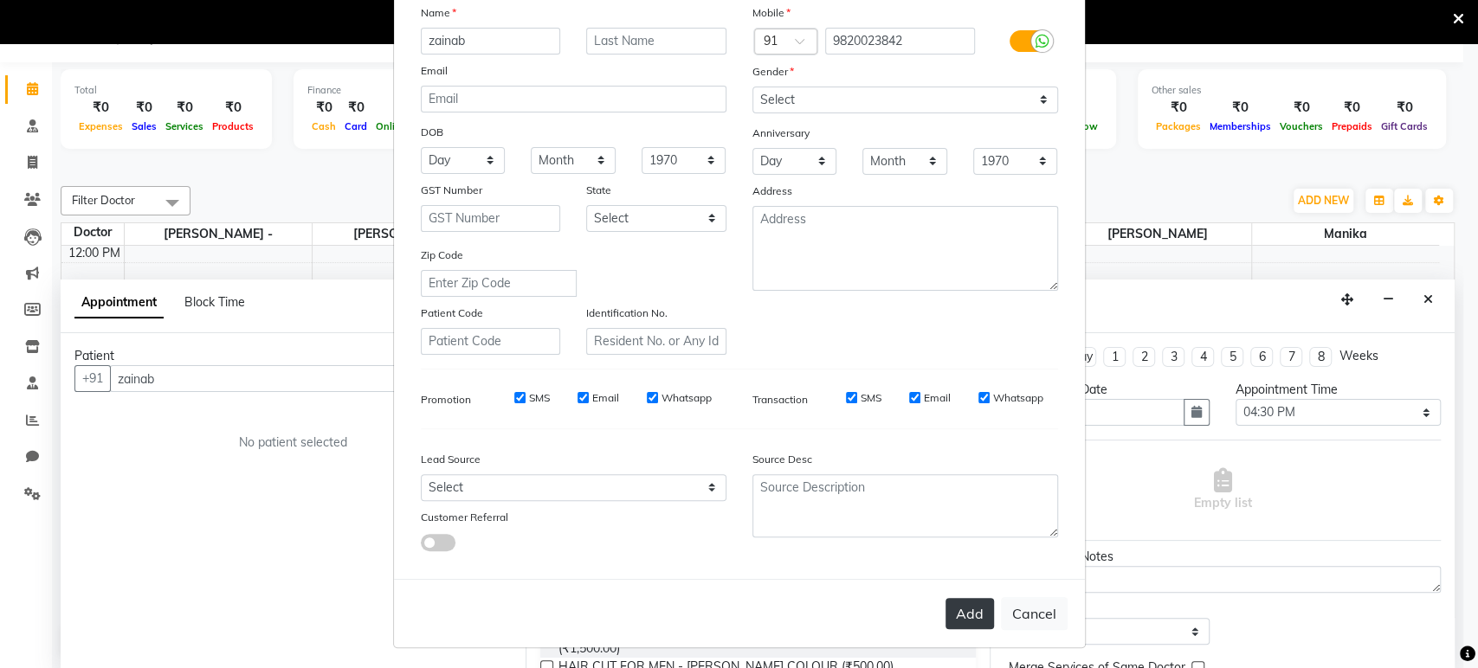
click at [950, 611] on button "Add" at bounding box center [969, 613] width 48 height 31
type input "9820023842"
select select
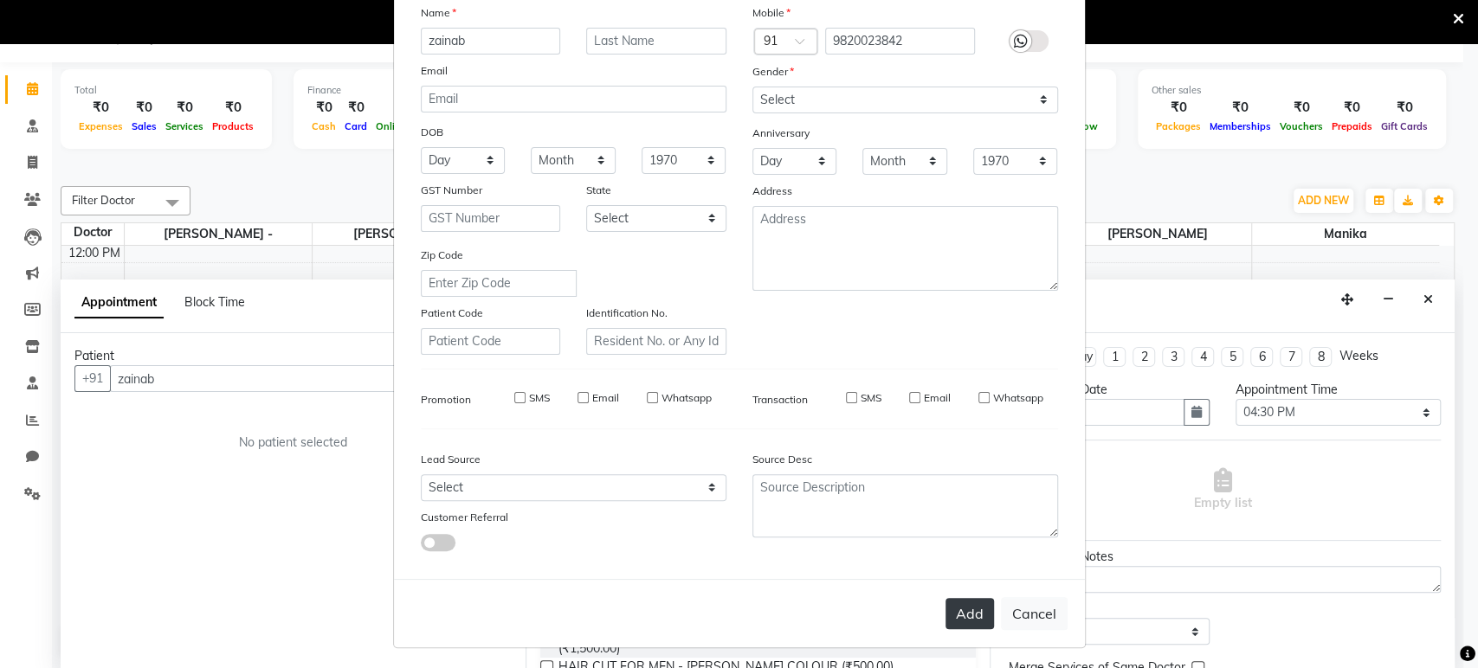
select select
checkbox input "false"
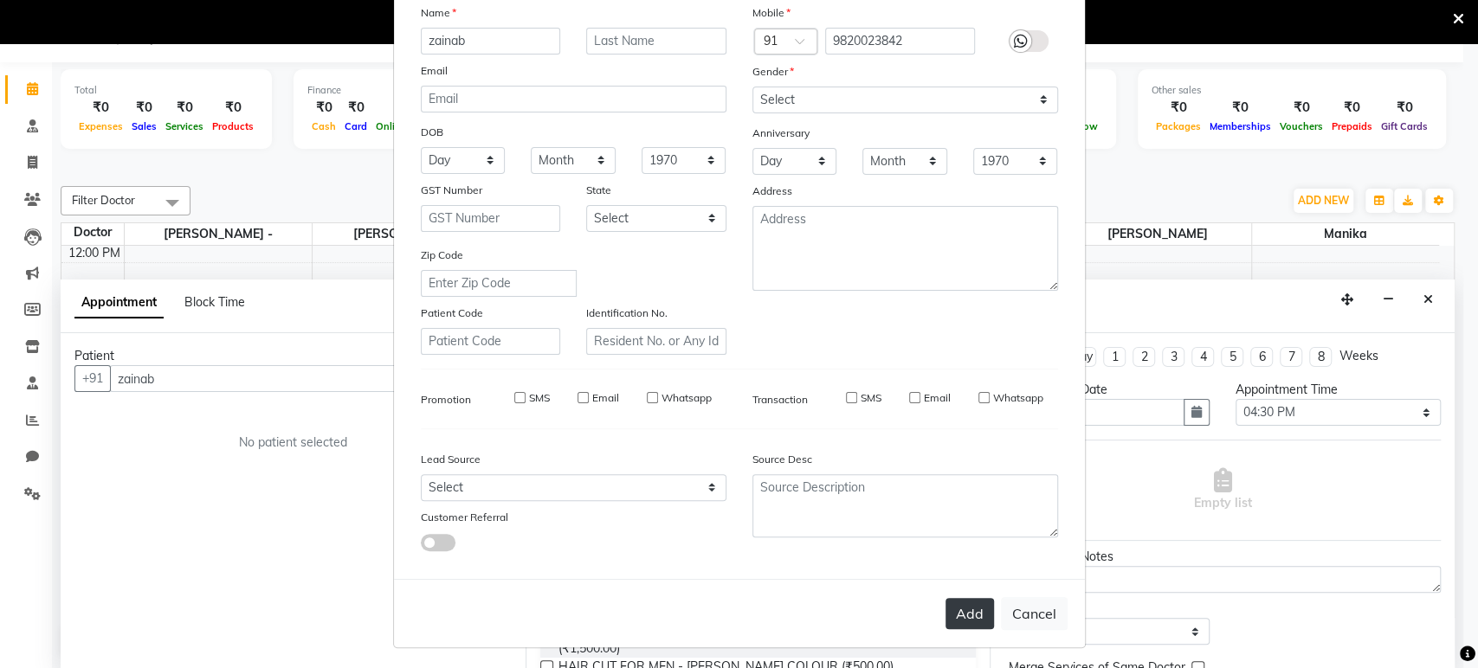
checkbox input "false"
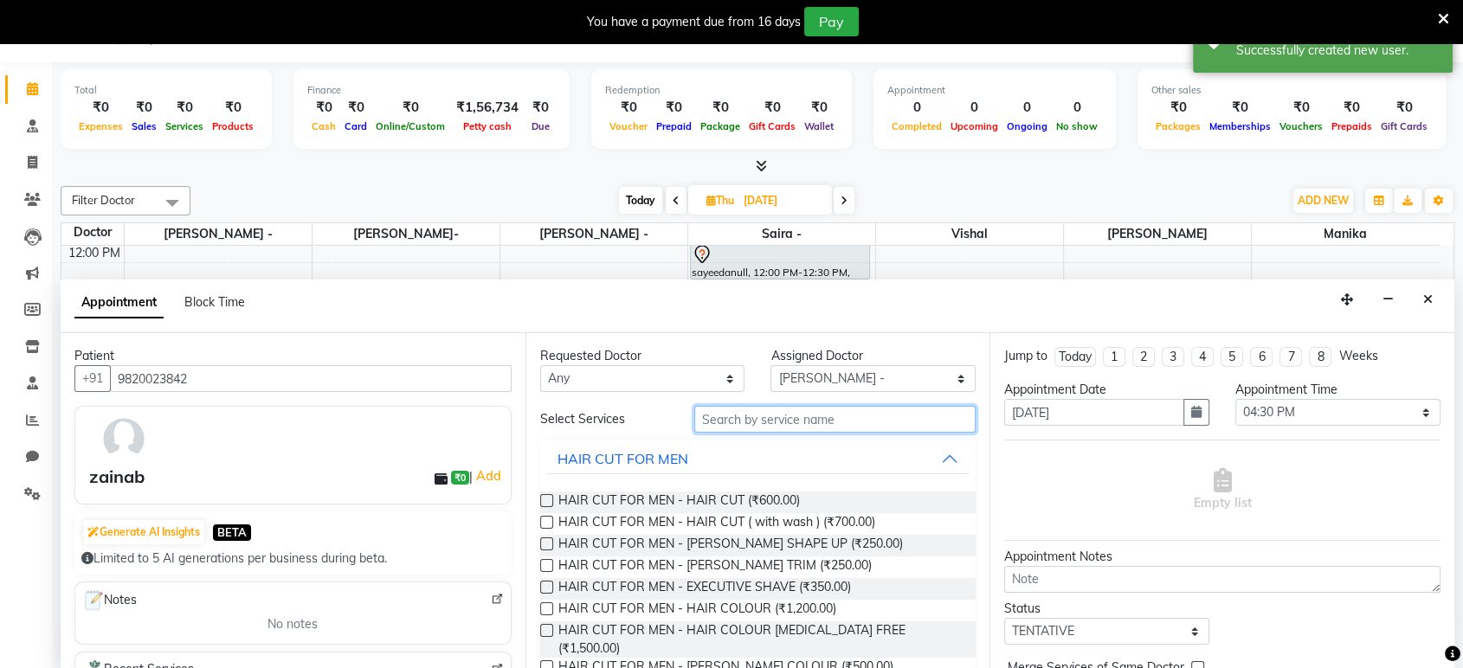
click at [756, 422] on input "text" at bounding box center [835, 419] width 282 height 27
type input "h"
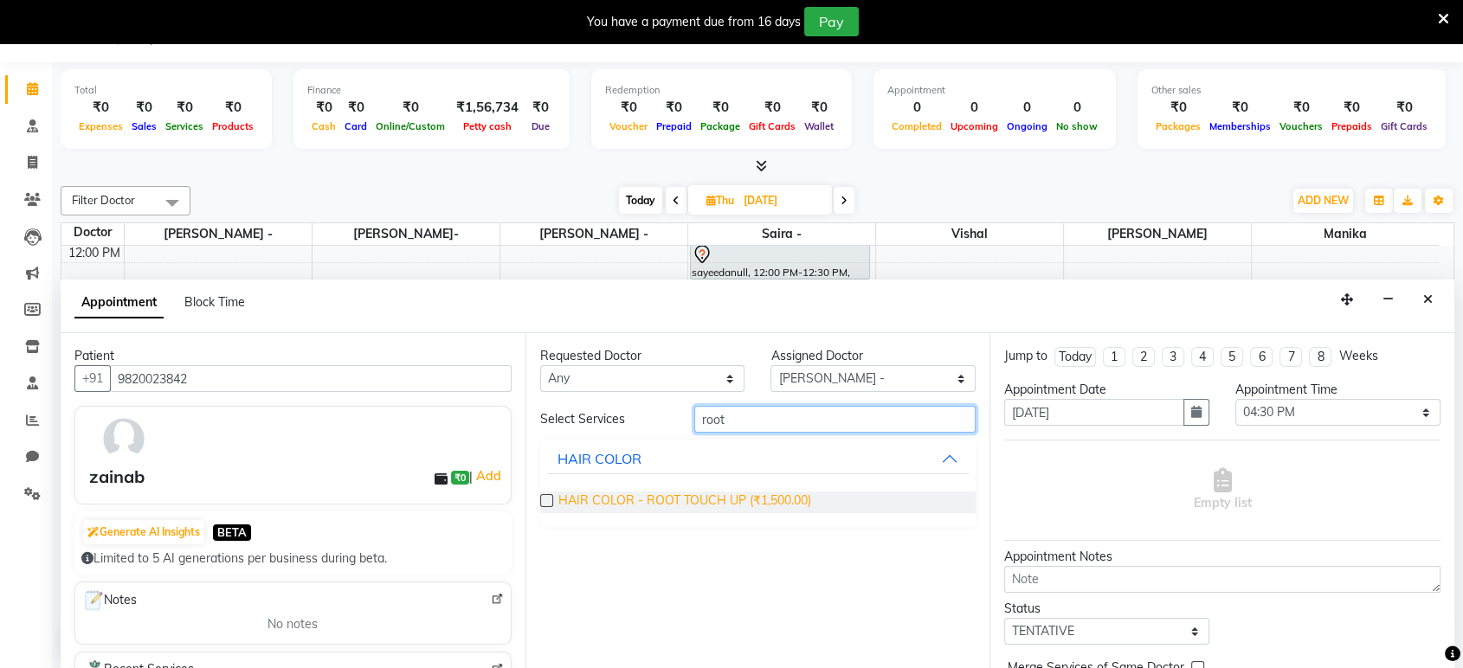
type input "root"
click at [738, 505] on span "HAIR COLOR - ROOT TOUCH UP (₹1,500.00)" at bounding box center [684, 503] width 253 height 22
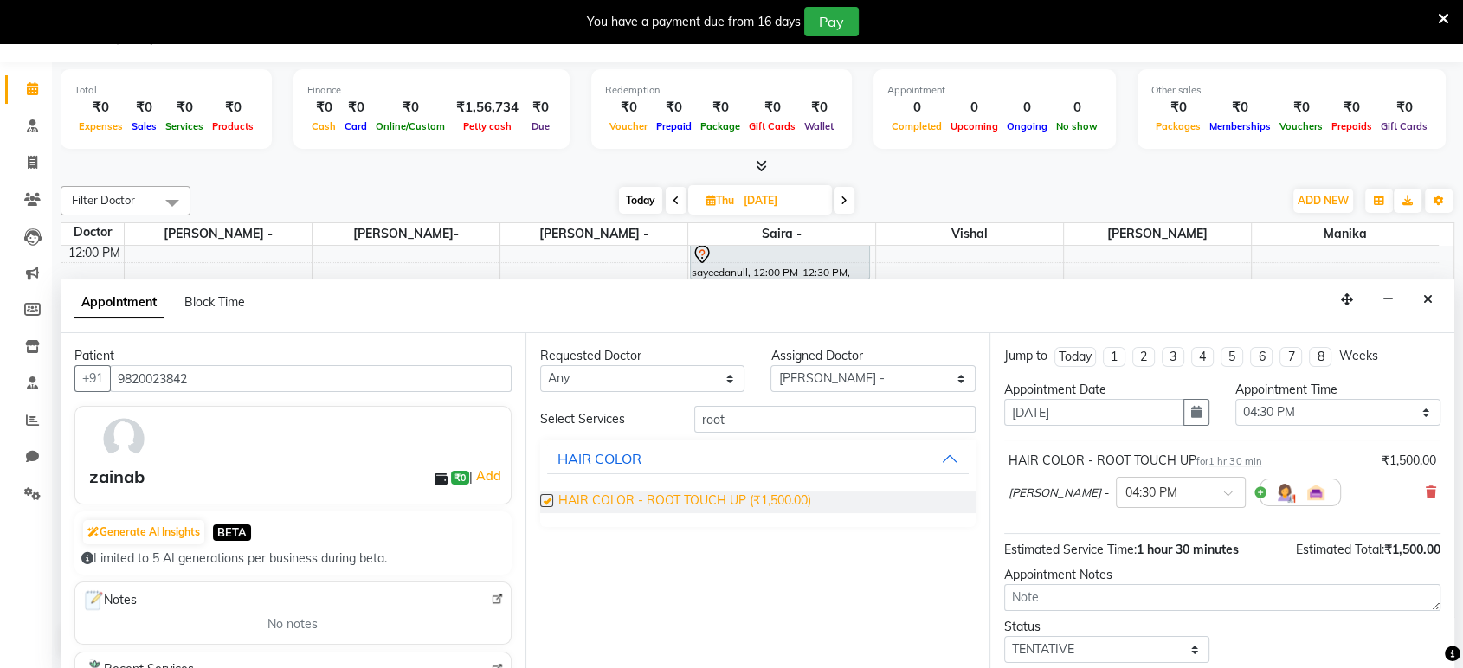
checkbox input "false"
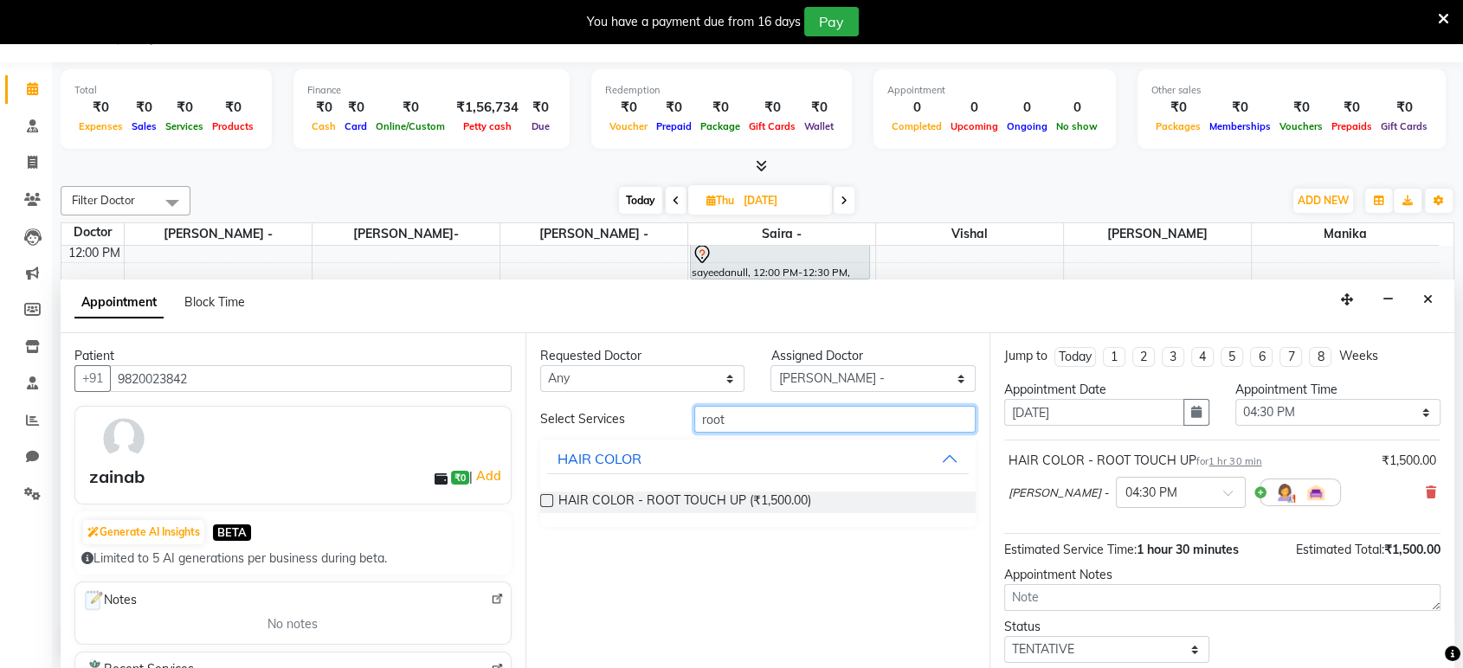
click at [802, 416] on input "root" at bounding box center [835, 419] width 282 height 27
type input "r"
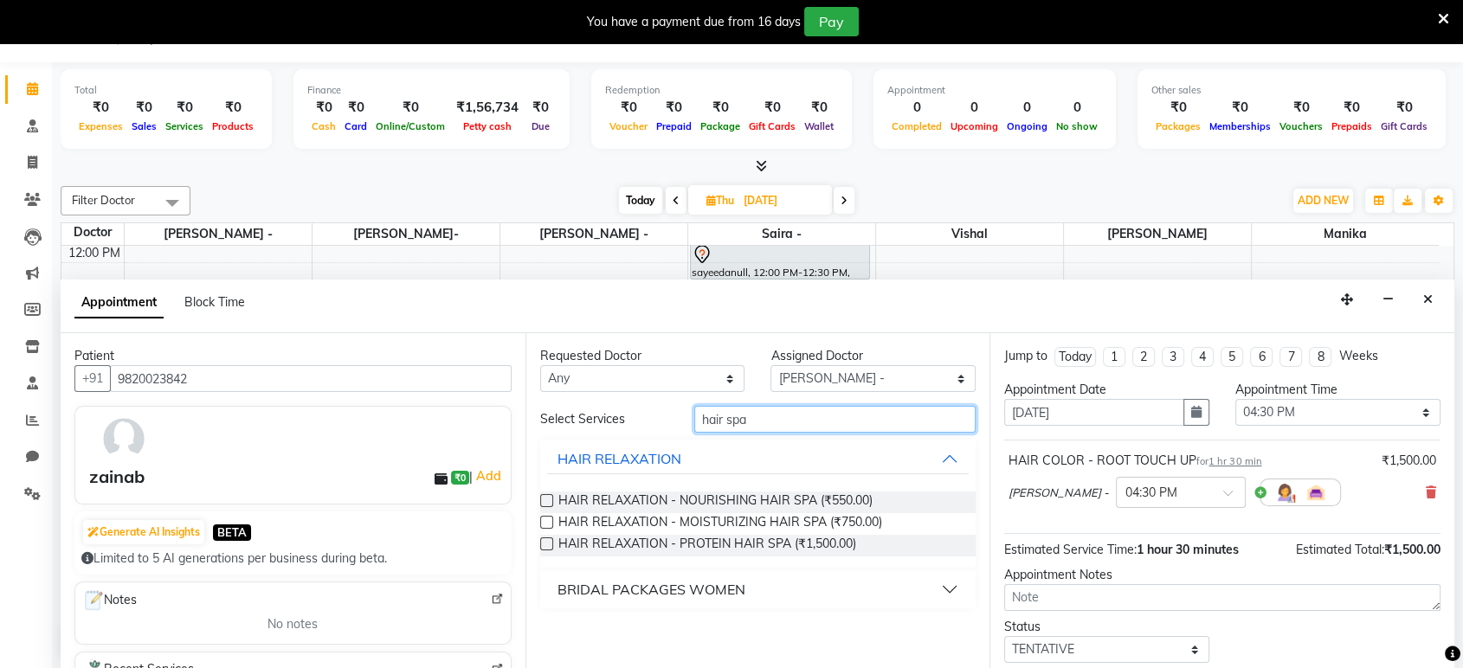
type input "hair spa"
click at [947, 588] on button "BRIDAL PACKAGES WOMEN" at bounding box center [758, 589] width 422 height 31
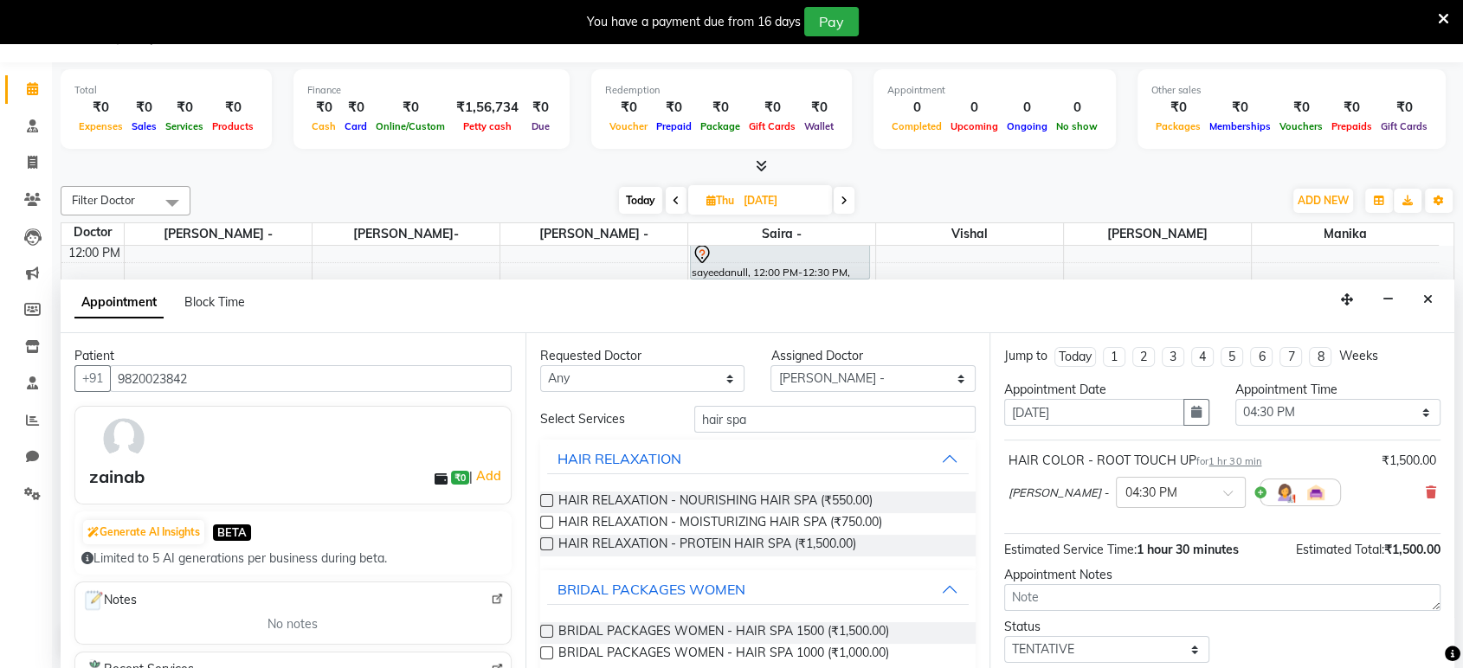
click at [889, 629] on div "BRIDAL PACKAGES WOMEN - HAIR SPA 1500 (₹1,500.00)" at bounding box center [758, 633] width 436 height 22
click at [769, 629] on span "BRIDAL PACKAGES WOMEN - HAIR SPA 1500 (₹1,500.00)" at bounding box center [723, 633] width 331 height 22
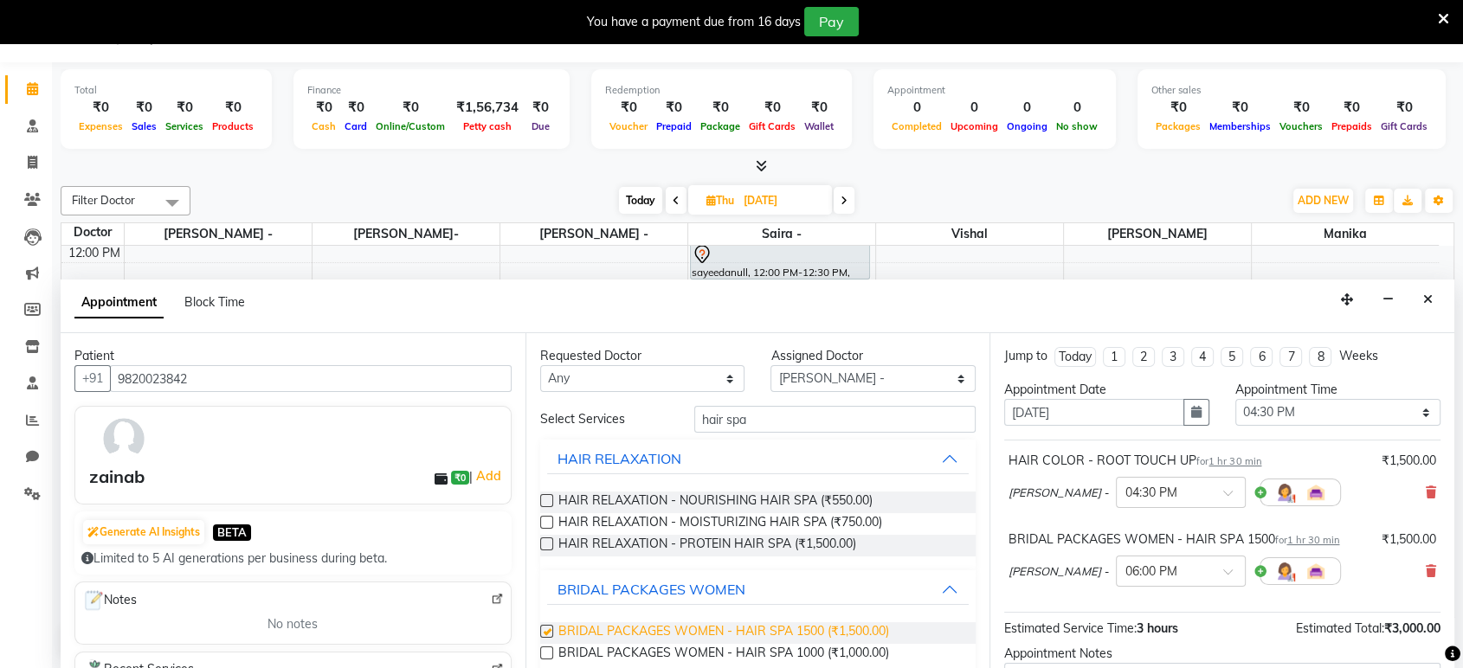
checkbox input "false"
click at [1423, 567] on div "BRIDAL PACKAGES WOMEN - HAIR SPA 1500 for 1 hr 30 min ₹1,500.00 [PERSON_NAME] -…" at bounding box center [1222, 562] width 436 height 72
click at [1409, 567] on div "[PERSON_NAME] - × 06:00 PM" at bounding box center [1223, 571] width 428 height 45
click at [1426, 568] on icon at bounding box center [1431, 571] width 10 height 12
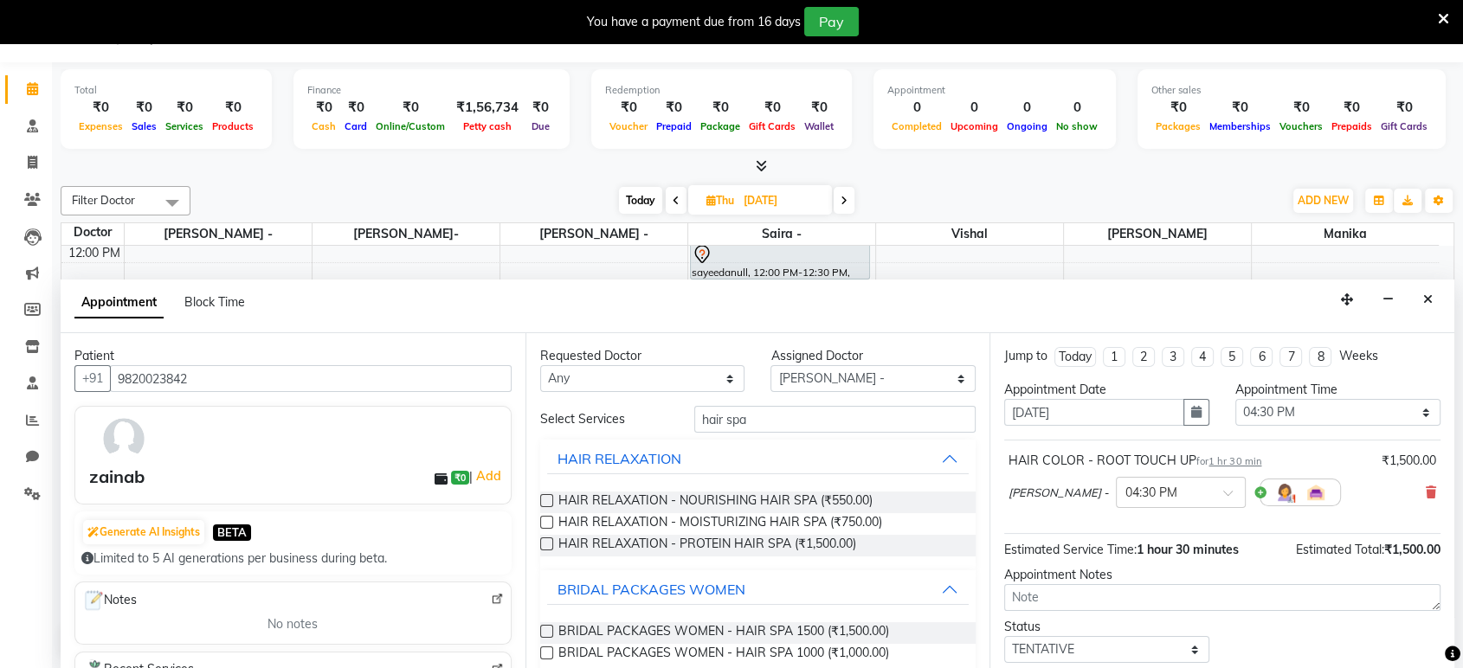
scroll to position [23, 0]
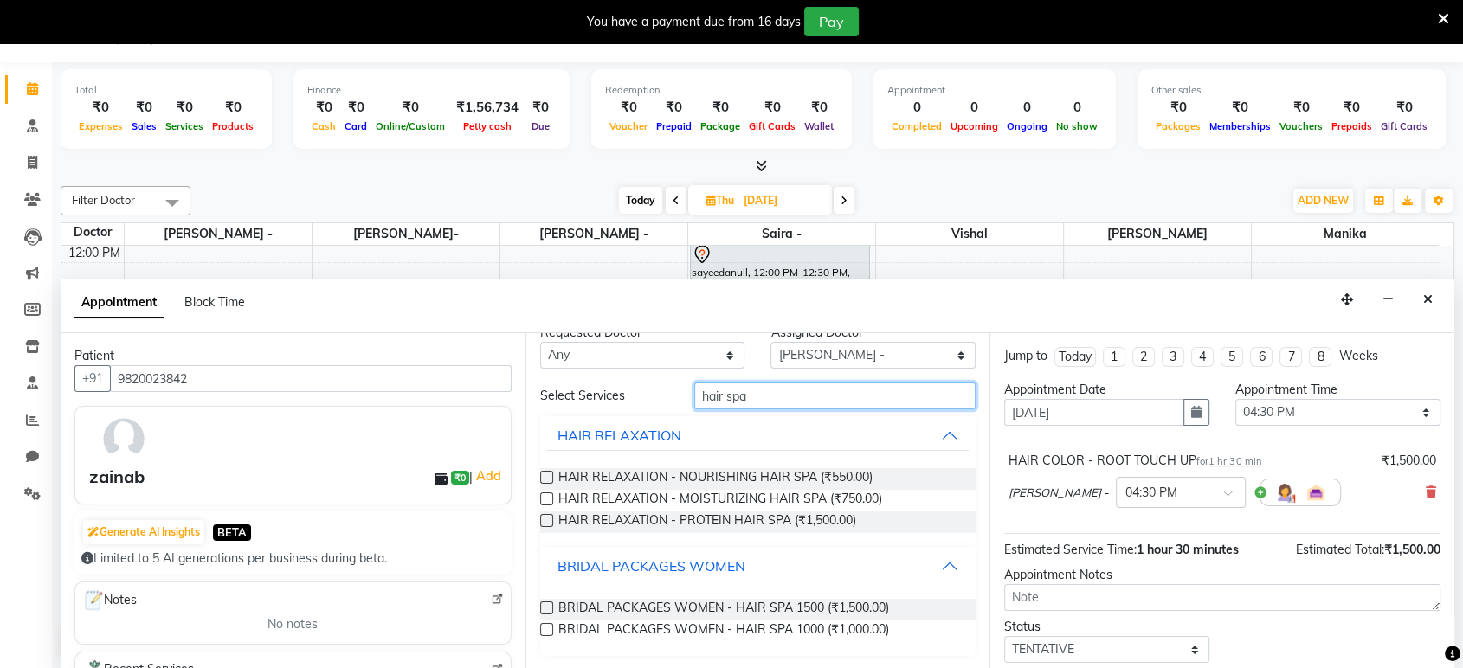
click at [819, 407] on input "hair spa" at bounding box center [835, 396] width 282 height 27
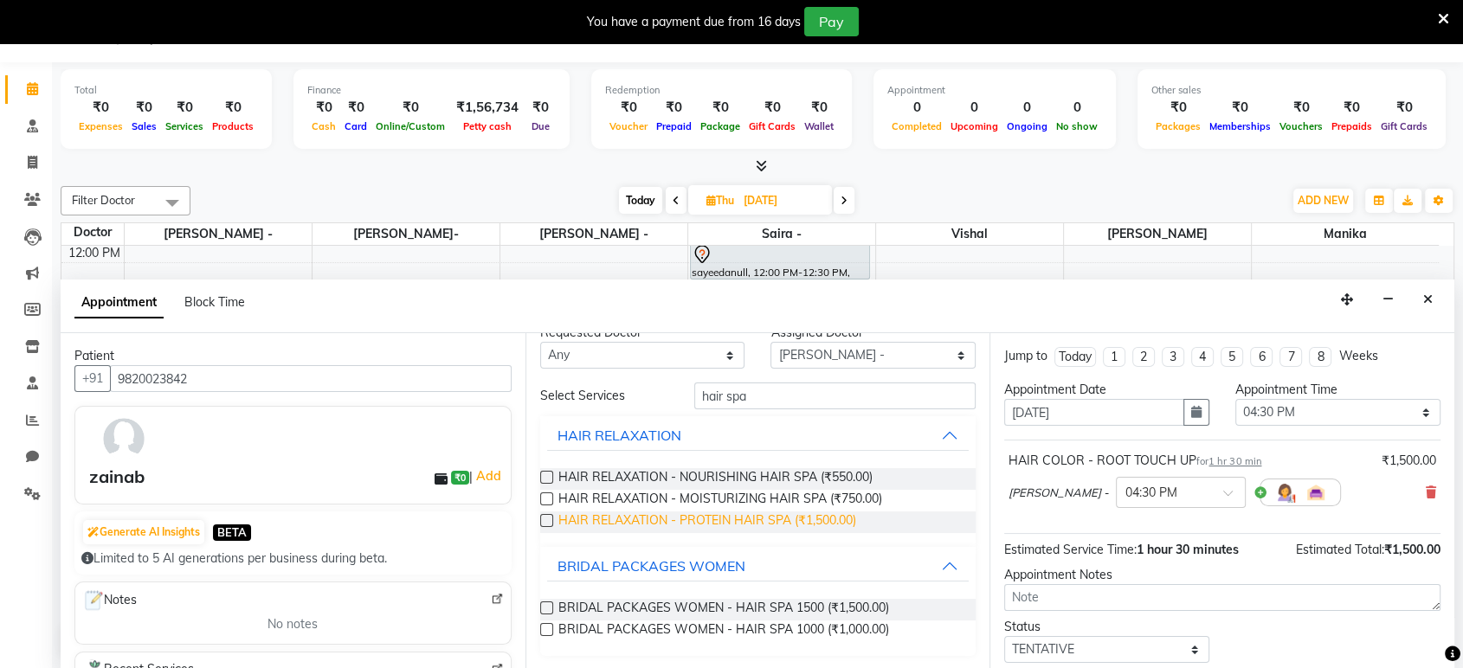
click at [762, 518] on span "HAIR RELAXATION - PROTEIN HAIR SPA (₹1,500.00)" at bounding box center [707, 523] width 298 height 22
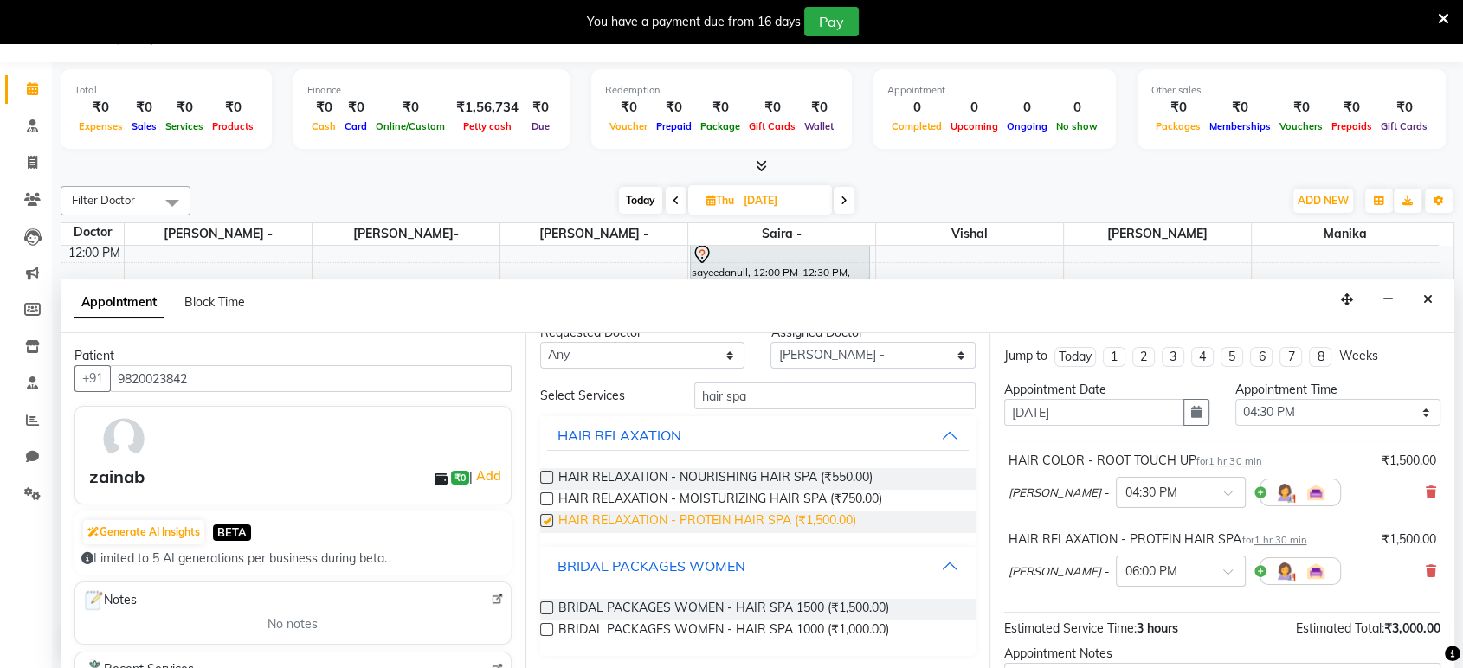
checkbox input "false"
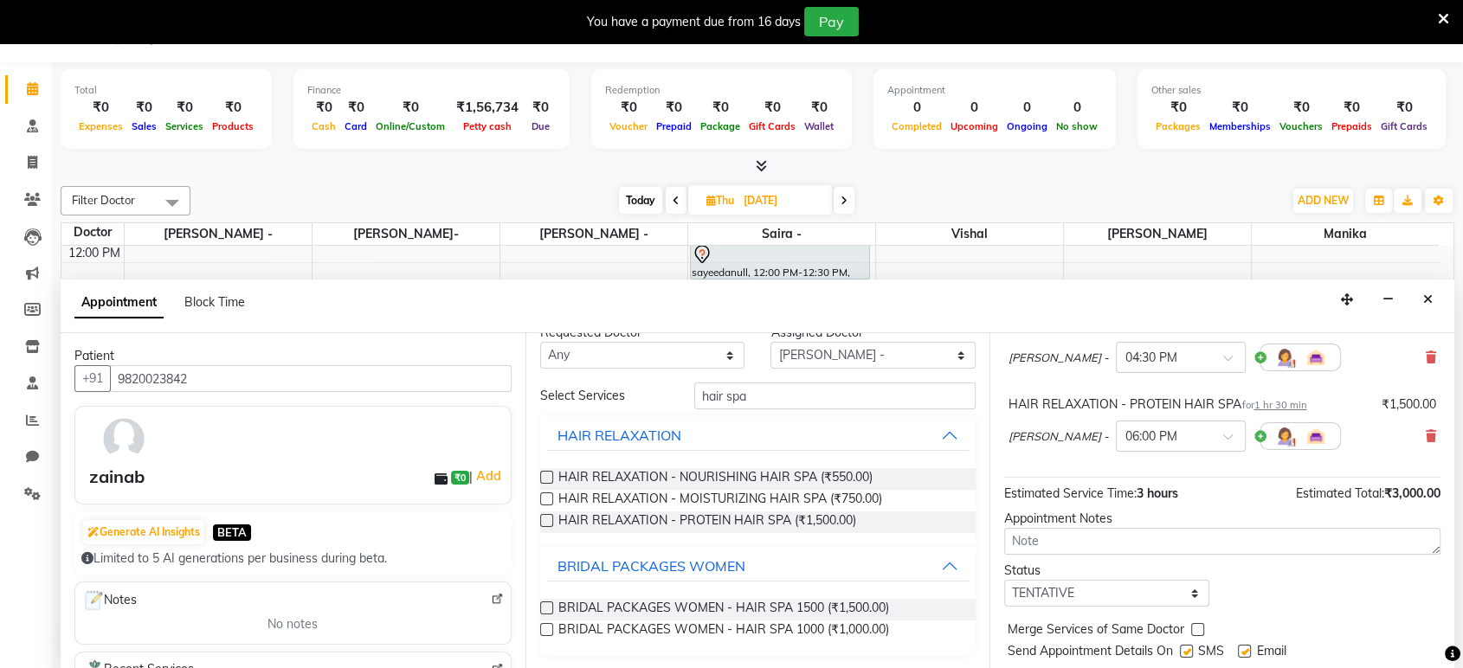
scroll to position [180, 0]
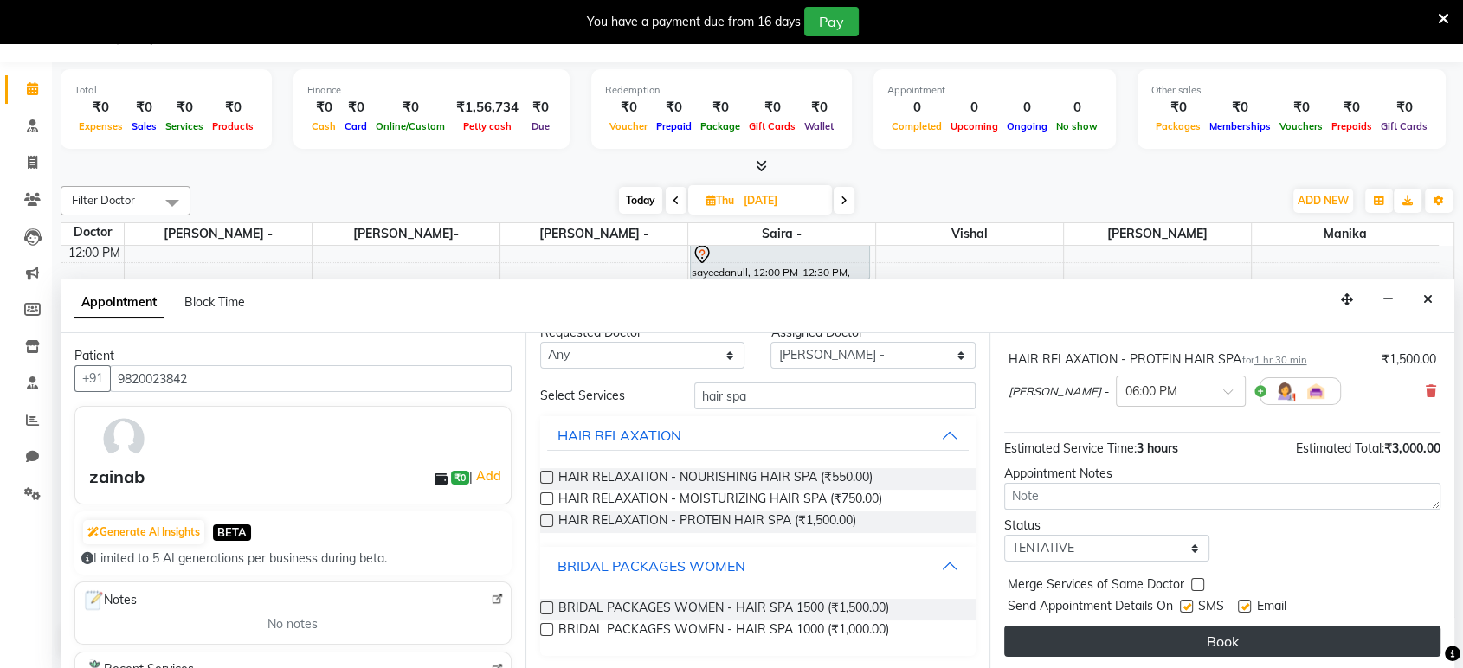
click at [1370, 626] on button "Book" at bounding box center [1222, 641] width 436 height 31
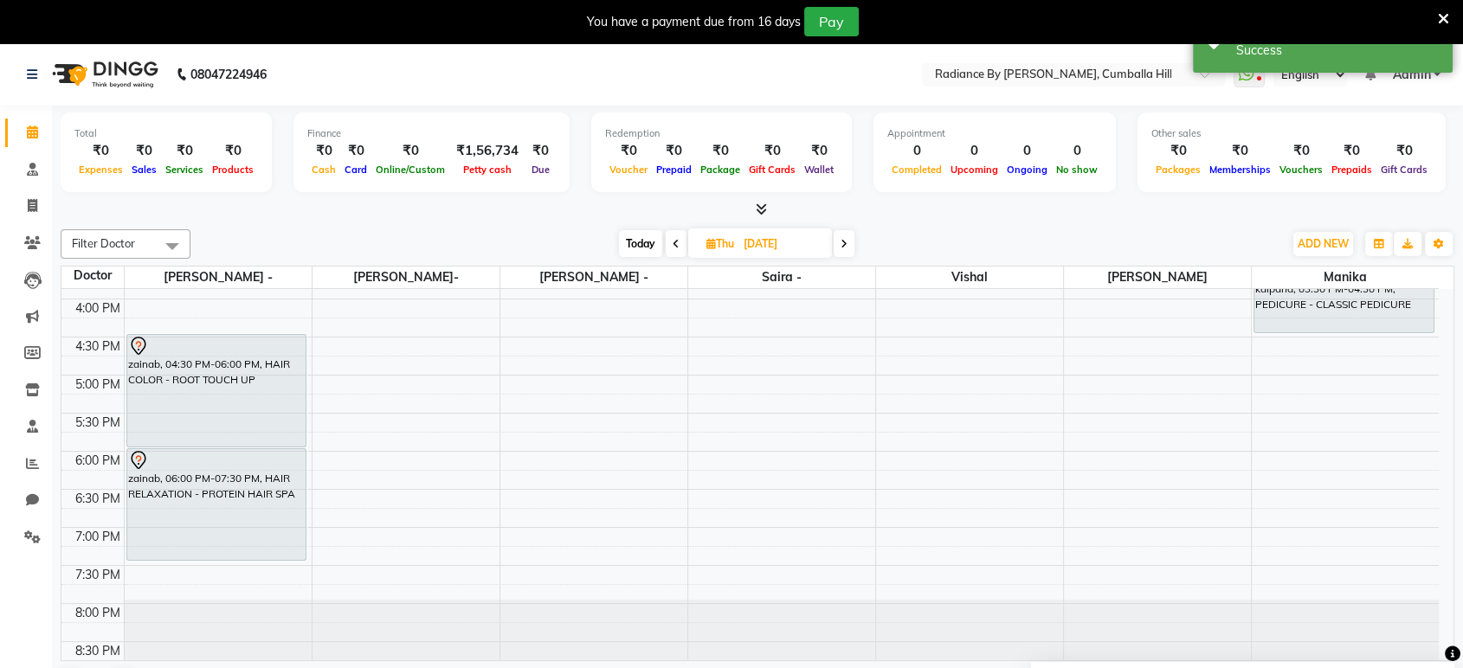
scroll to position [536, 0]
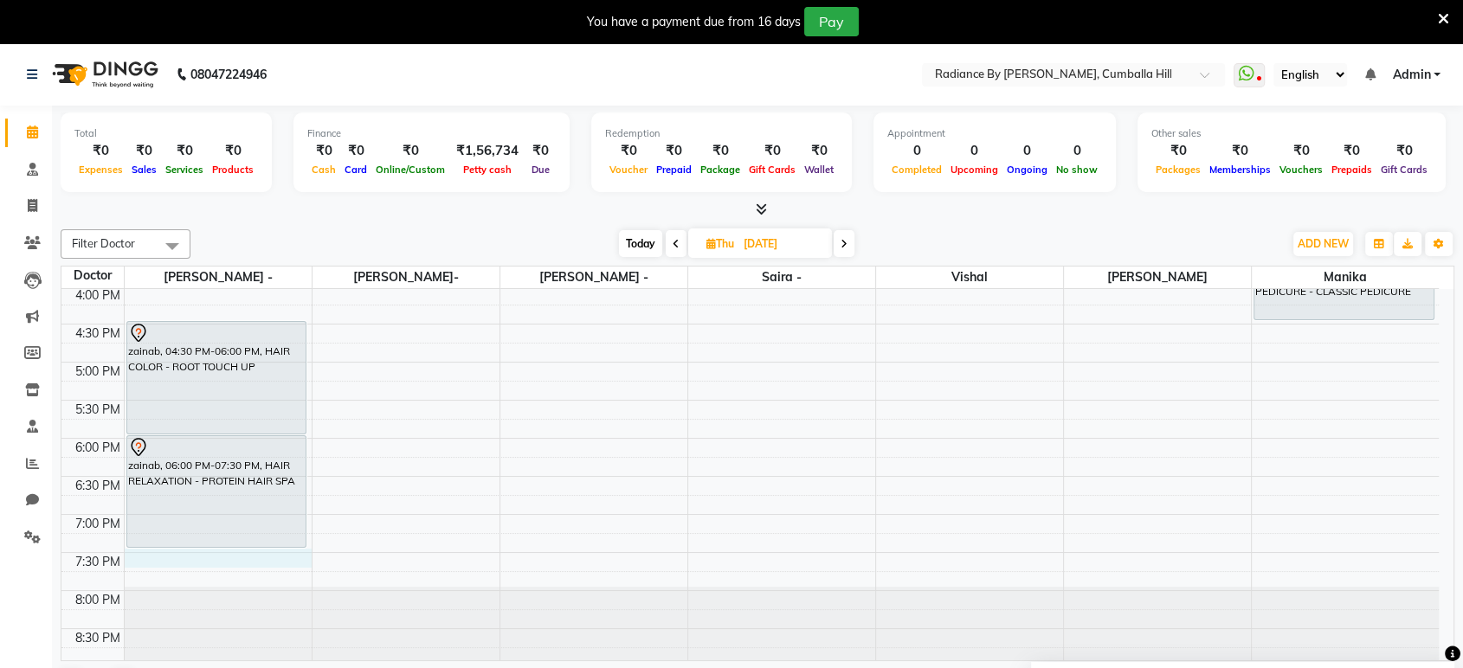
click at [232, 552] on div "9:00 AM 9:30 AM 10:00 AM 10:30 AM 11:00 AM 11:30 AM 12:00 PM 12:30 PM 1:00 PM 1…" at bounding box center [749, 209] width 1377 height 913
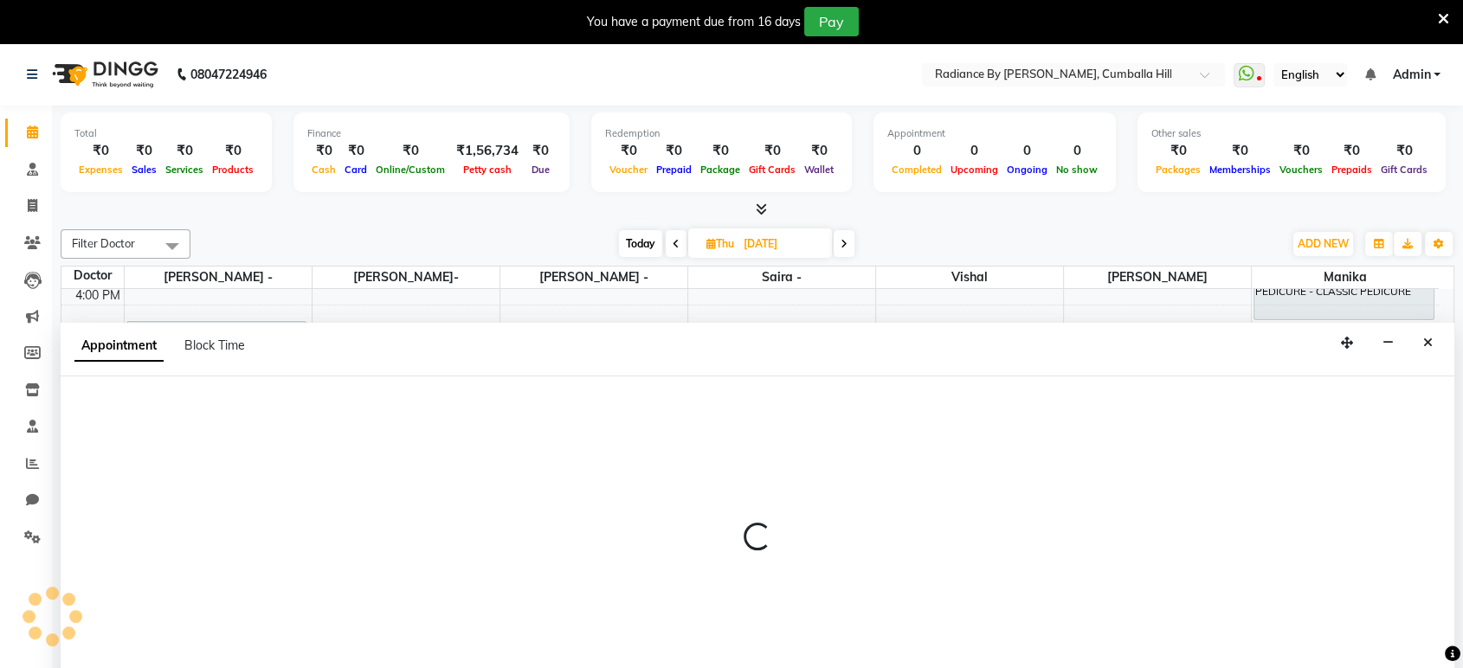
scroll to position [43, 0]
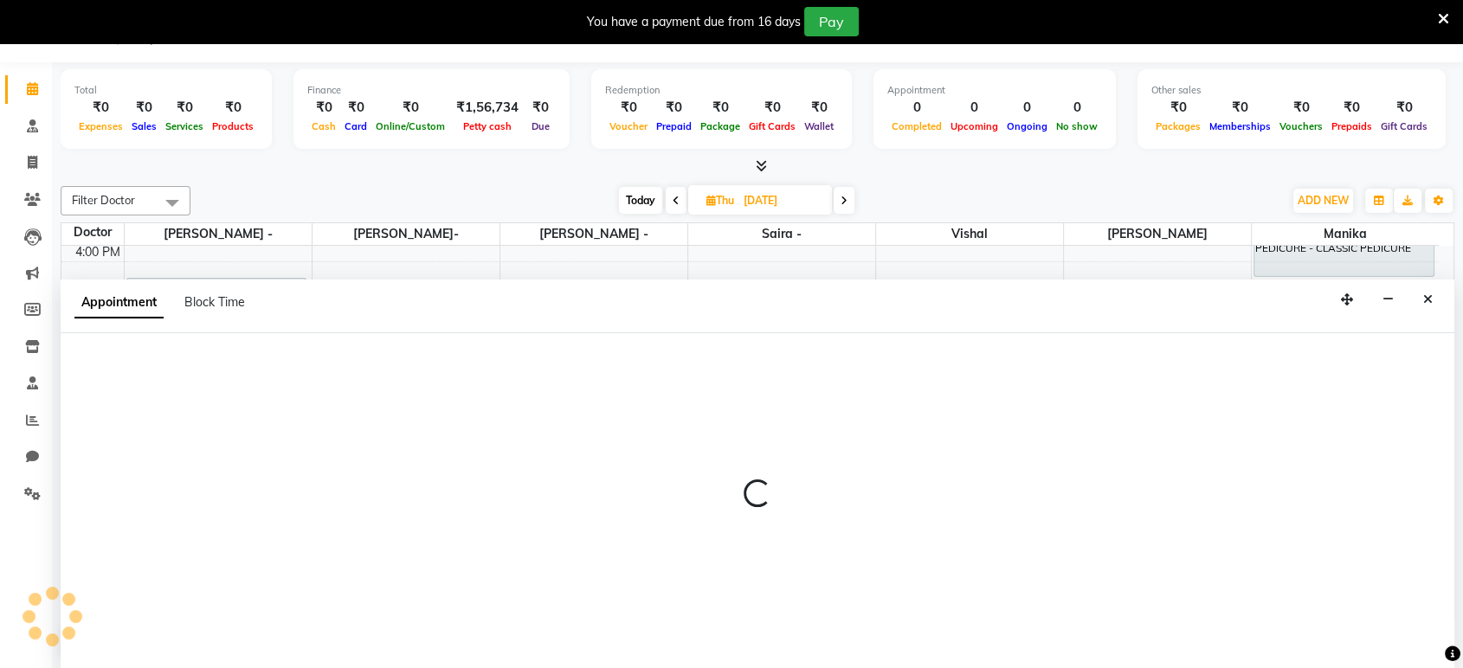
select select "86561"
select select "1170"
select select "tentative"
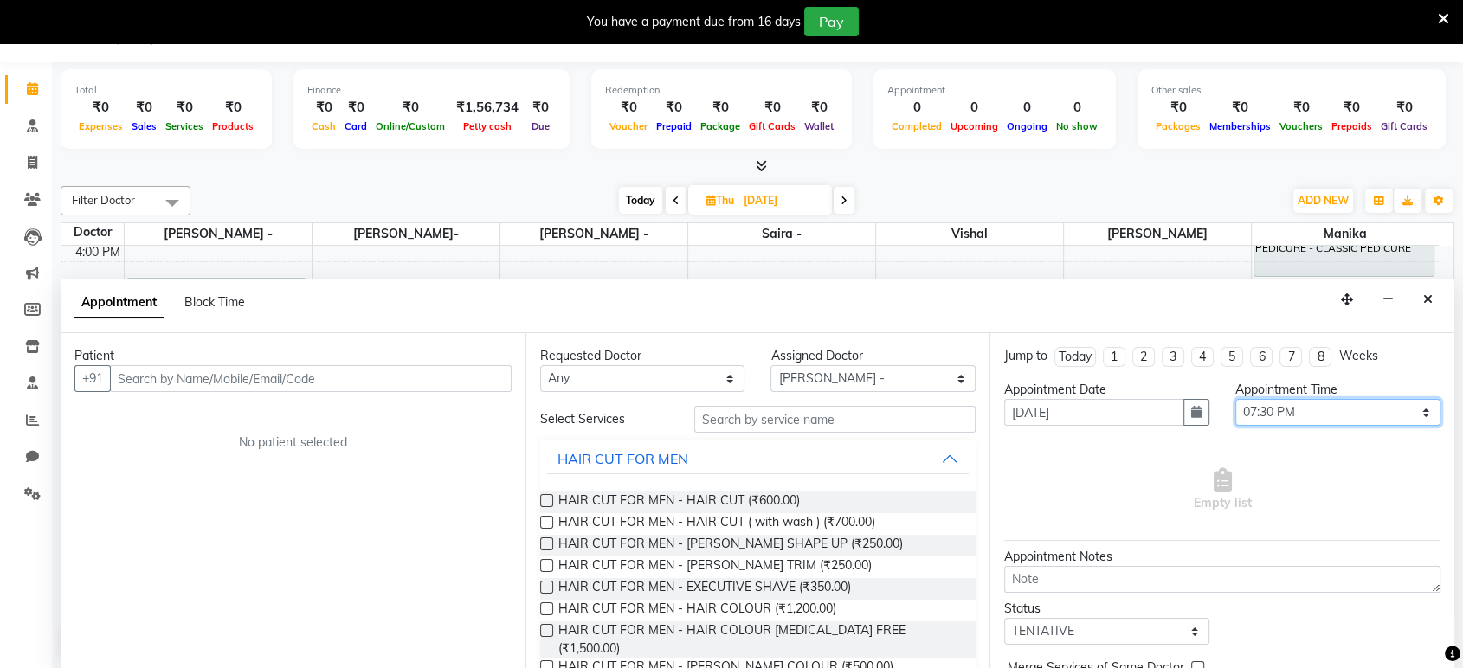
click at [1406, 406] on select "Select 10:00 AM 10:15 AM 10:30 AM 10:45 AM 11:00 AM 11:15 AM 11:30 AM 11:45 AM …" at bounding box center [1337, 412] width 205 height 27
select select "1050"
click at [1235, 399] on select "Select 10:00 AM 10:15 AM 10:30 AM 10:45 AM 11:00 AM 11:15 AM 11:30 AM 11:45 AM …" at bounding box center [1337, 412] width 205 height 27
click at [950, 378] on select "Select [PERSON_NAME] - [PERSON_NAME]- [PERSON_NAME][GEOGRAPHIC_DATA]" at bounding box center [873, 378] width 205 height 27
select select "86562"
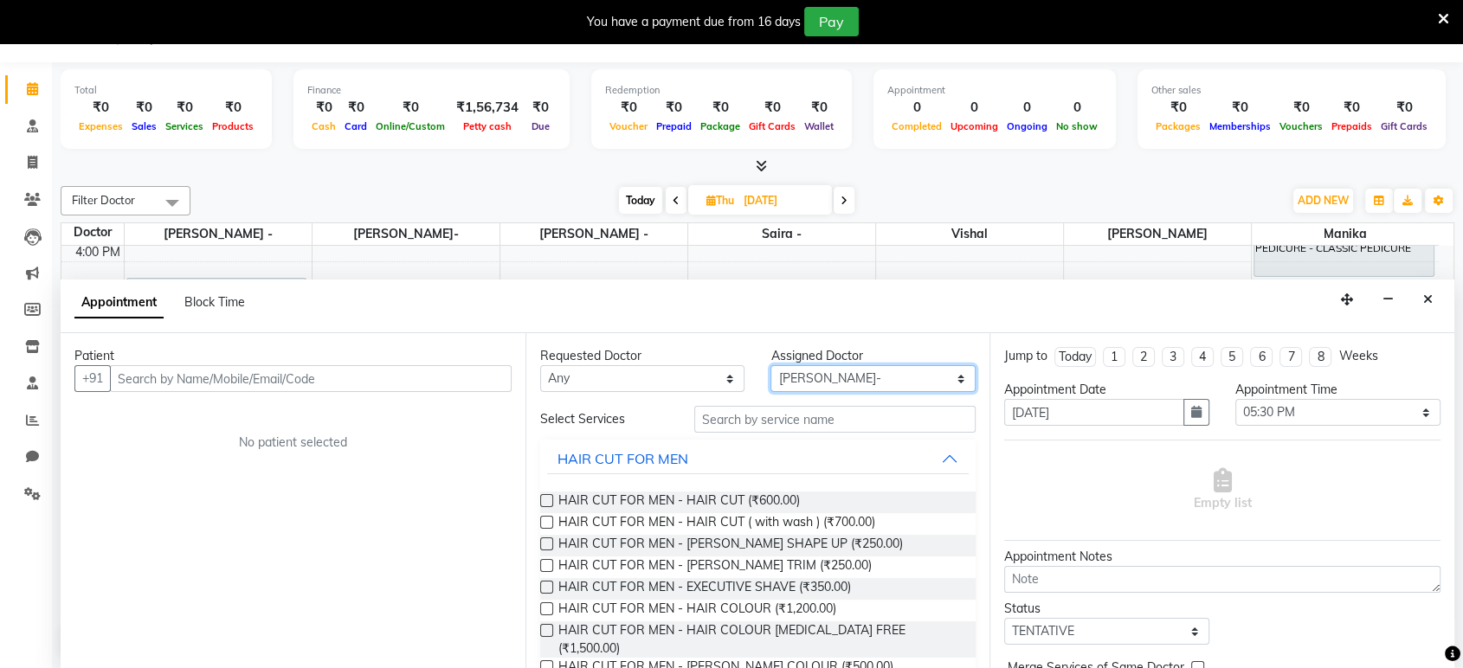
click at [771, 365] on select "Select [PERSON_NAME] - [PERSON_NAME]- [PERSON_NAME][GEOGRAPHIC_DATA]" at bounding box center [873, 378] width 205 height 27
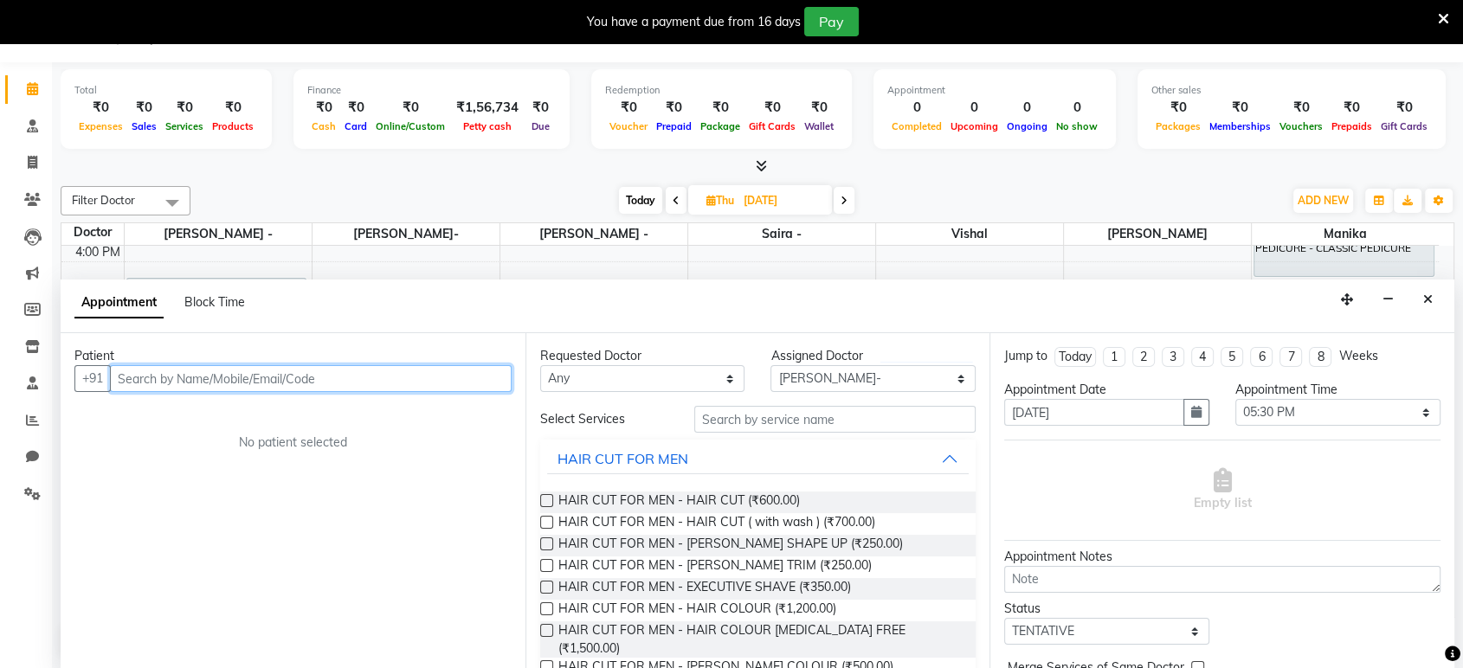
click at [339, 377] on input "text" at bounding box center [311, 378] width 402 height 27
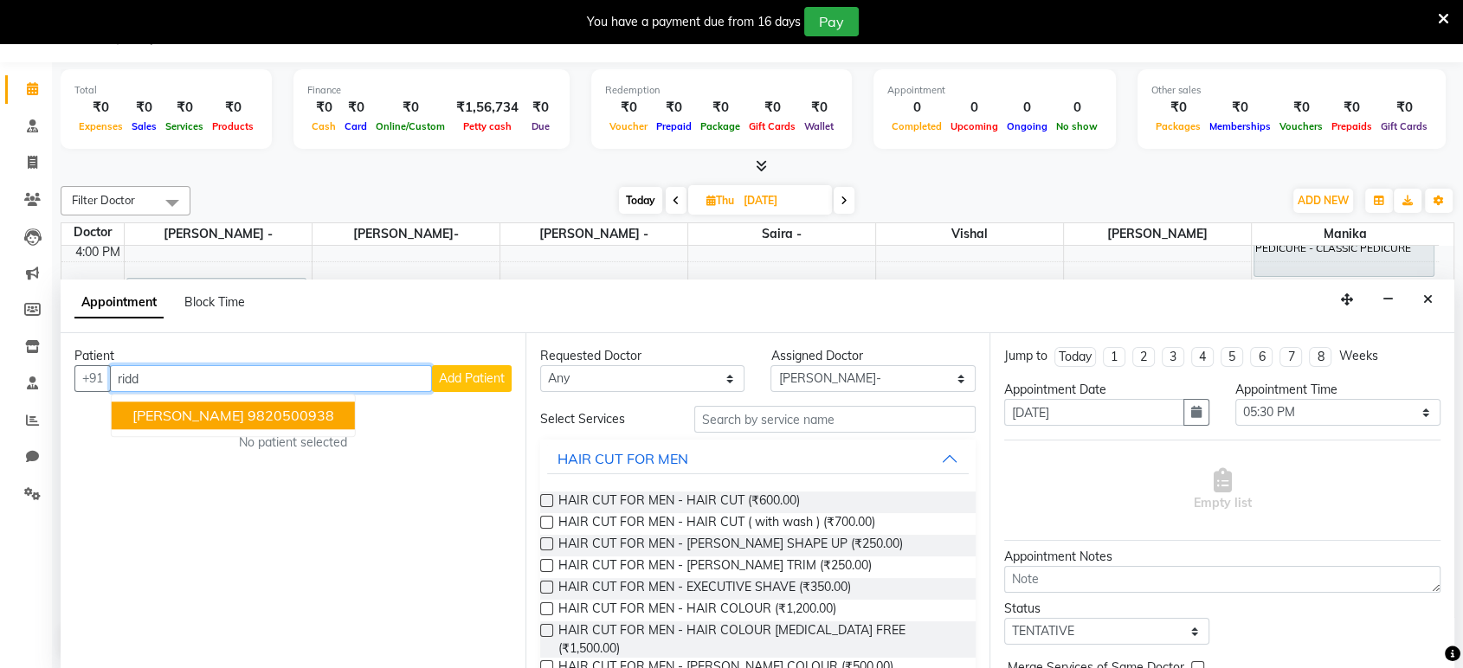
click at [295, 412] on ngb-highlight "9820500938" at bounding box center [291, 416] width 87 height 17
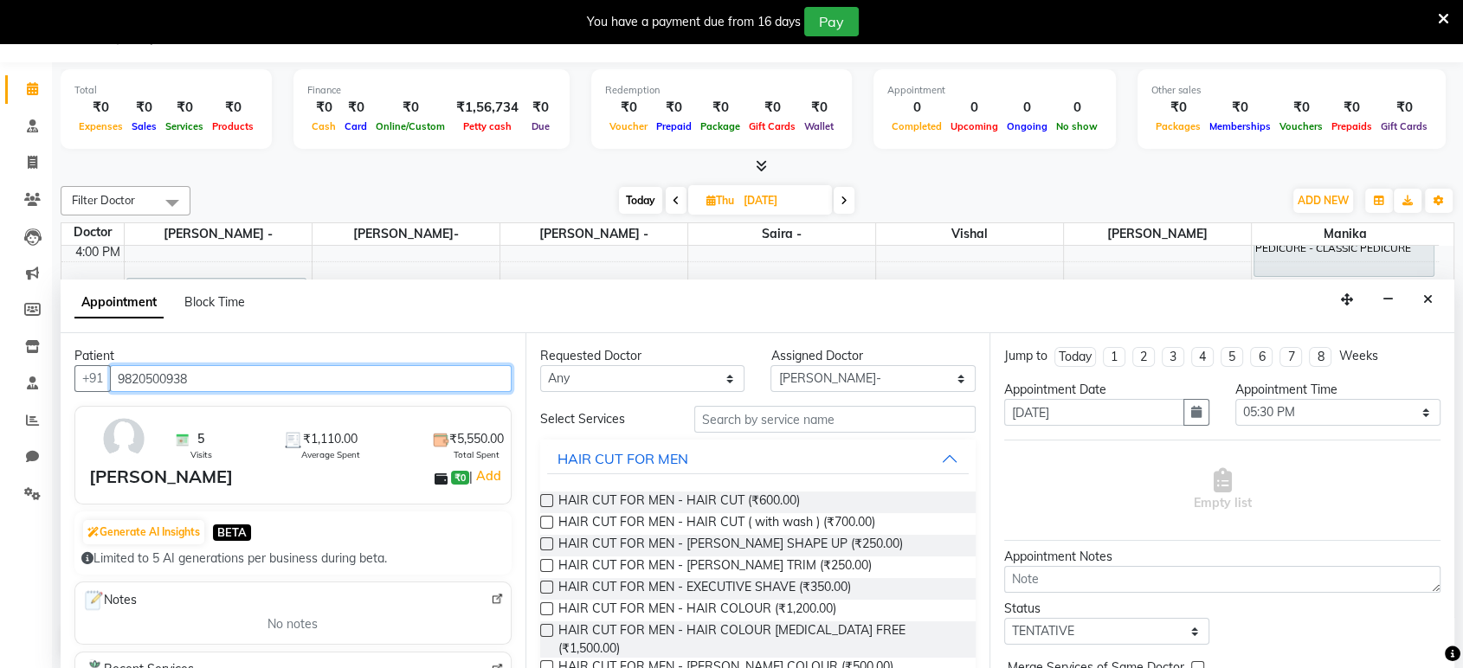
type input "9820500938"
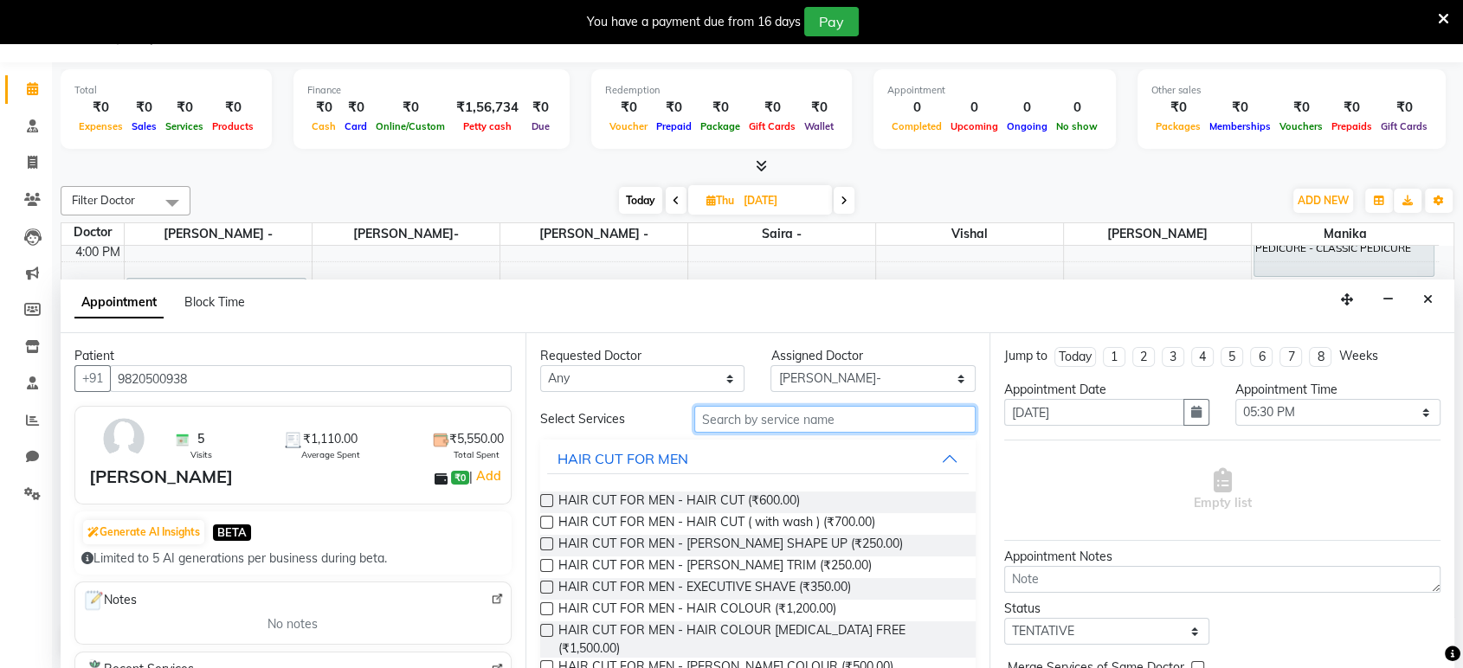
click at [732, 418] on input "text" at bounding box center [835, 419] width 282 height 27
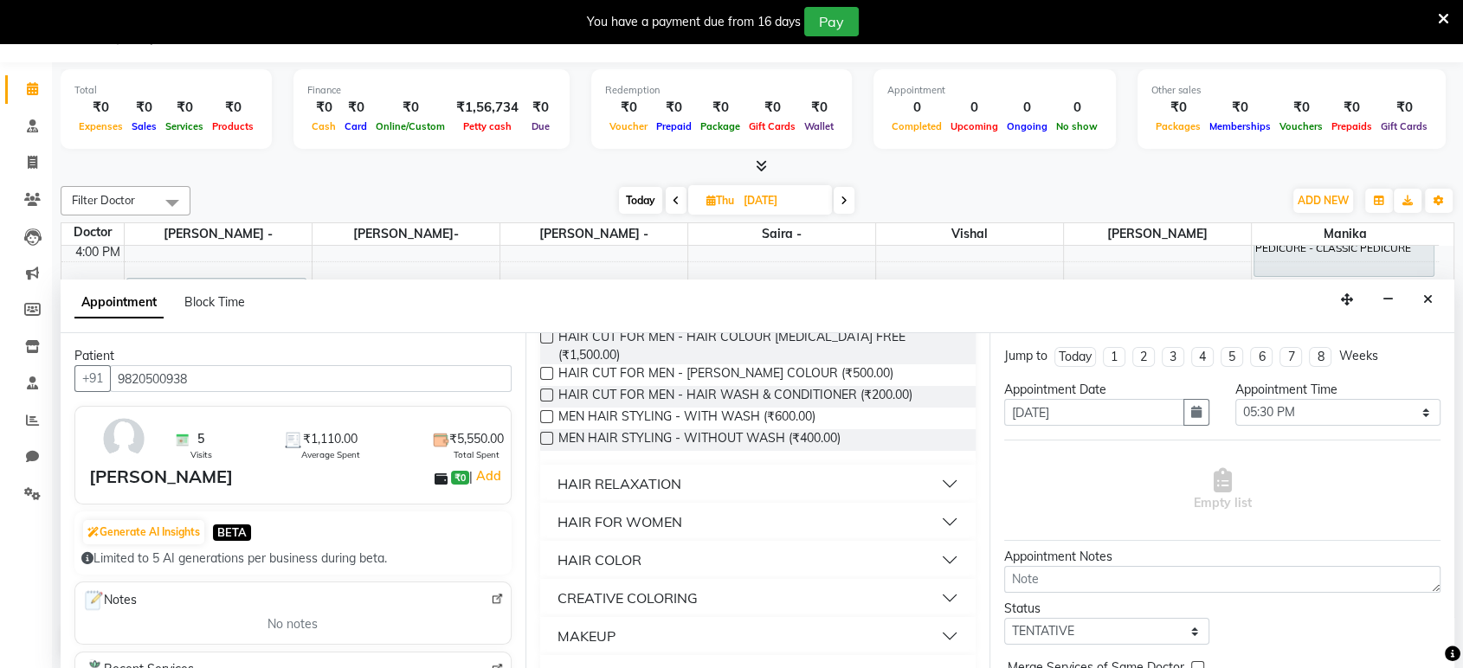
type input "hair"
click at [932, 506] on button "HAIR FOR WOMEN" at bounding box center [758, 521] width 422 height 31
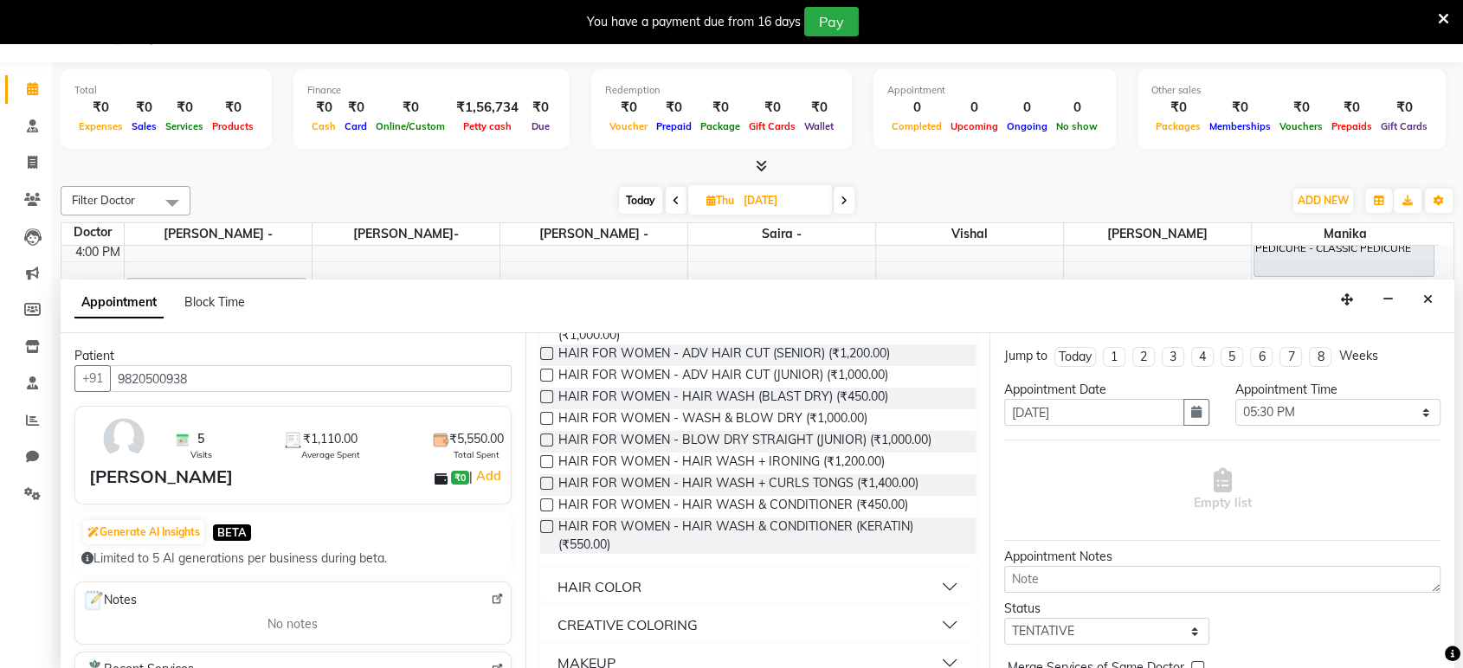
scroll to position [588, 0]
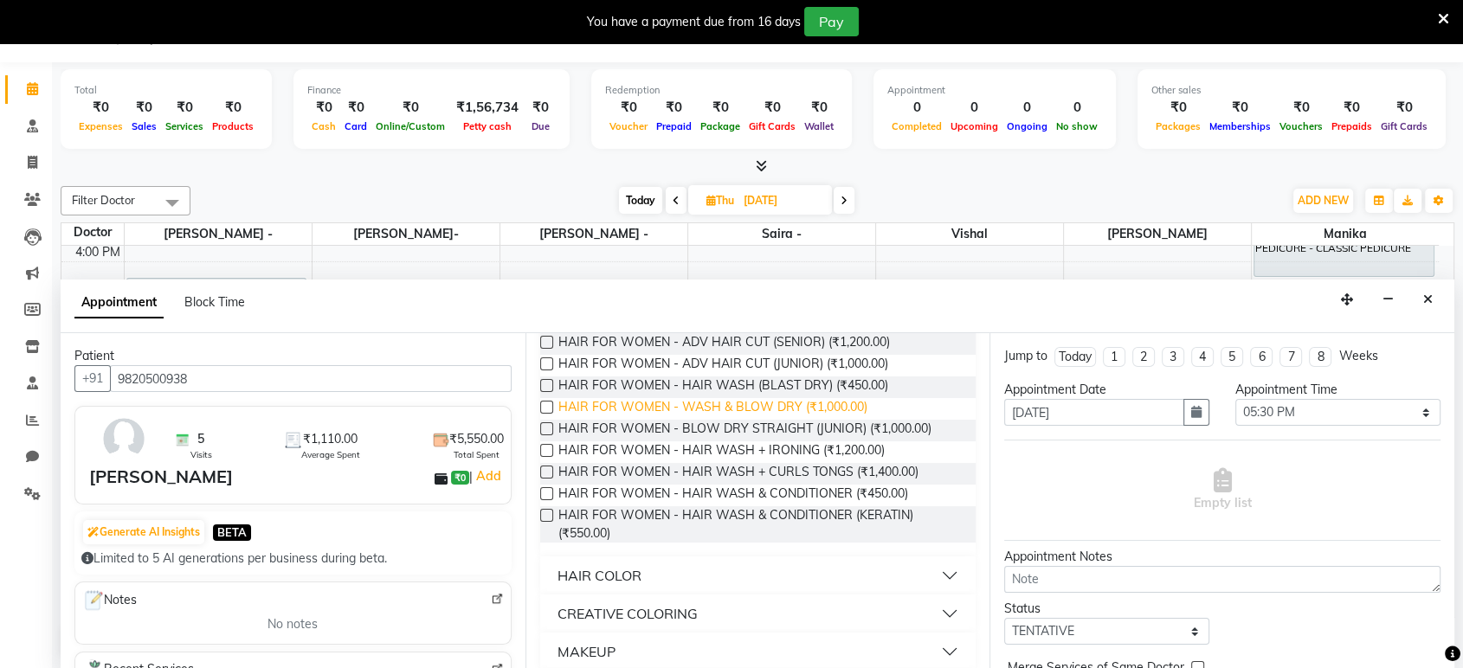
click at [810, 398] on span "HAIR FOR WOMEN - WASH & BLOW DRY (₹1,000.00)" at bounding box center [712, 409] width 309 height 22
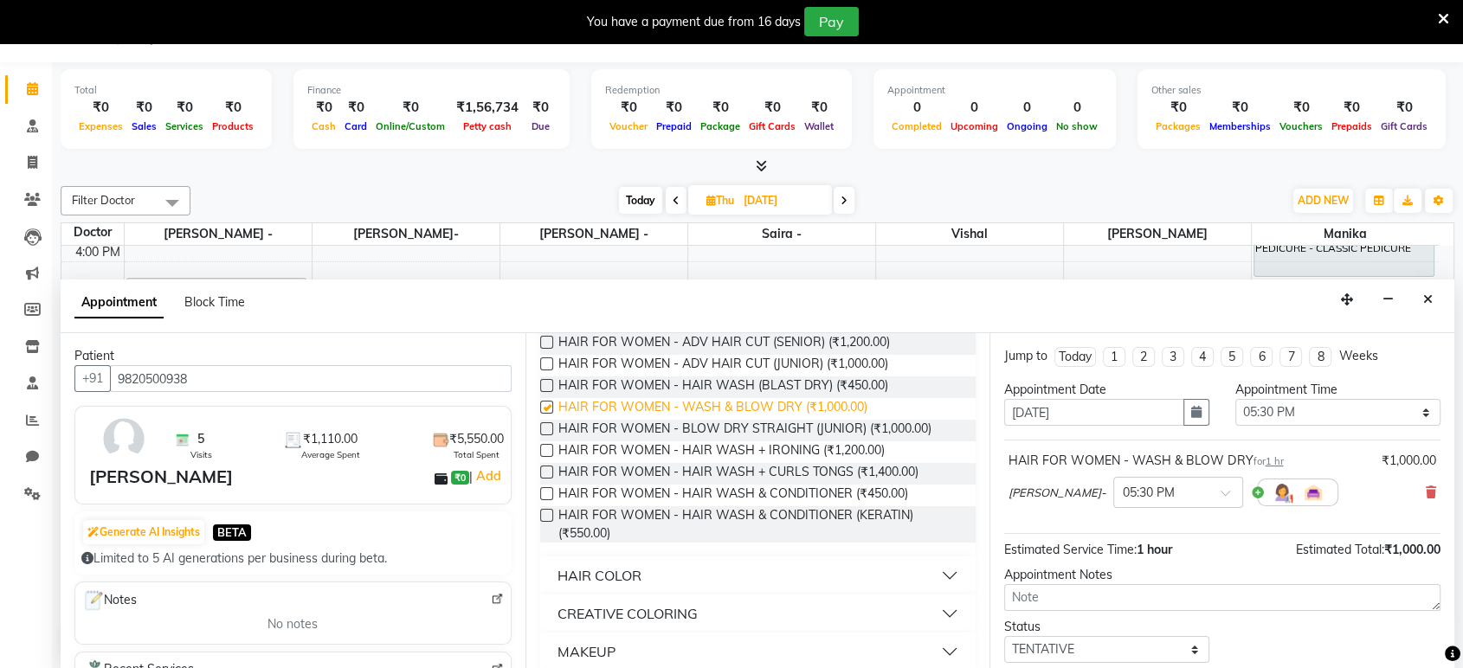
checkbox input "false"
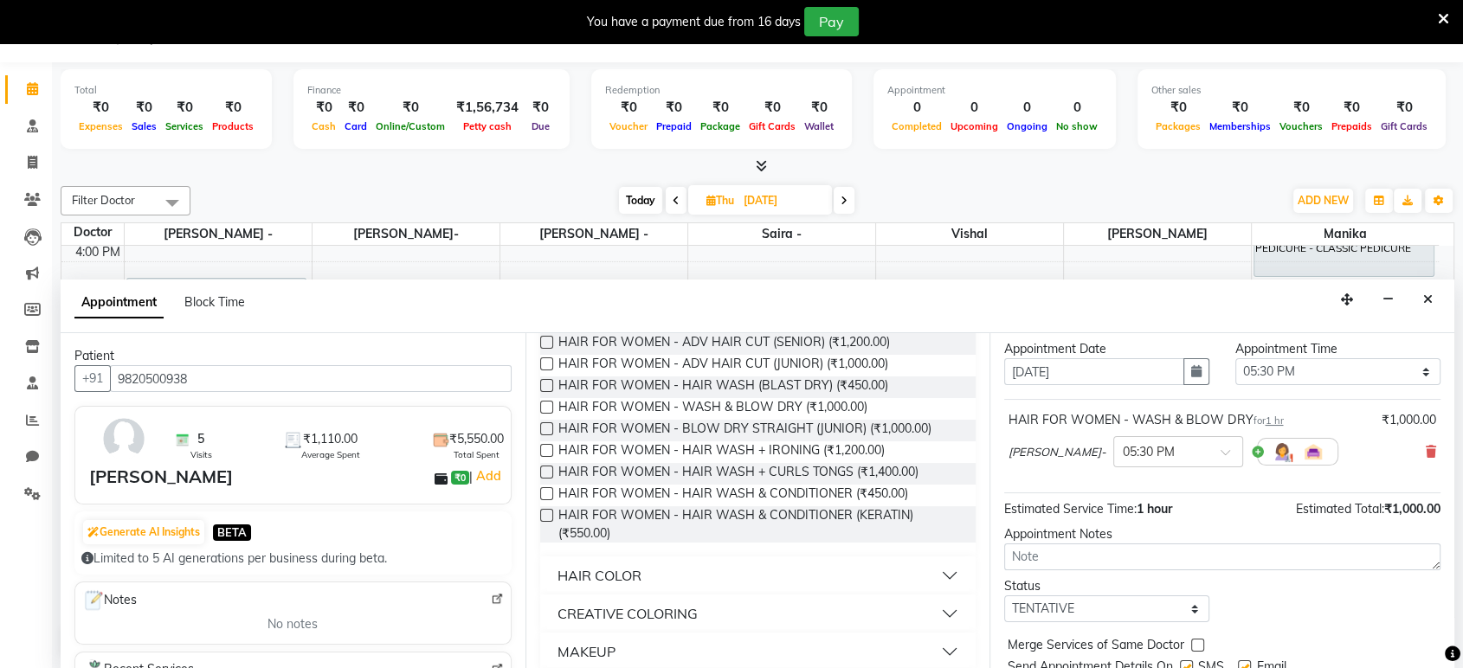
scroll to position [102, 0]
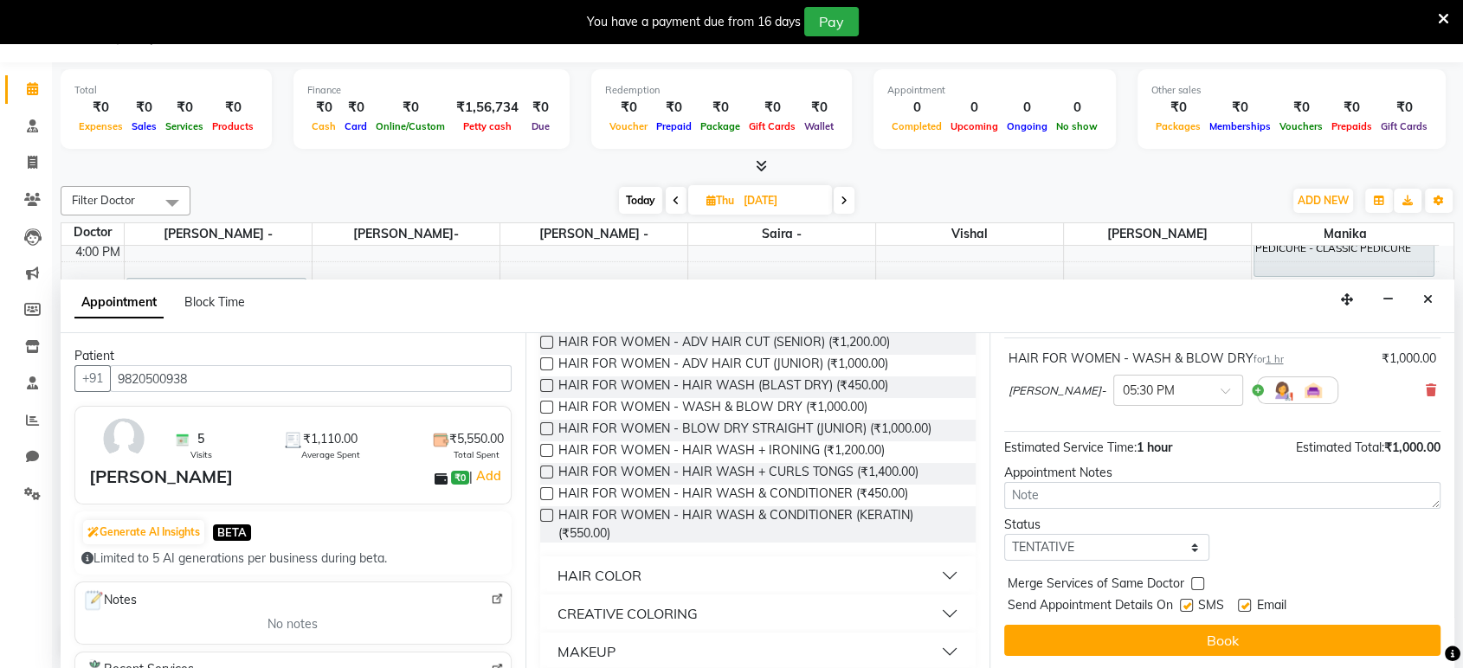
click at [1378, 655] on div "Jump to [DATE] 1 2 3 4 5 6 7 8 Weeks Appointment Date [DATE] Appointment Time S…" at bounding box center [1222, 501] width 465 height 336
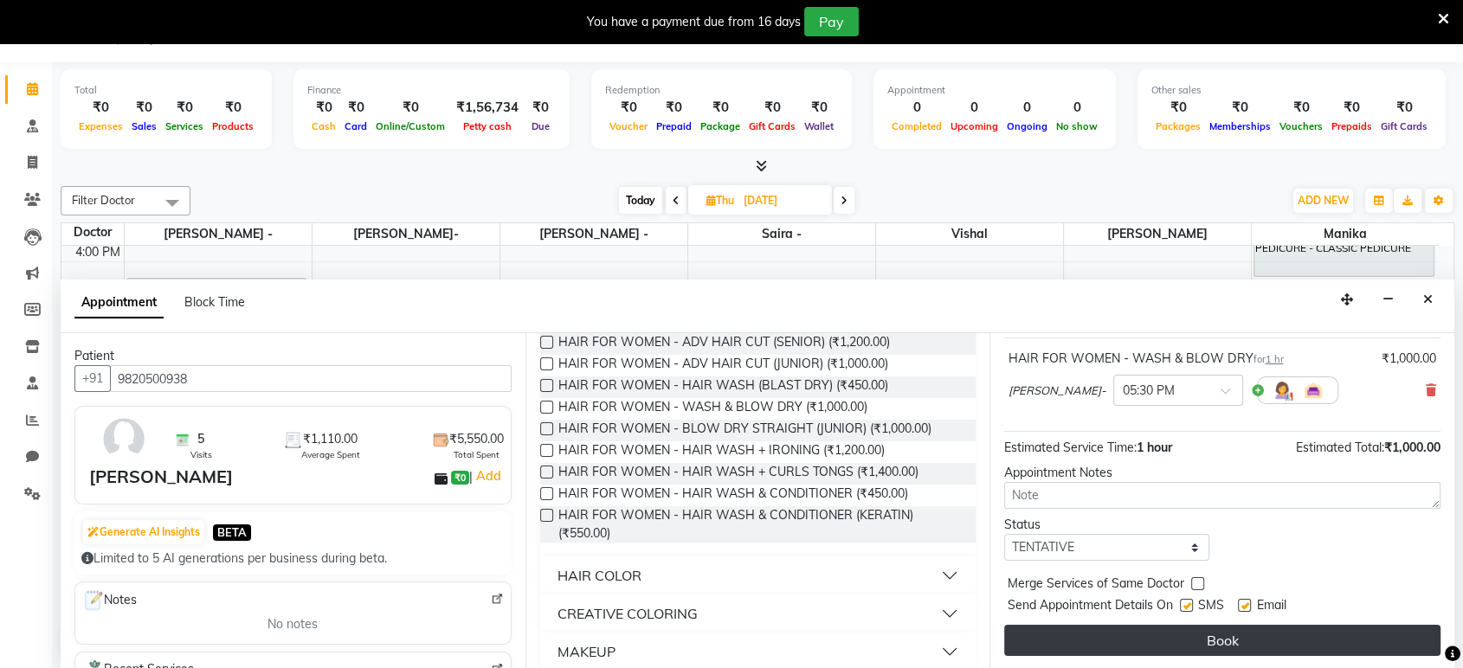
click at [1378, 648] on button "Book" at bounding box center [1222, 640] width 436 height 31
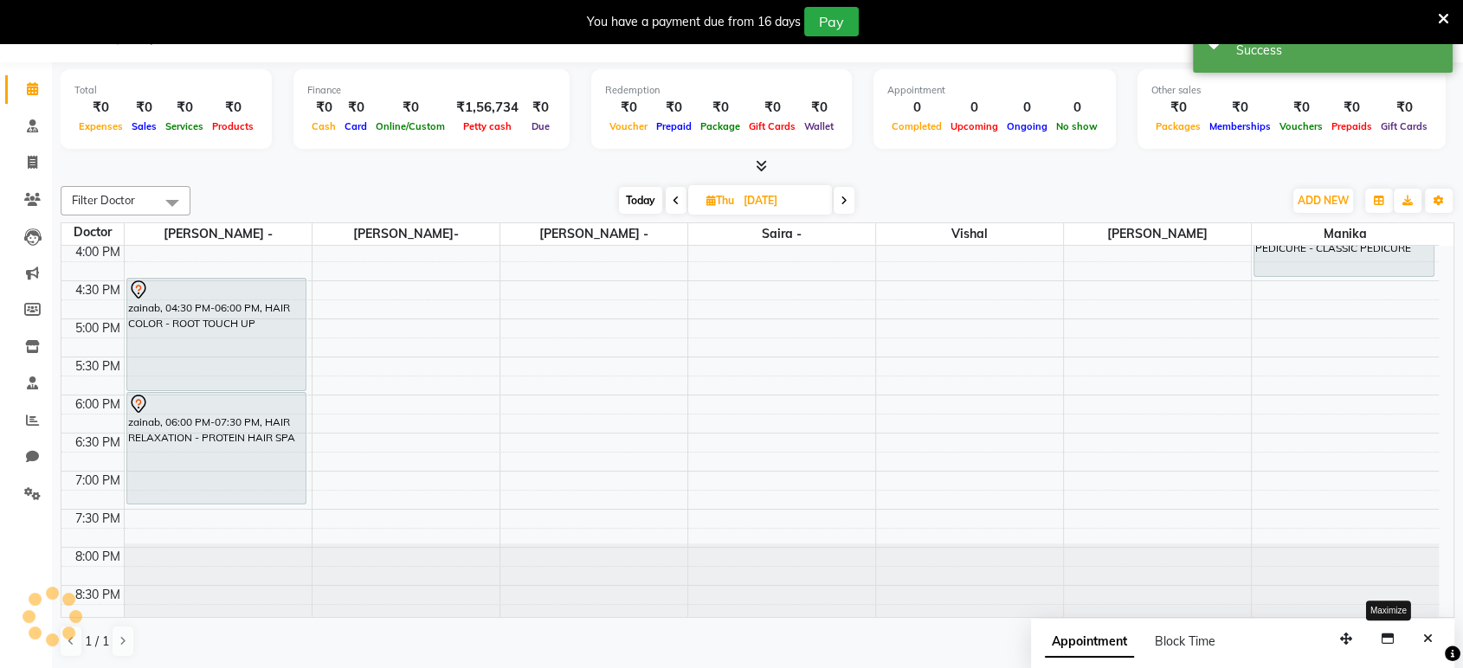
scroll to position [0, 0]
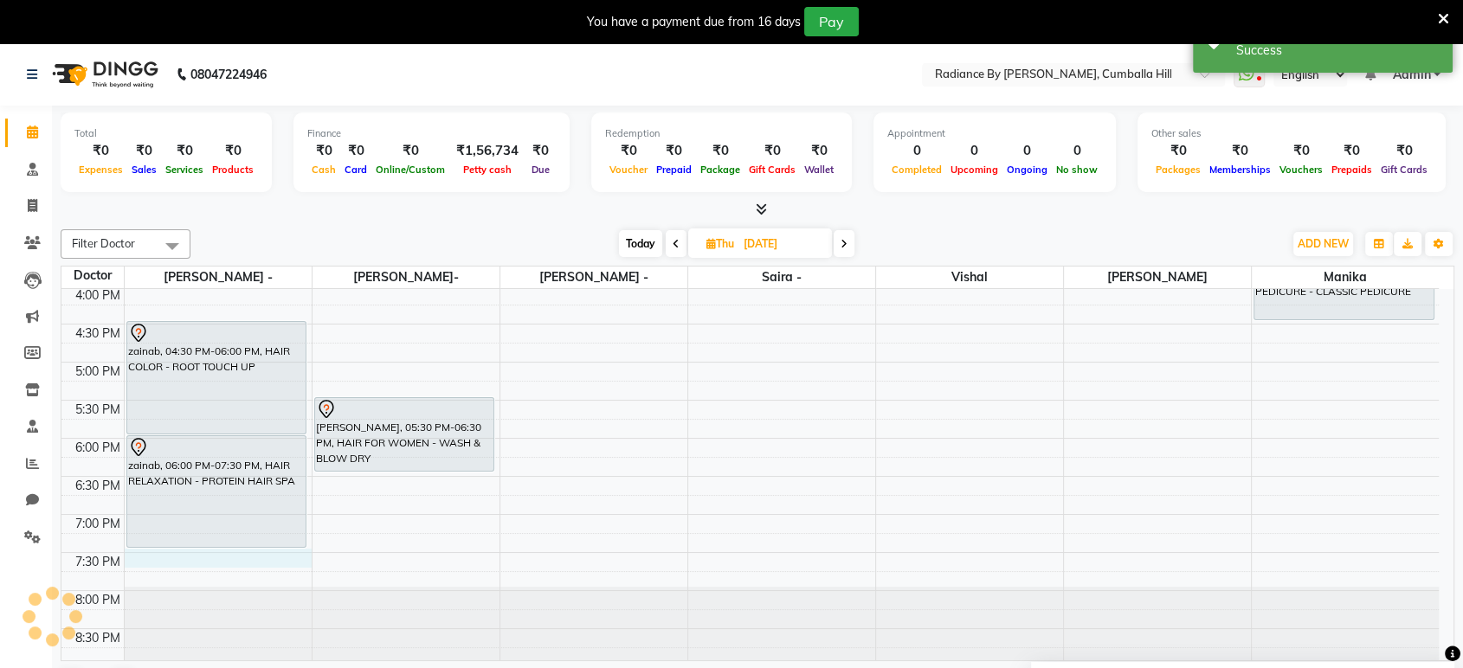
click at [170, 560] on div "9:00 AM 9:30 AM 10:00 AM 10:30 AM 11:00 AM 11:30 AM 12:00 PM 12:30 PM 1:00 PM 1…" at bounding box center [749, 209] width 1377 height 913
select select "86561"
select select "1170"
select select "tentative"
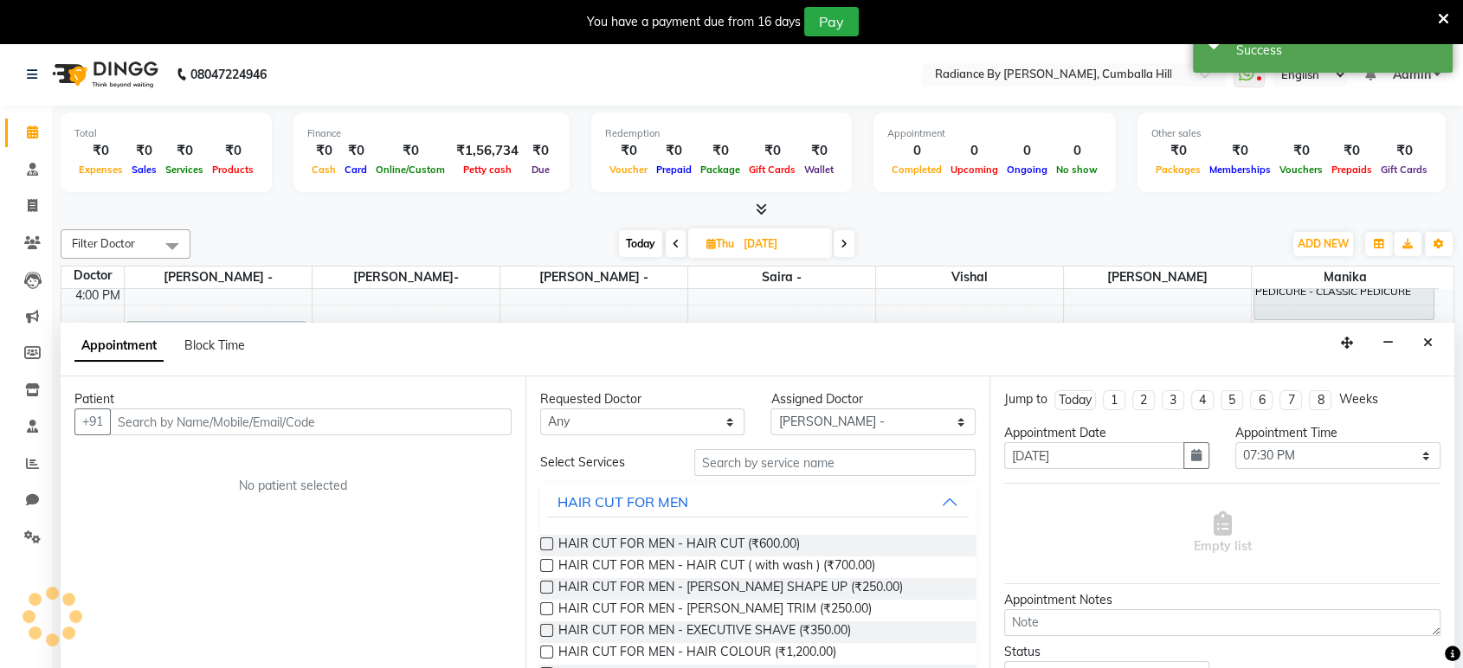
scroll to position [43, 0]
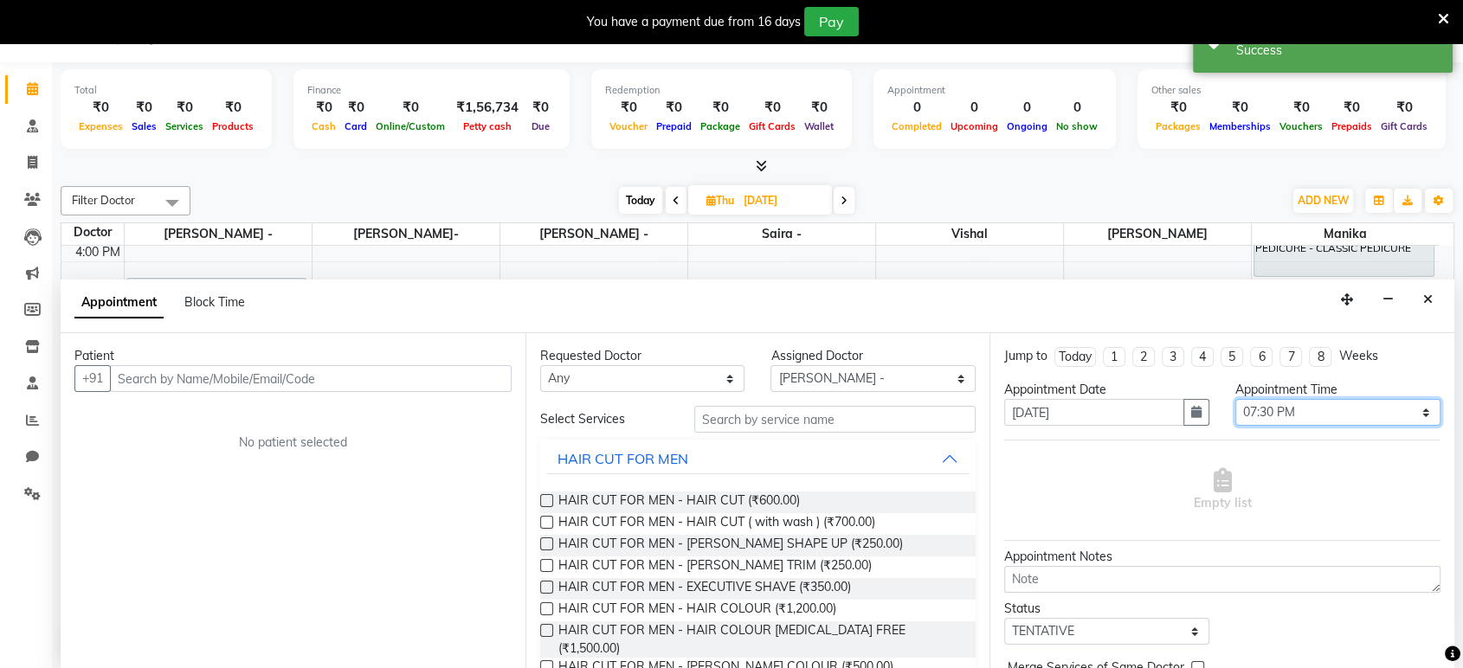
click at [1416, 409] on select "Select 10:00 AM 10:15 AM 10:30 AM 10:45 AM 11:00 AM 11:15 AM 11:30 AM 11:45 AM …" at bounding box center [1337, 412] width 205 height 27
select select "1140"
click at [1235, 399] on select "Select 10:00 AM 10:15 AM 10:30 AM 10:45 AM 11:00 AM 11:15 AM 11:30 AM 11:45 AM …" at bounding box center [1337, 412] width 205 height 27
click at [1305, 339] on div "Jump to [DATE] 1 2 3 4 5 6 7 8 Weeks Appointment Date [DATE] Appointment Time S…" at bounding box center [1222, 501] width 465 height 336
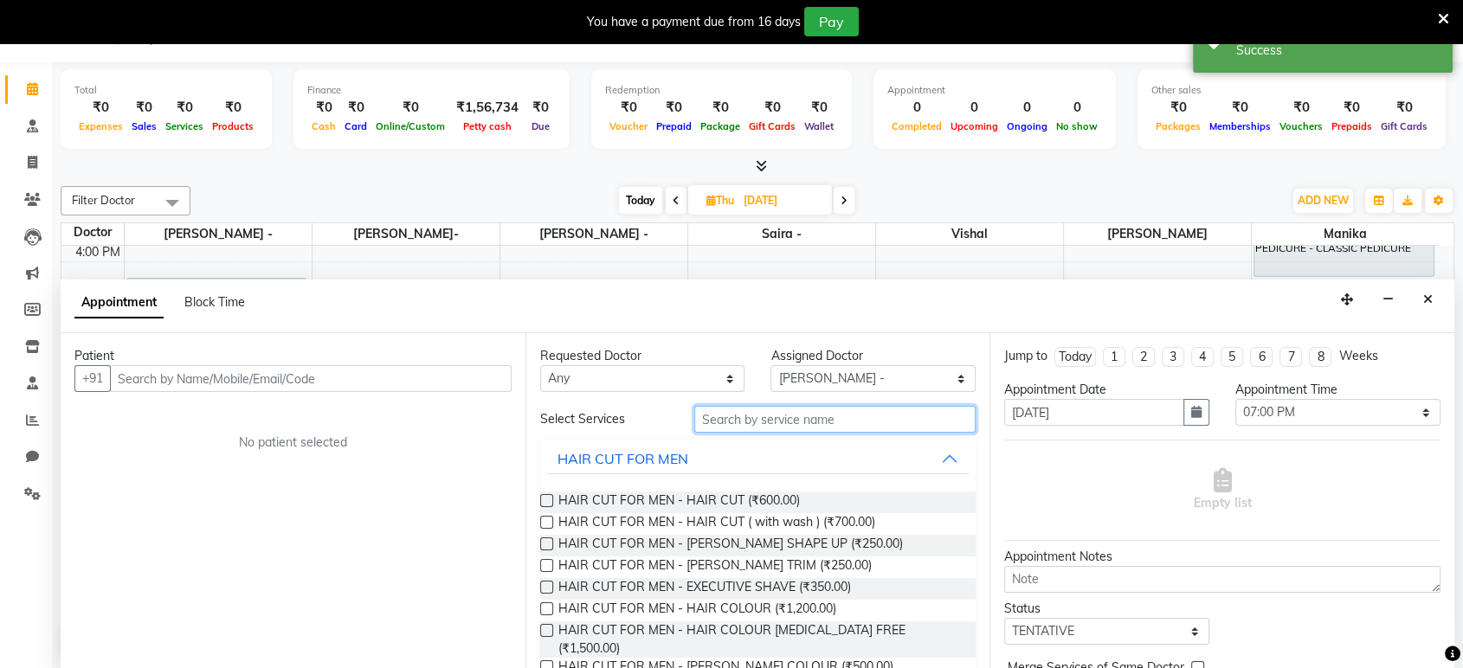
click at [854, 425] on input "text" at bounding box center [835, 419] width 282 height 27
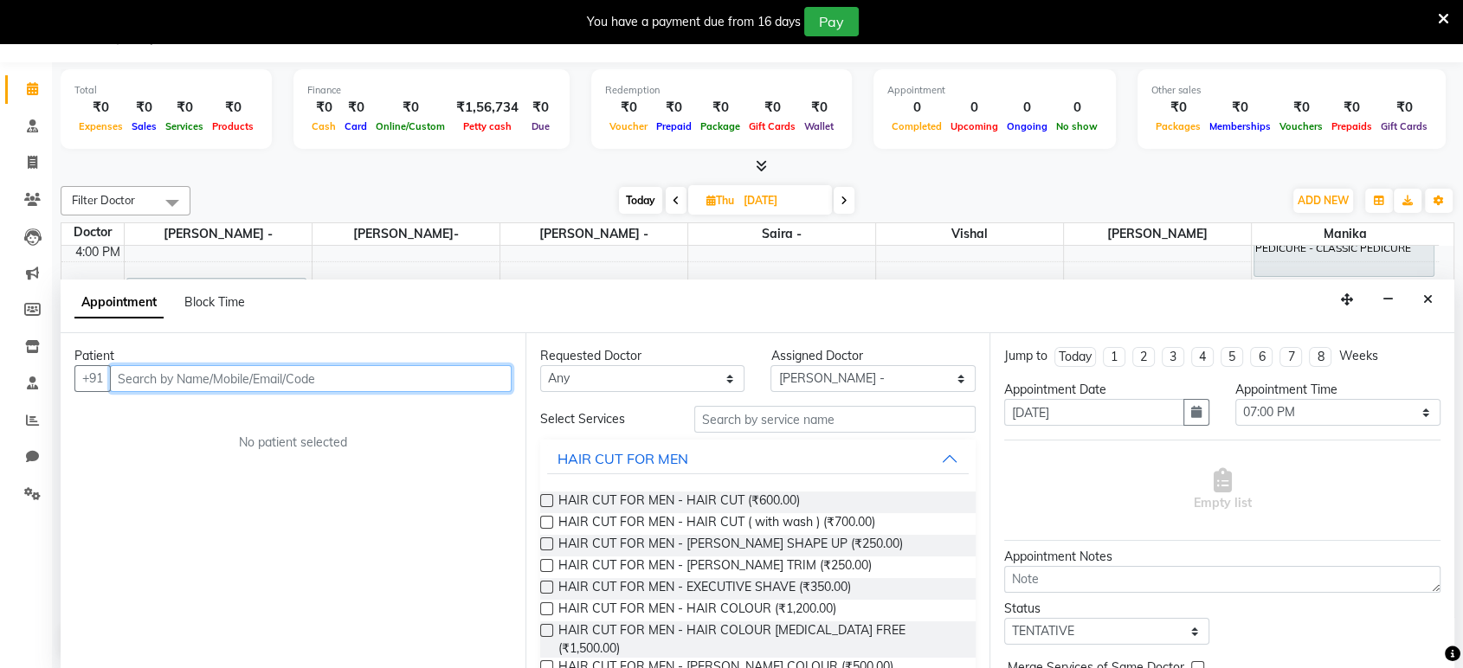
click at [487, 377] on input "text" at bounding box center [311, 378] width 402 height 27
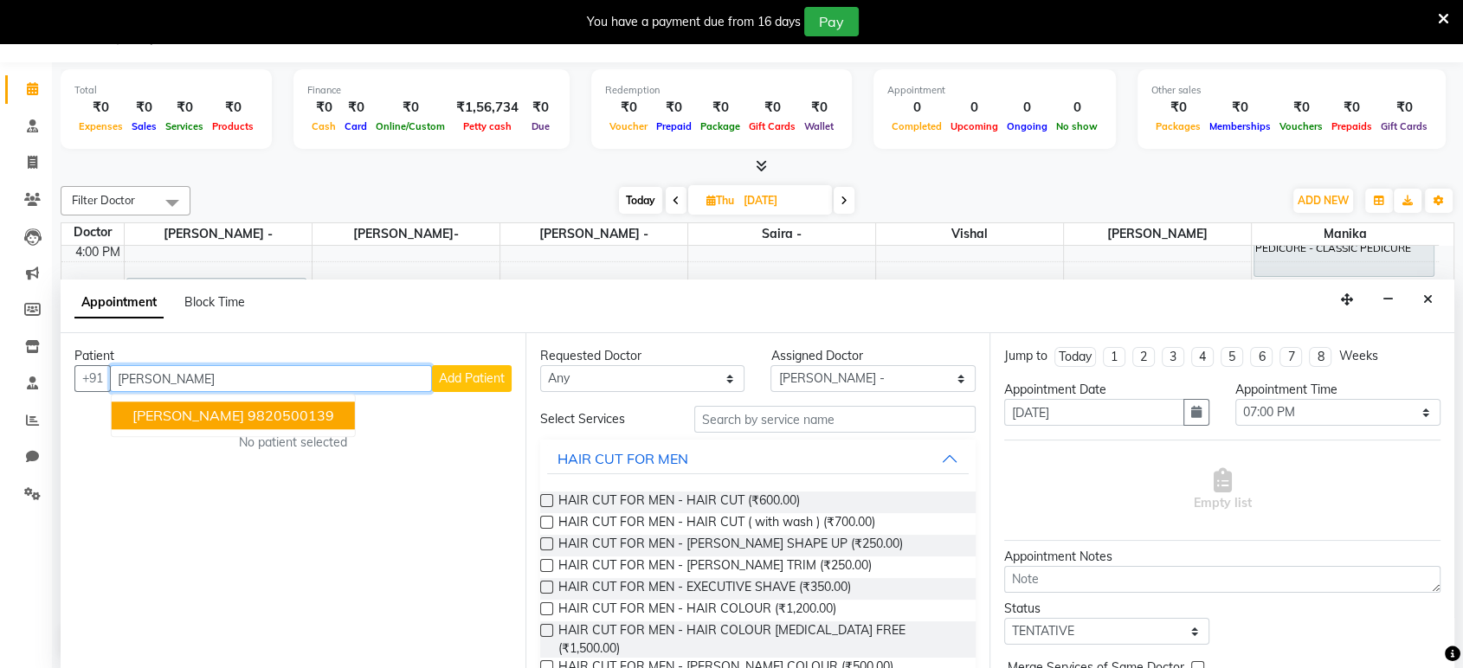
click at [195, 412] on span "[PERSON_NAME]" at bounding box center [188, 416] width 112 height 17
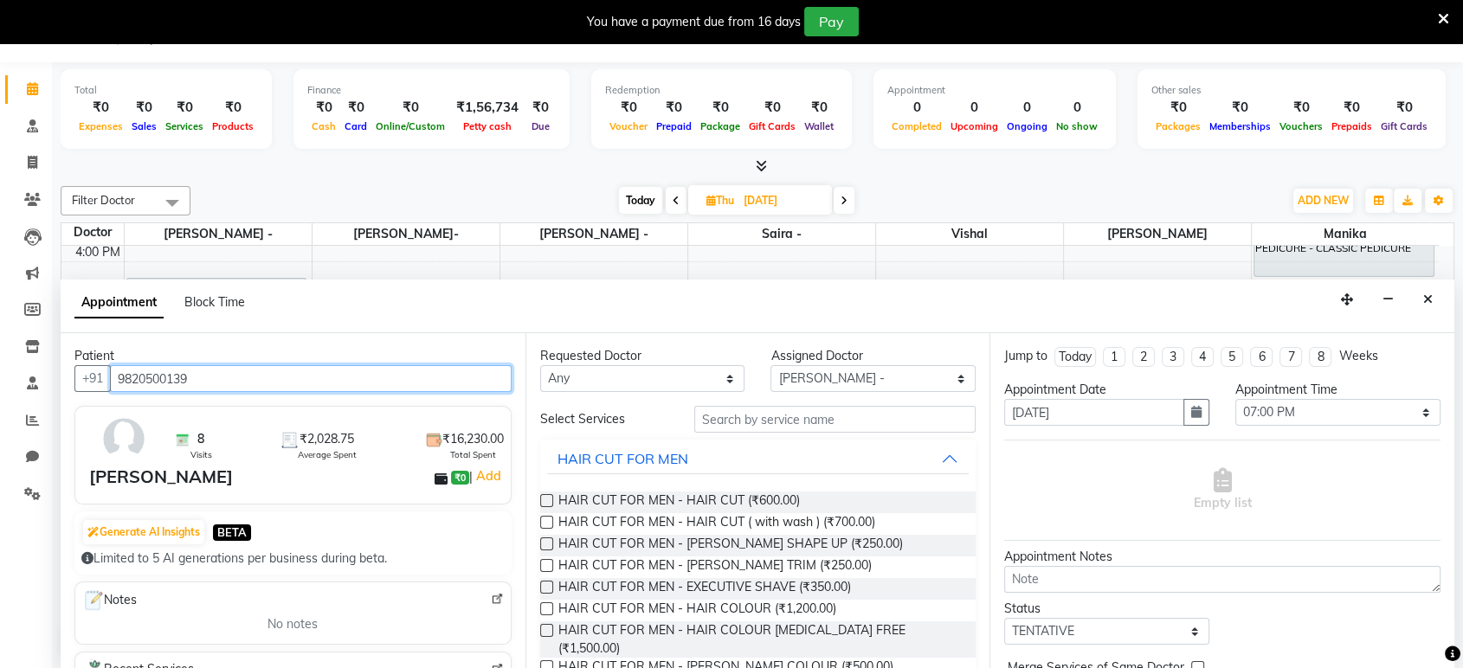
type input "9820500139"
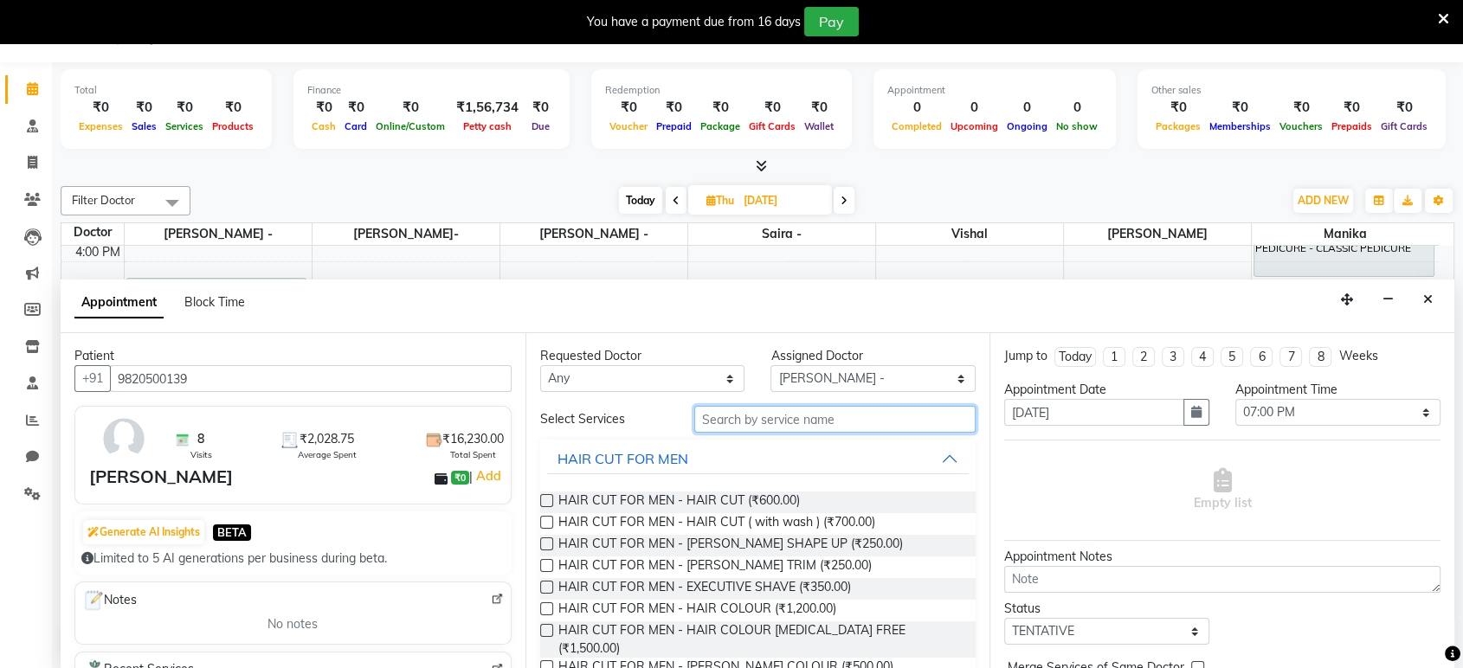
click at [831, 422] on input "text" at bounding box center [835, 419] width 282 height 27
type input "h"
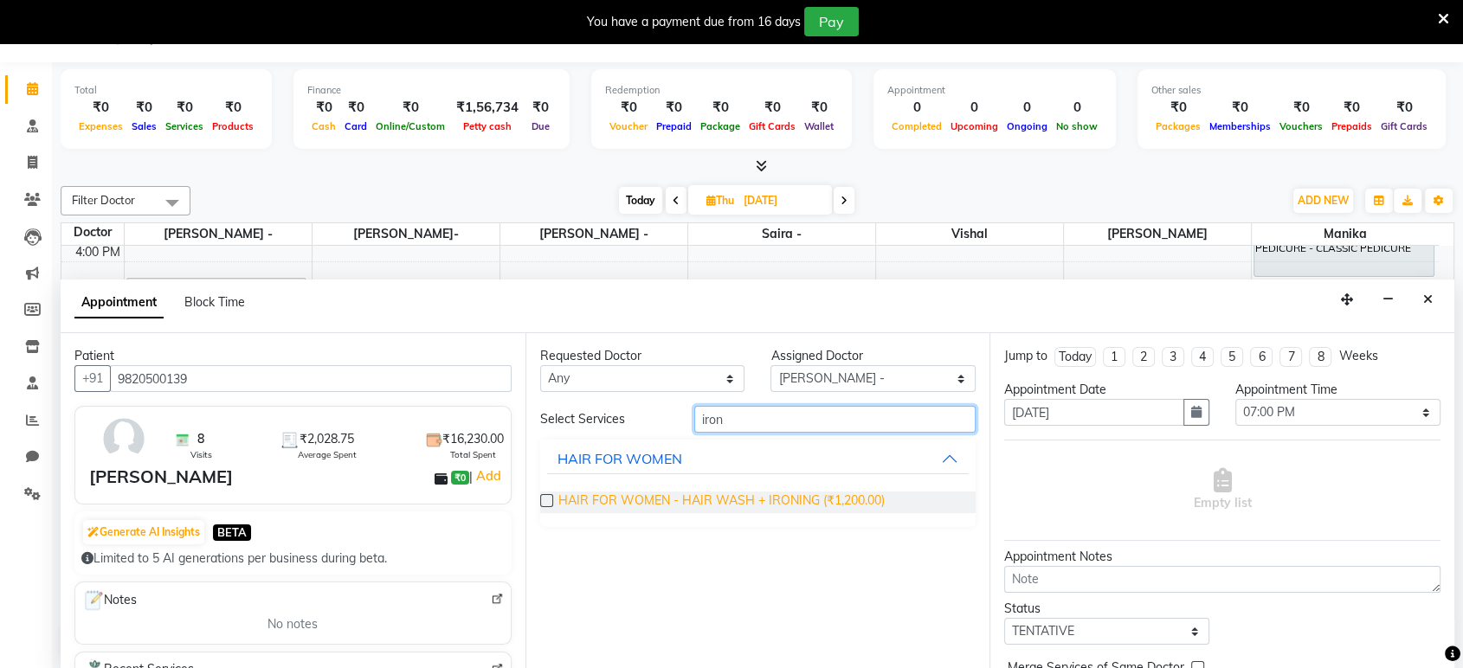
type input "iron"
click at [793, 505] on span "HAIR FOR WOMEN - HAIR WASH + IRONING (₹1,200.00)" at bounding box center [721, 503] width 326 height 22
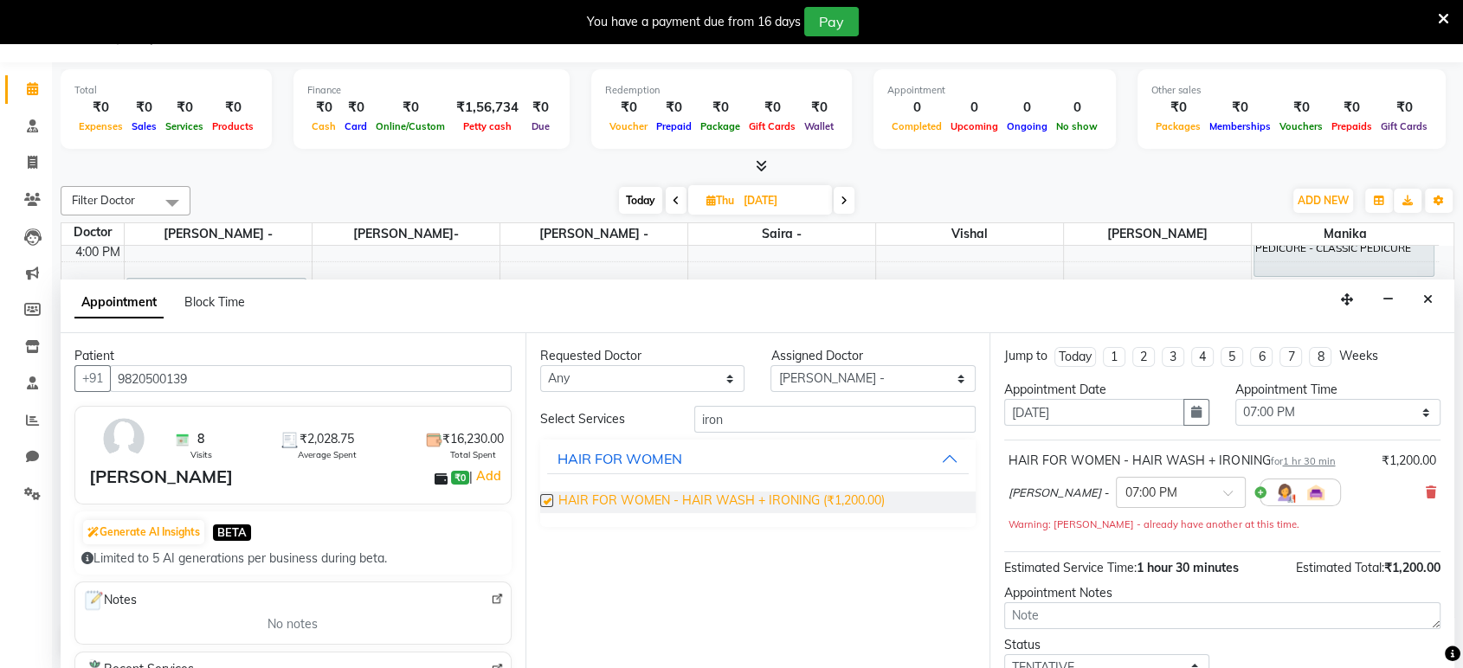
checkbox input "false"
click at [1438, 582] on div "Jump to [DATE] 1 2 3 4 5 6 7 8 Weeks Appointment Date [DATE] Appointment Time S…" at bounding box center [1222, 501] width 465 height 336
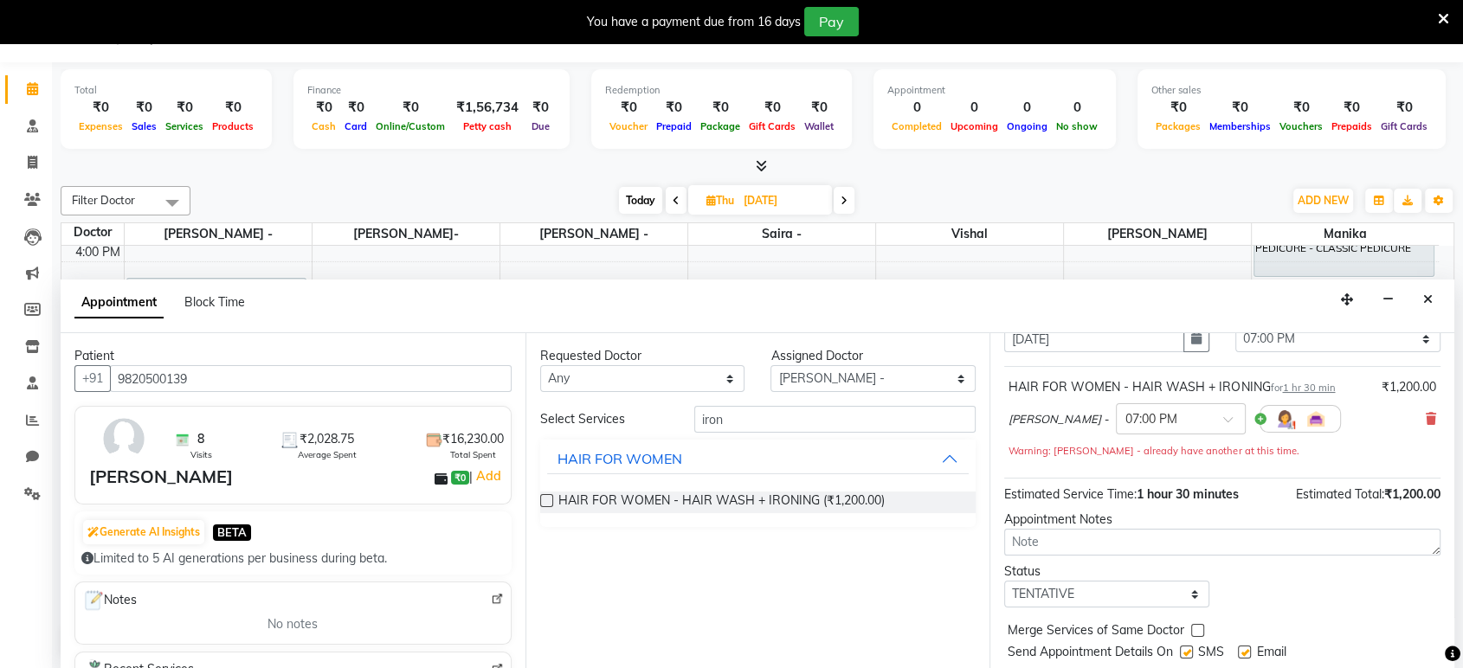
scroll to position [120, 0]
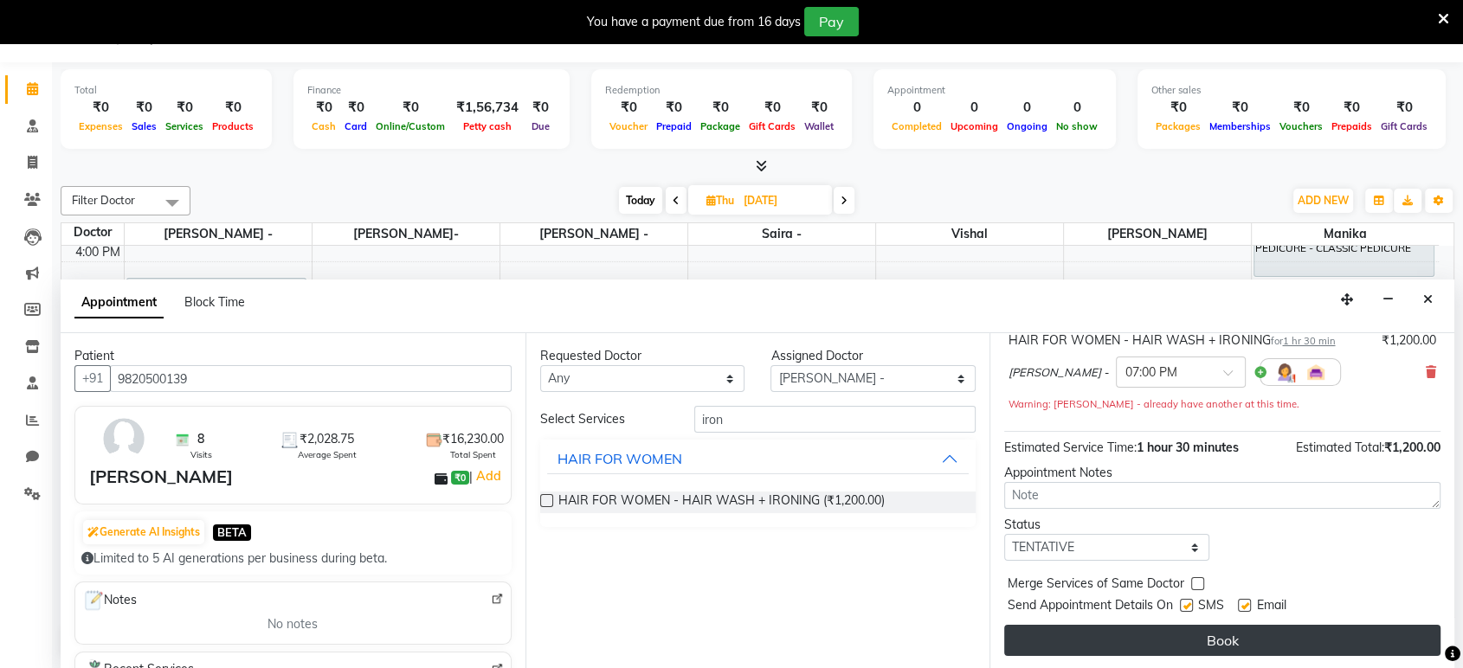
click at [1321, 642] on button "Book" at bounding box center [1222, 640] width 436 height 31
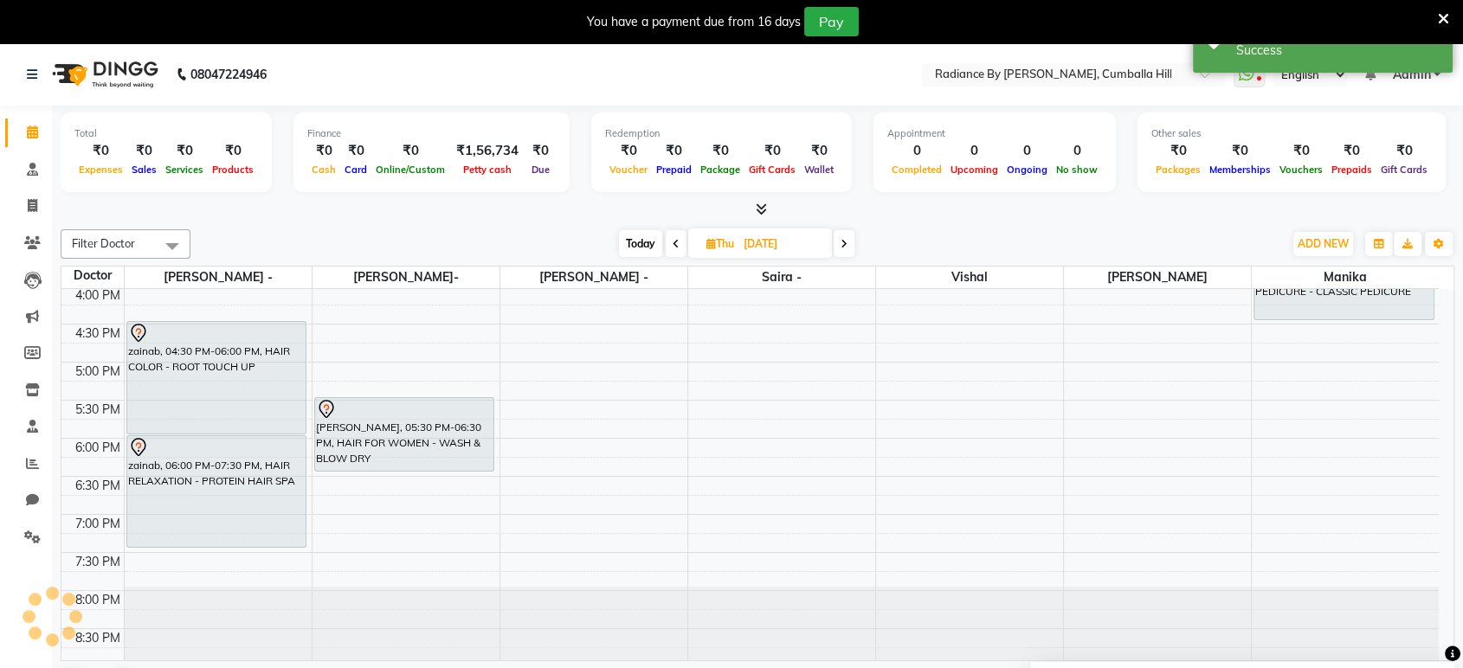
scroll to position [0, 0]
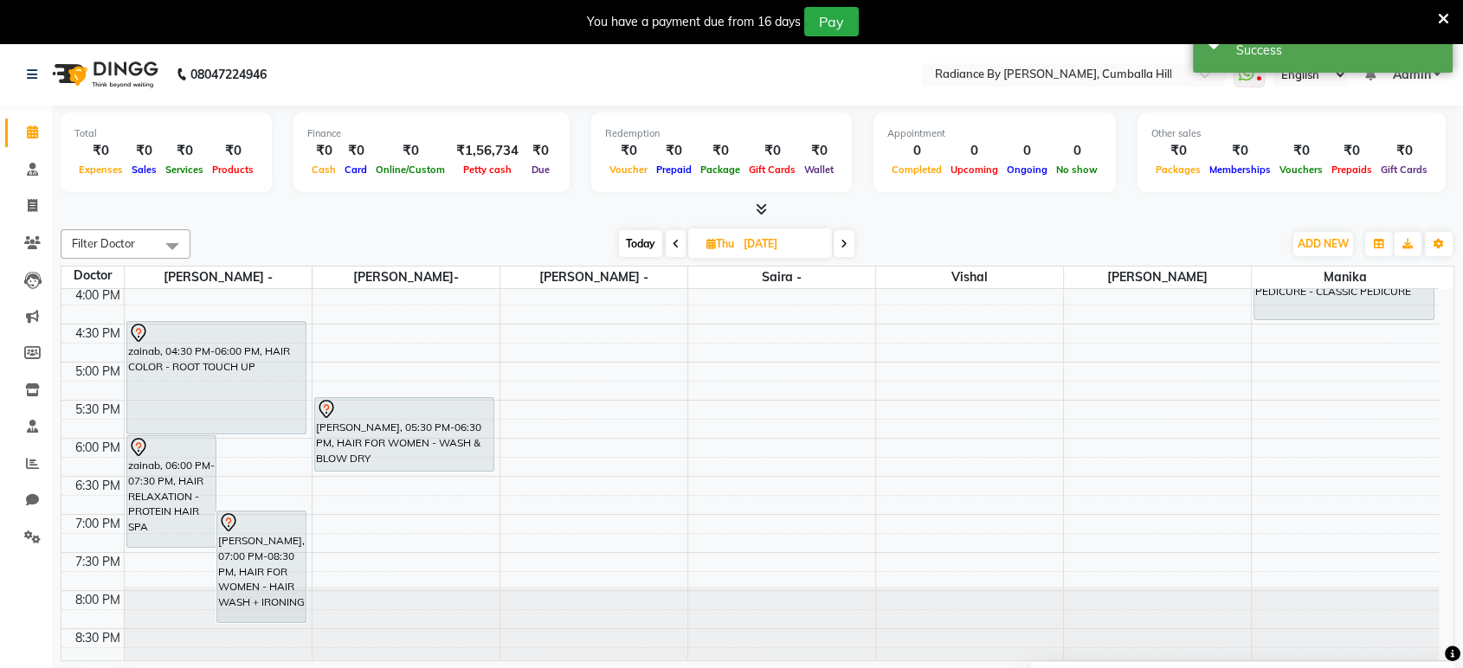
click at [226, 489] on div "9:00 AM 9:30 AM 10:00 AM 10:30 AM 11:00 AM 11:30 AM 12:00 PM 12:30 PM 1:00 PM 1…" at bounding box center [749, 209] width 1377 height 913
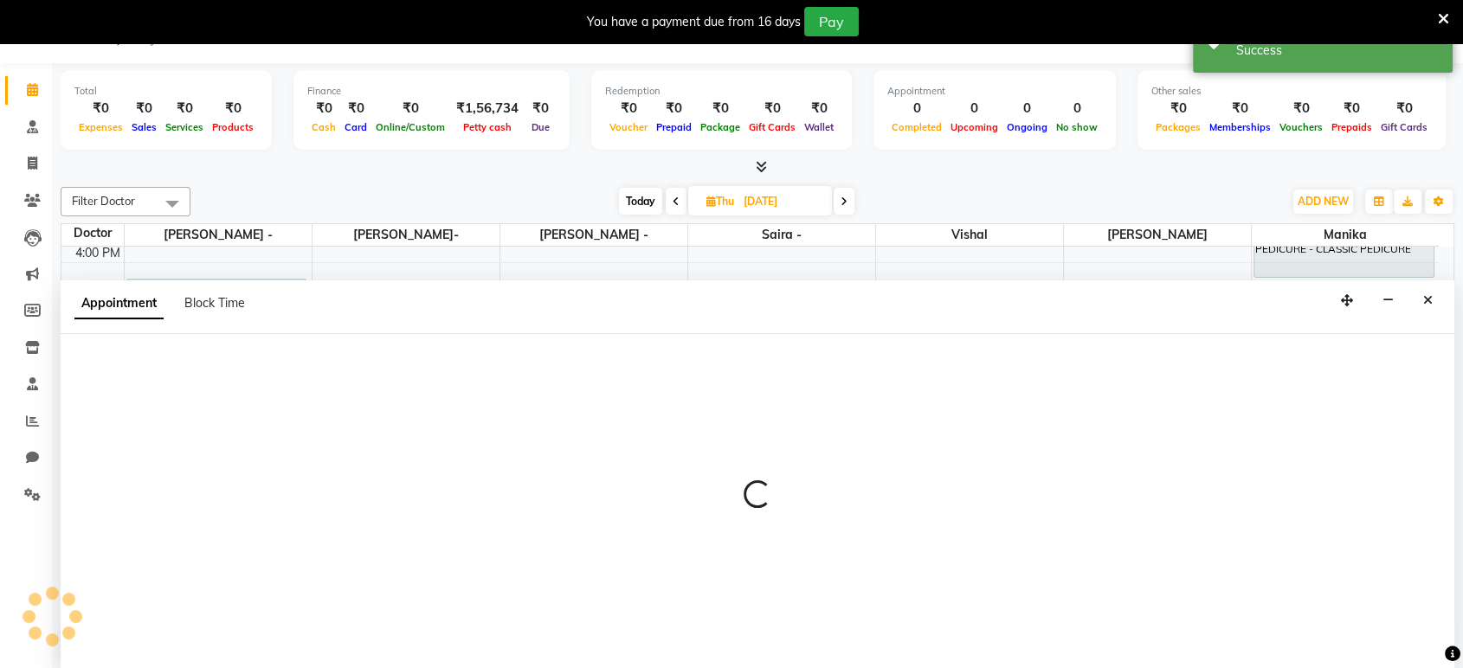
select select "86561"
select select "1110"
select select "tentative"
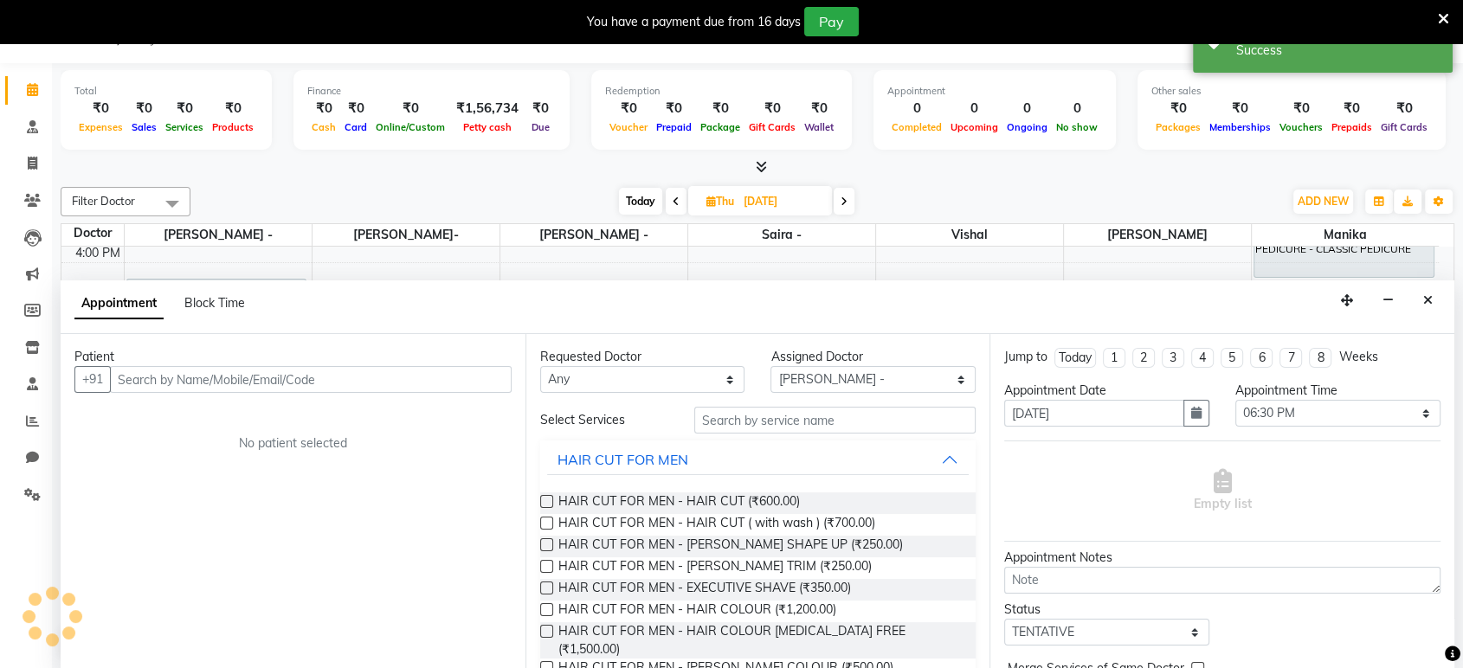
scroll to position [43, 0]
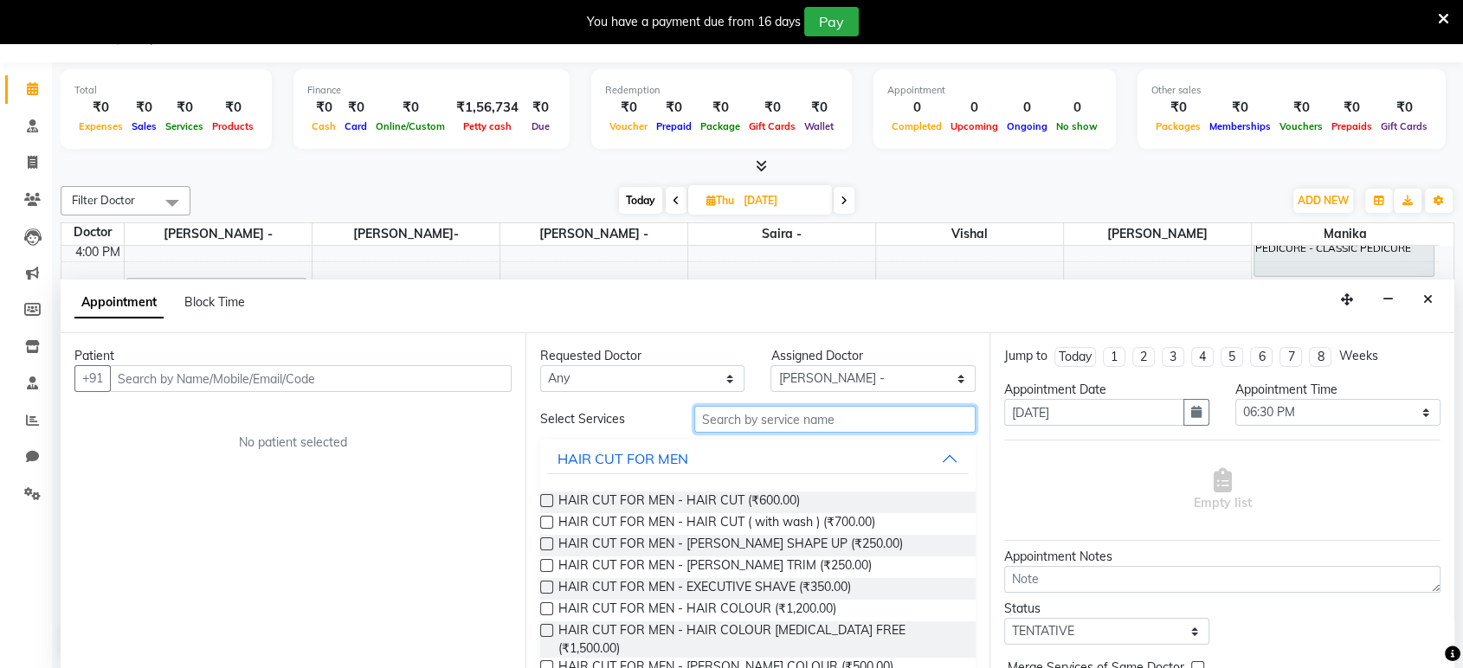
click at [873, 409] on input "text" at bounding box center [835, 419] width 282 height 27
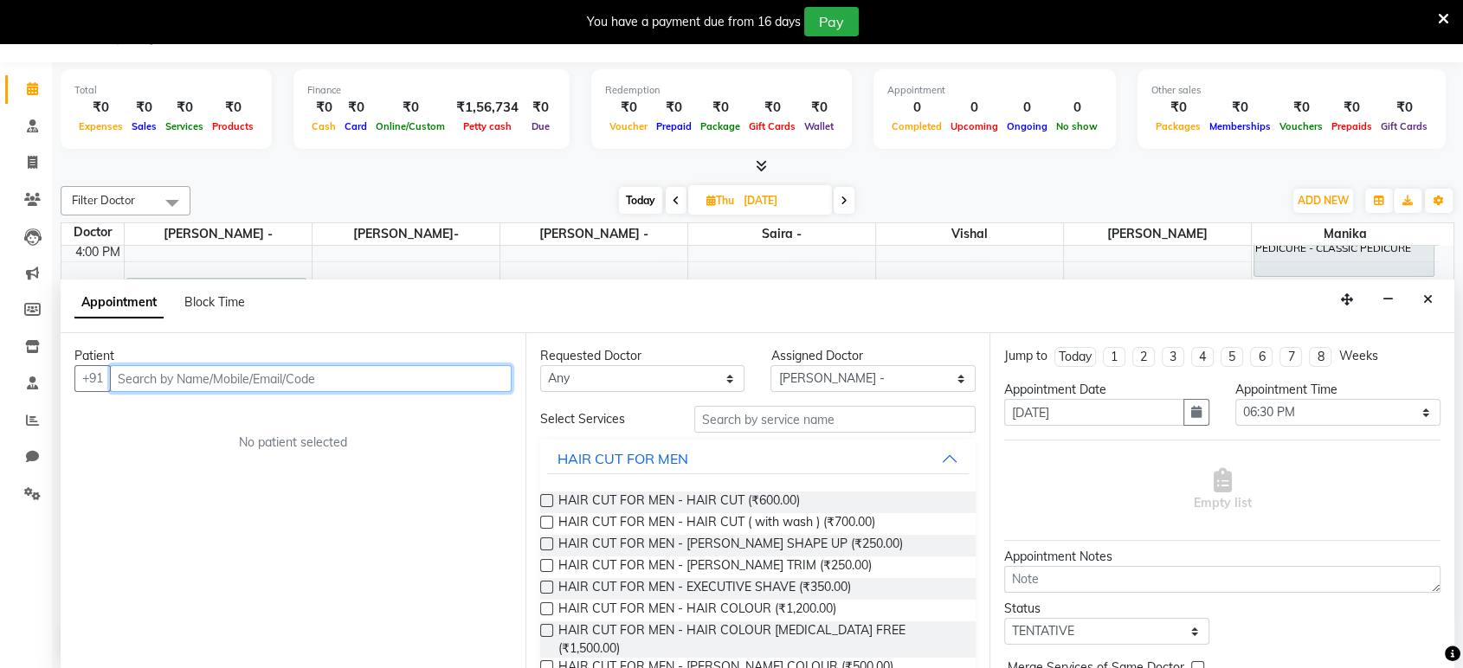
click at [256, 368] on input "text" at bounding box center [311, 378] width 402 height 27
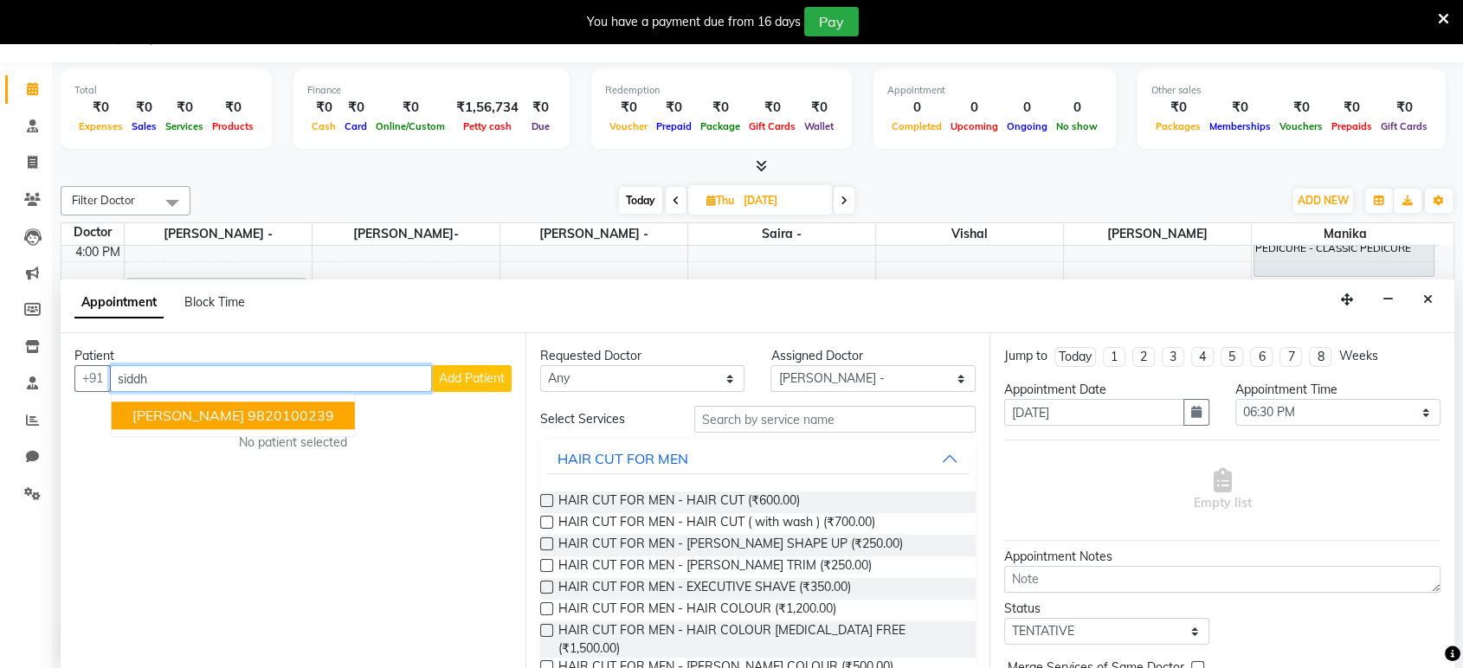
click at [235, 426] on button "[PERSON_NAME] 9820100239" at bounding box center [233, 417] width 243 height 28
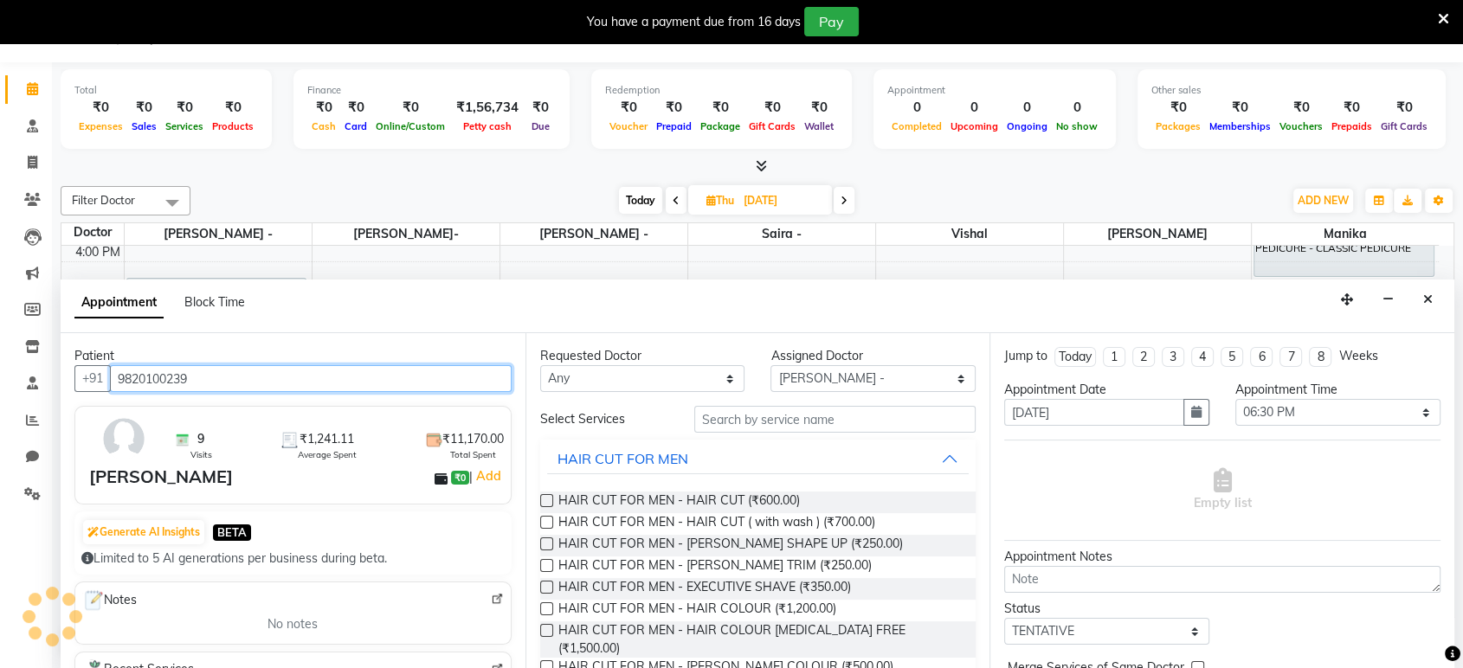
type input "9820100239"
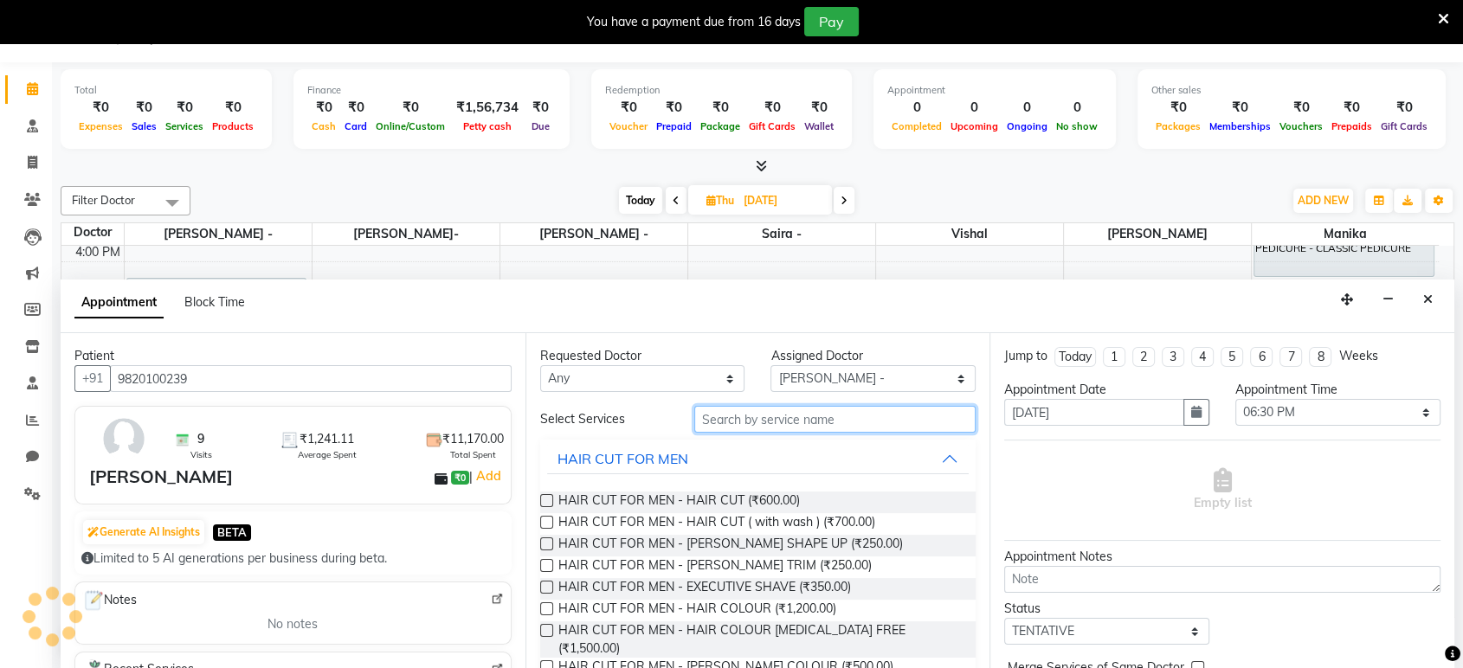
click at [843, 420] on input "text" at bounding box center [835, 419] width 282 height 27
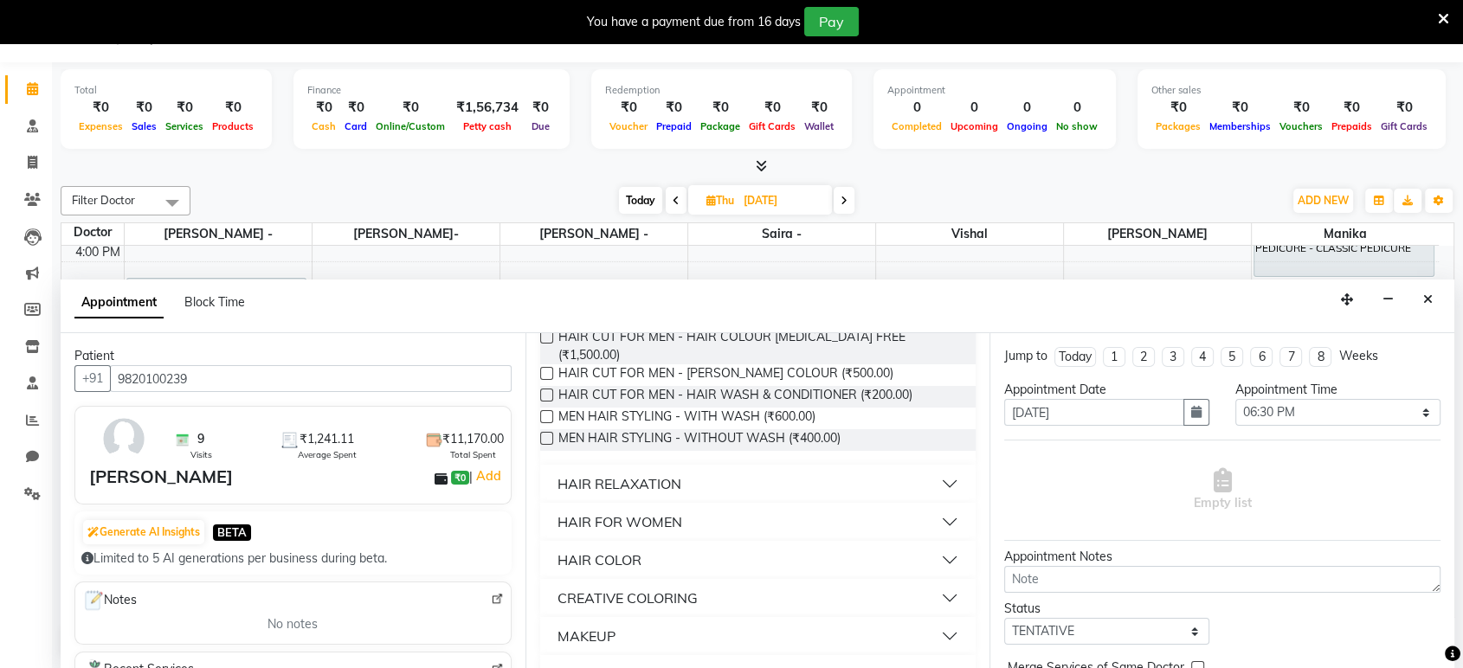
type input "hair"
click at [932, 506] on button "HAIR FOR WOMEN" at bounding box center [758, 521] width 422 height 31
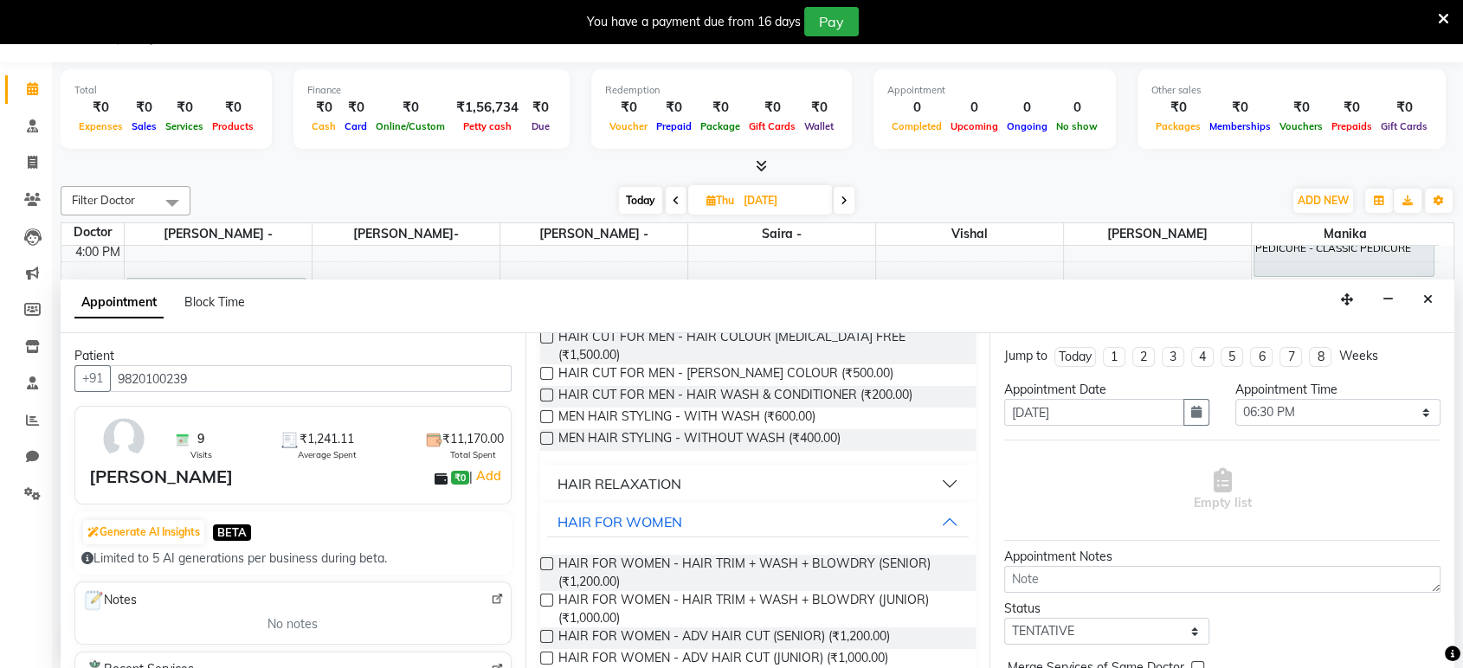
click at [991, 616] on div "Status Select TENTATIVE CONFIRM UPCOMING" at bounding box center [1106, 622] width 231 height 45
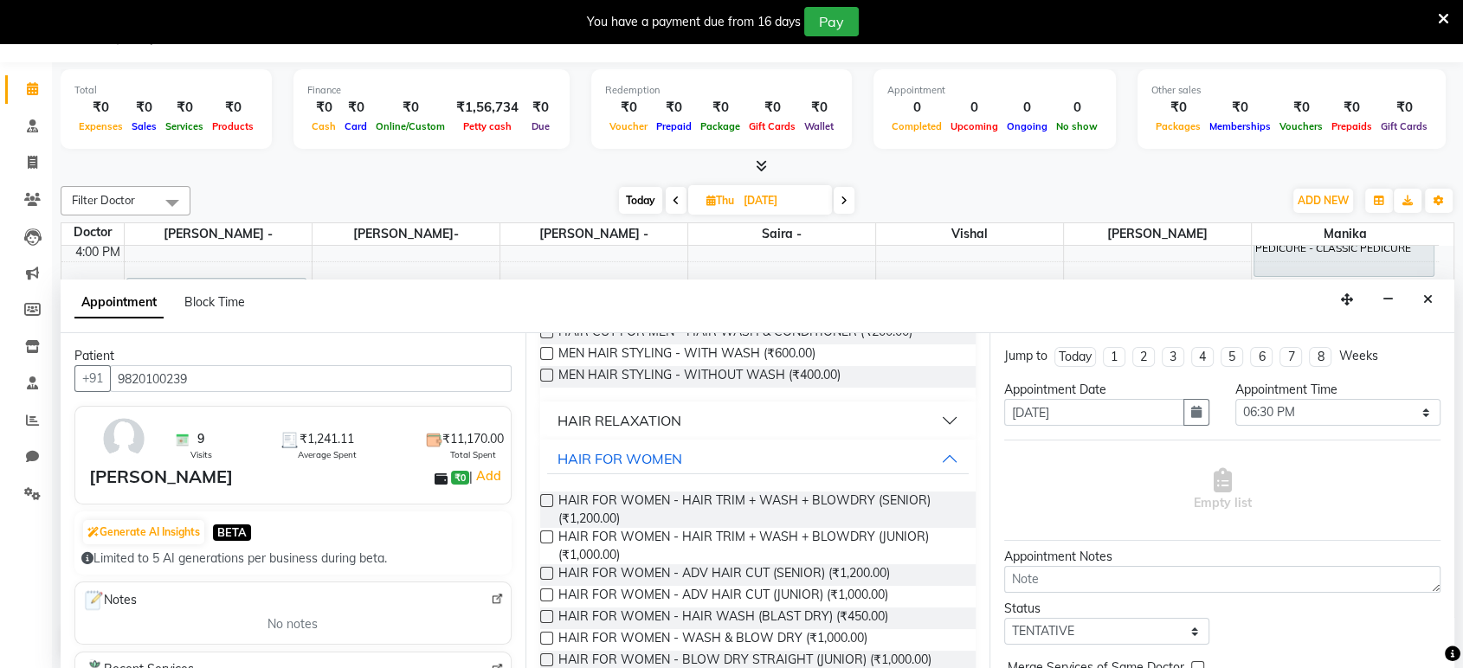
scroll to position [371, 0]
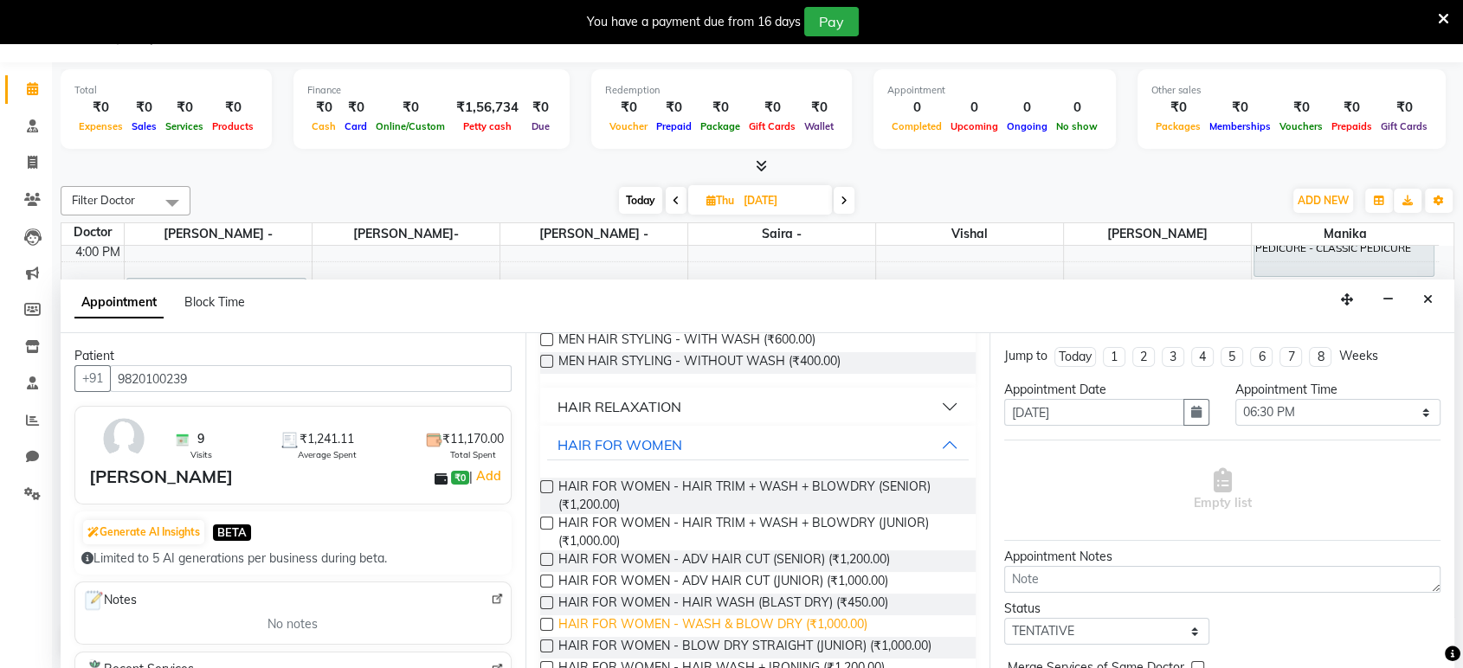
click at [838, 616] on span "HAIR FOR WOMEN - WASH & BLOW DRY (₹1,000.00)" at bounding box center [712, 627] width 309 height 22
checkbox input "false"
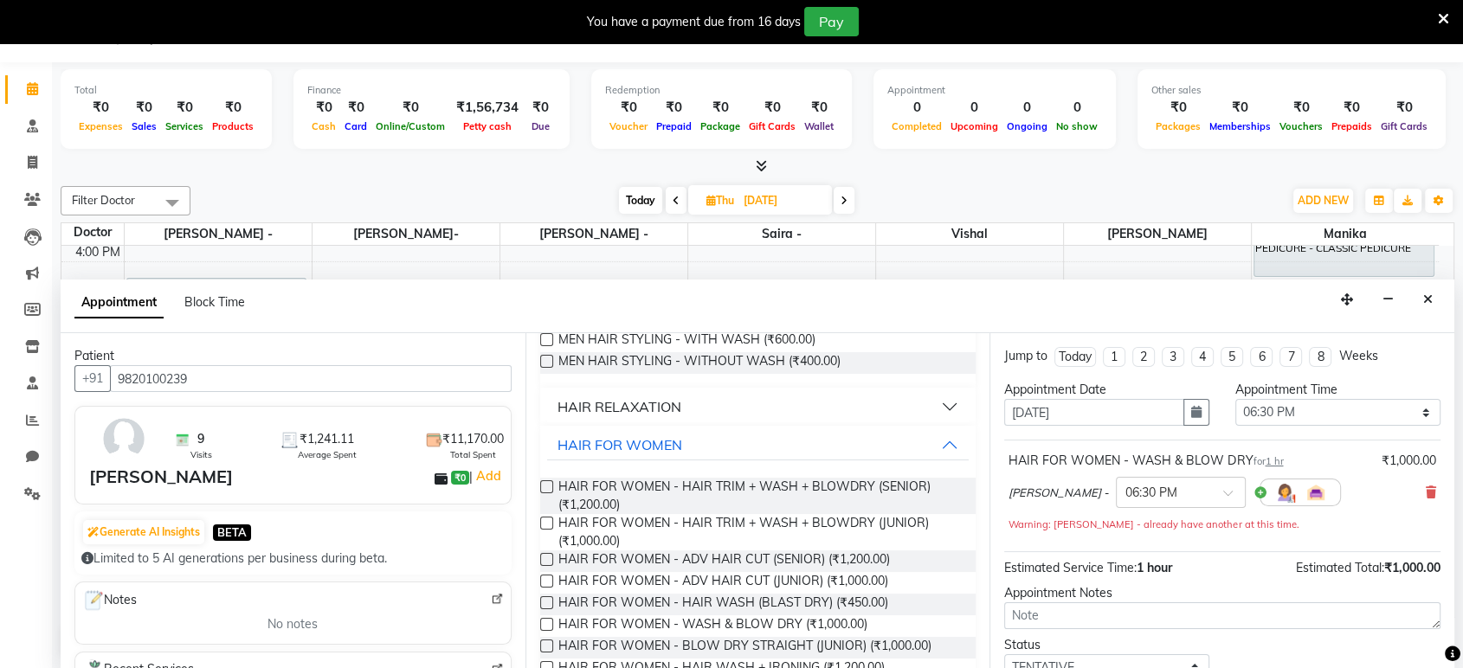
scroll to position [120, 0]
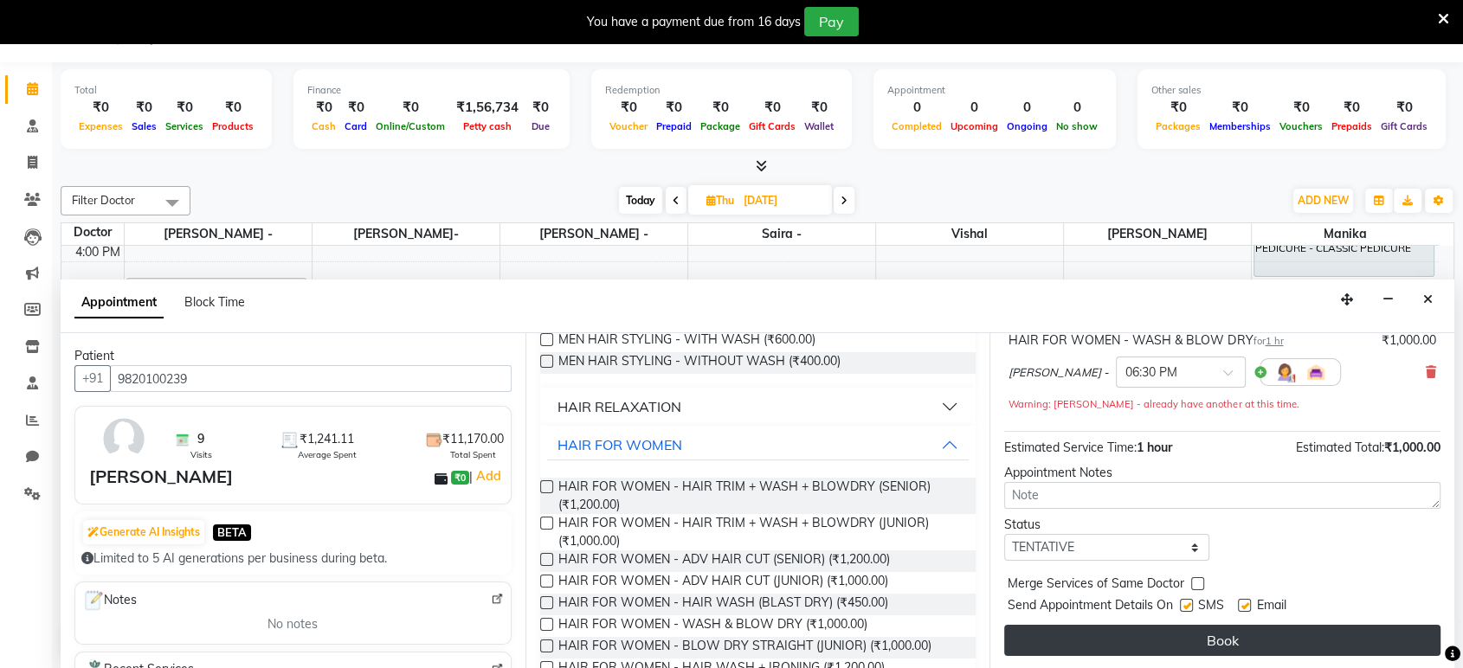
click at [1260, 628] on button "Book" at bounding box center [1222, 640] width 436 height 31
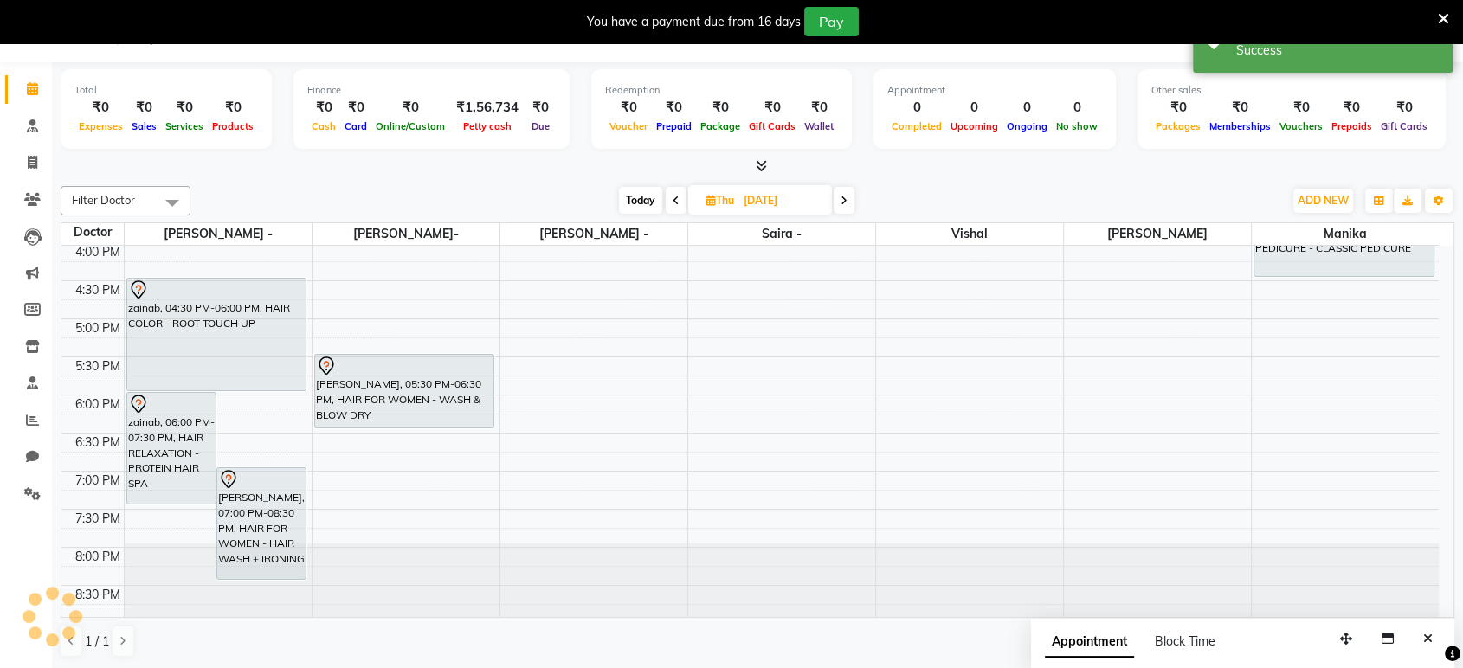
scroll to position [0, 0]
